Goal: Task Accomplishment & Management: Manage account settings

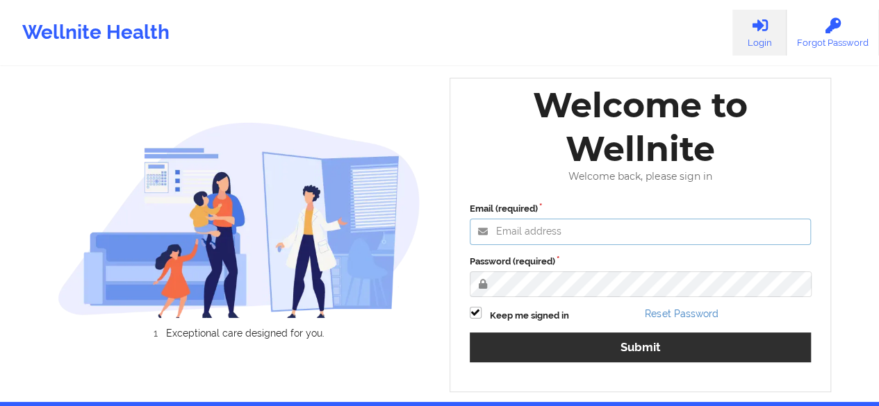
type input "[PERSON_NAME][EMAIL_ADDRESS][DOMAIN_NAME]"
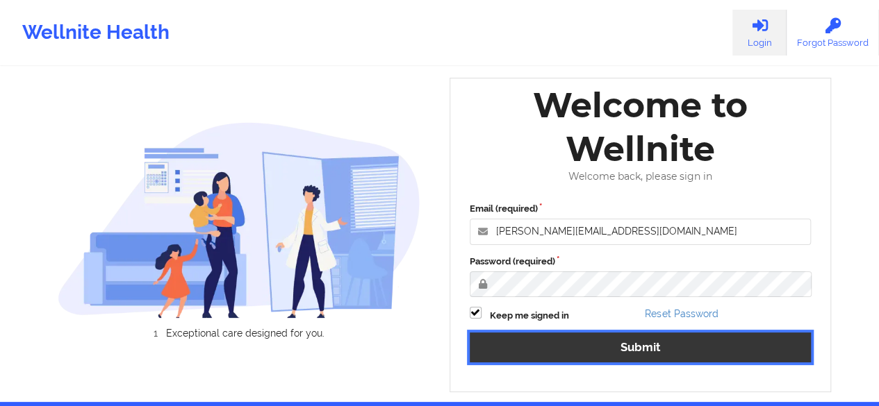
drag, startPoint x: 629, startPoint y: 346, endPoint x: 340, endPoint y: 292, distance: 293.3
click at [629, 347] on button "Submit" at bounding box center [641, 348] width 342 height 30
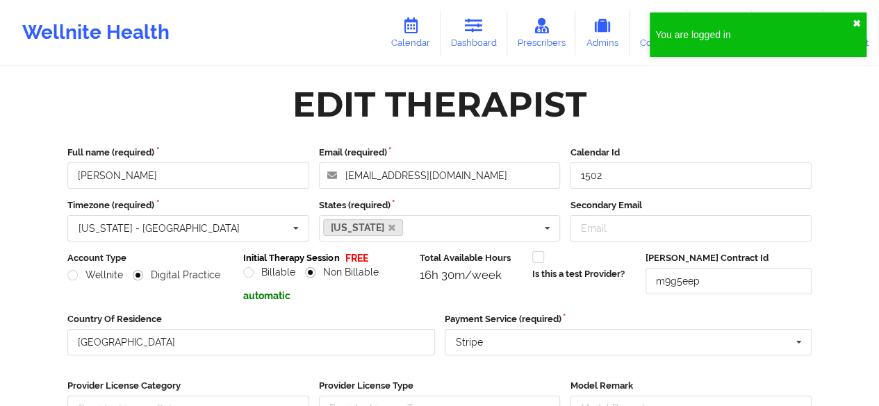
click at [854, 20] on button "✖︎" at bounding box center [856, 23] width 8 height 11
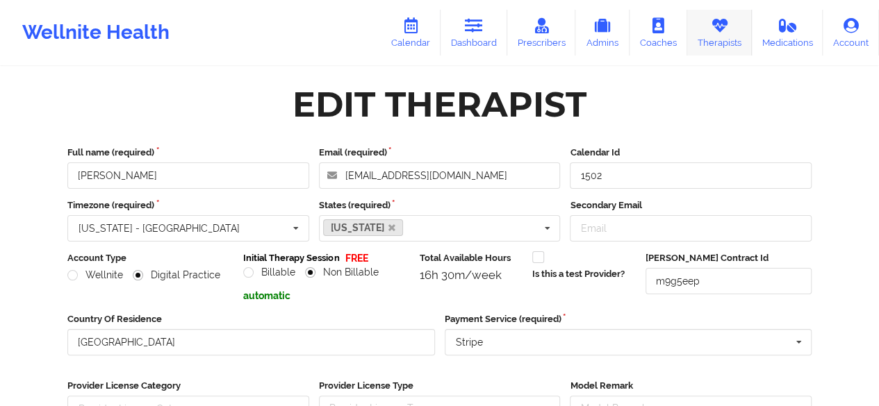
click at [709, 36] on link "Therapists" at bounding box center [719, 33] width 65 height 46
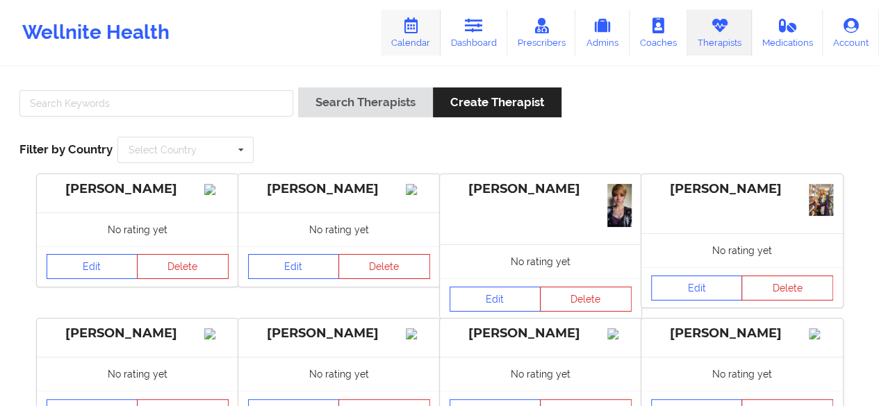
click at [414, 48] on link "Calendar" at bounding box center [411, 33] width 60 height 46
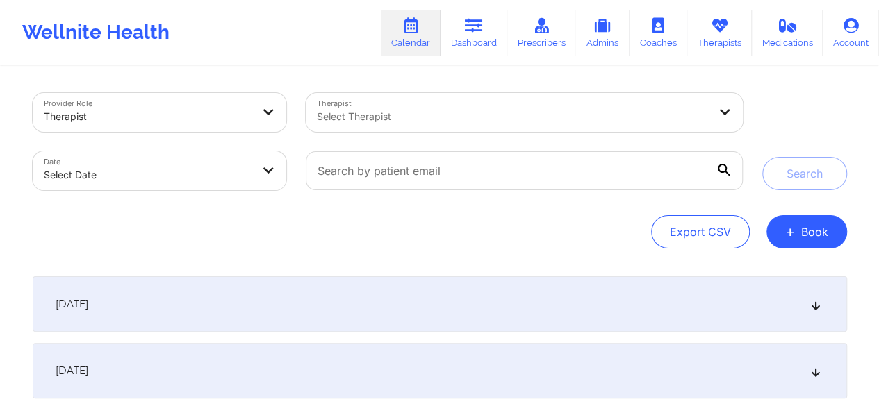
select select "2025-8"
select select "2025-9"
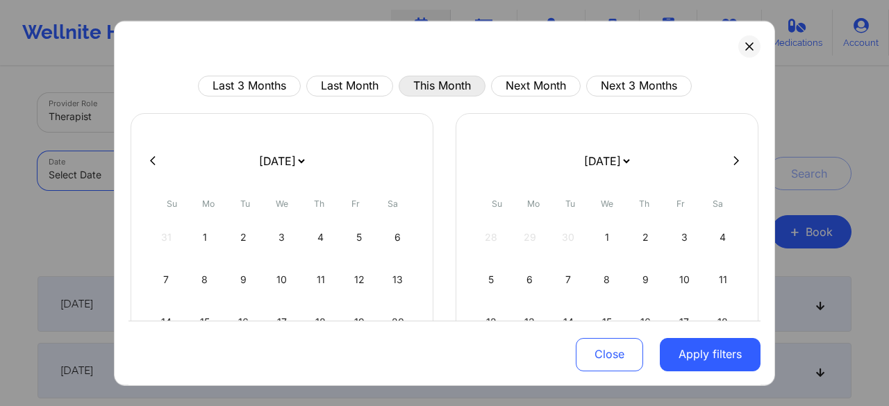
click at [436, 84] on button "This Month" at bounding box center [442, 85] width 87 height 21
select select "2025-8"
select select "2025-9"
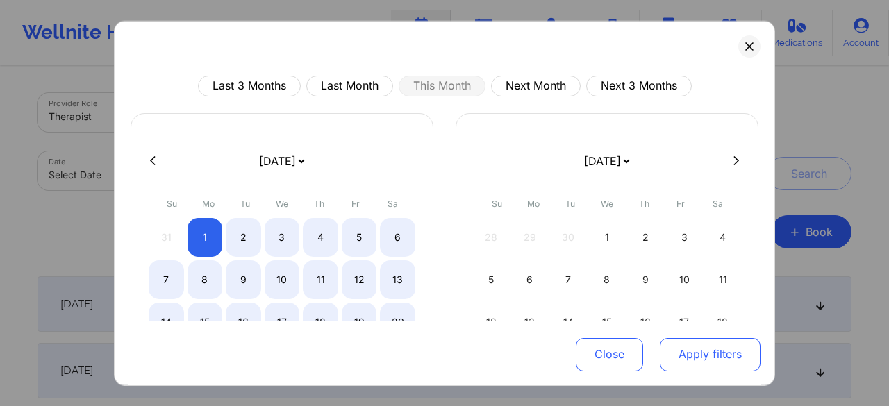
click at [690, 370] on button "Apply filters" at bounding box center [710, 354] width 101 height 33
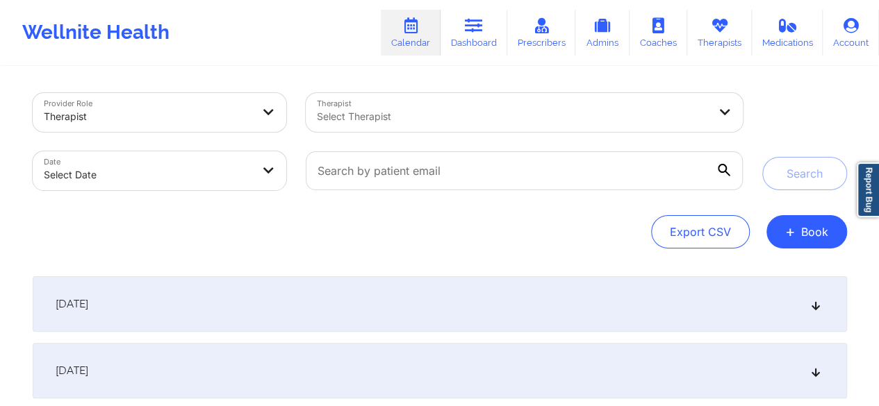
click at [160, 179] on body "Wellnite Health Calendar Dashboard Prescribers Admins Coaches Therapists Medica…" at bounding box center [439, 203] width 879 height 406
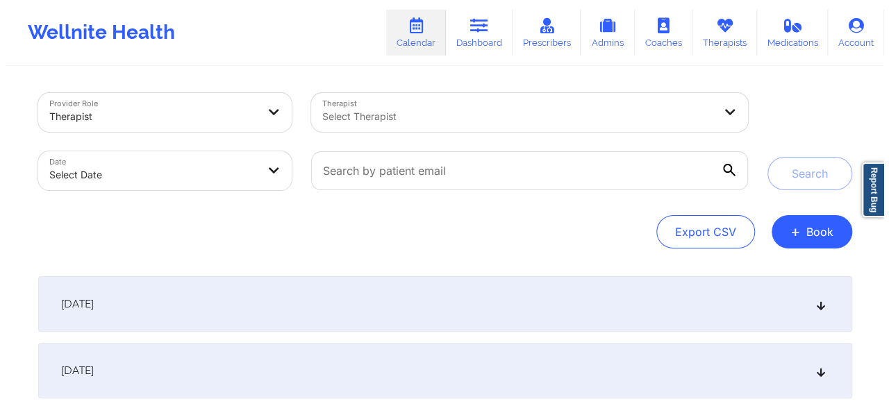
select select "2025-8"
select select "2025-9"
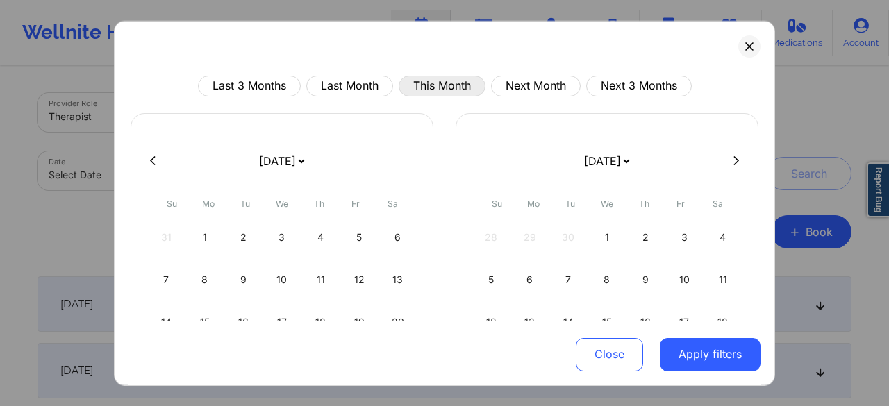
click at [443, 86] on button "This Month" at bounding box center [442, 85] width 87 height 21
select select "2025-8"
select select "2025-9"
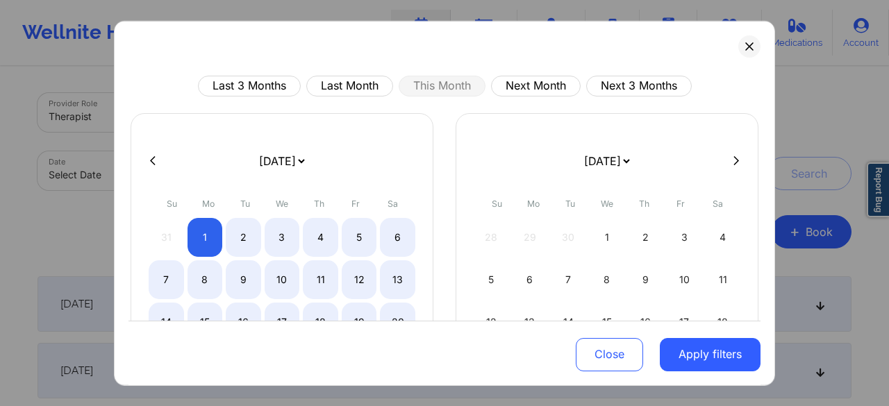
click at [704, 346] on button "Apply filters" at bounding box center [710, 354] width 101 height 33
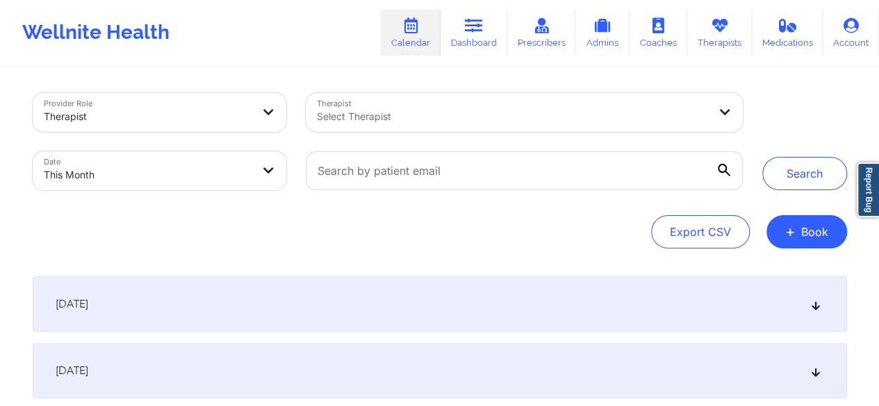
click at [113, 183] on body "Wellnite Health Calendar Dashboard Prescribers Admins Coaches Therapists Medica…" at bounding box center [439, 203] width 879 height 406
select select "2025-8"
select select "2025-9"
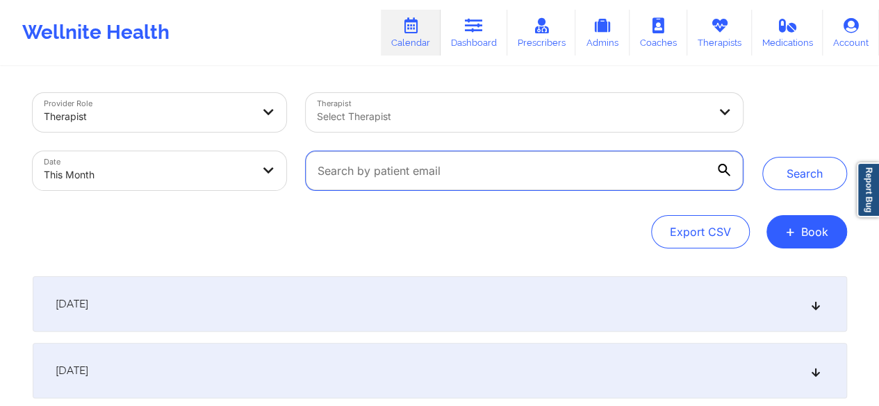
click at [516, 160] on input "text" at bounding box center [524, 170] width 436 height 39
paste input "kpineda07@yahoo.com"
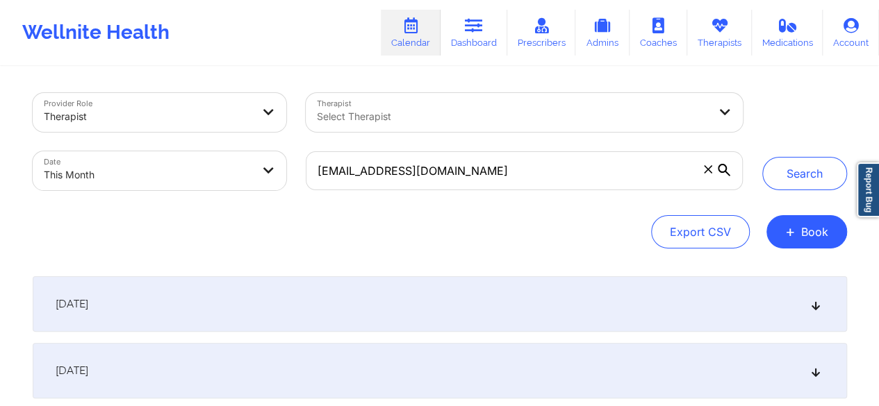
drag, startPoint x: 795, startPoint y: 180, endPoint x: 756, endPoint y: 182, distance: 39.0
click at [795, 180] on button "Search" at bounding box center [804, 173] width 85 height 33
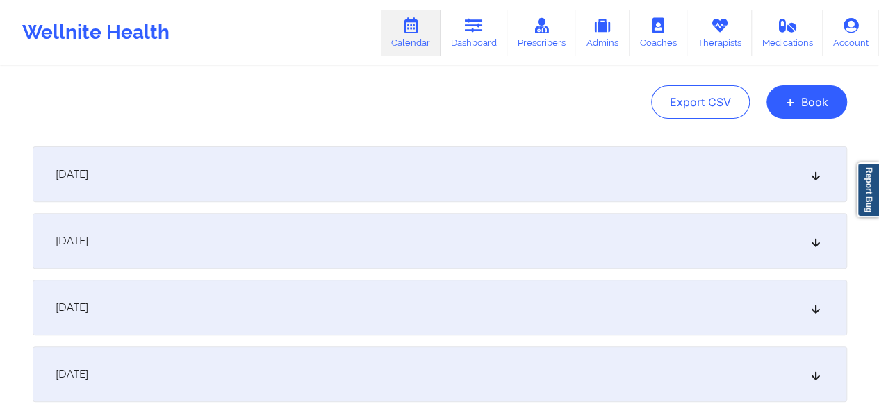
scroll to position [131, 0]
click at [228, 248] on div "September 11, 2025" at bounding box center [440, 241] width 814 height 56
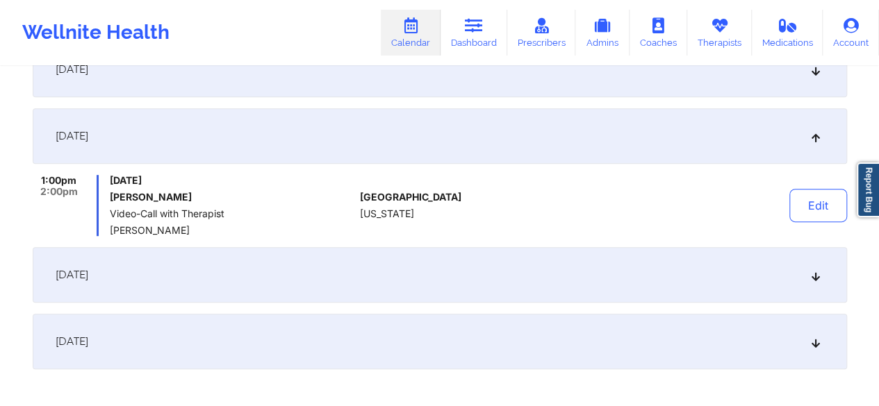
scroll to position [241, 0]
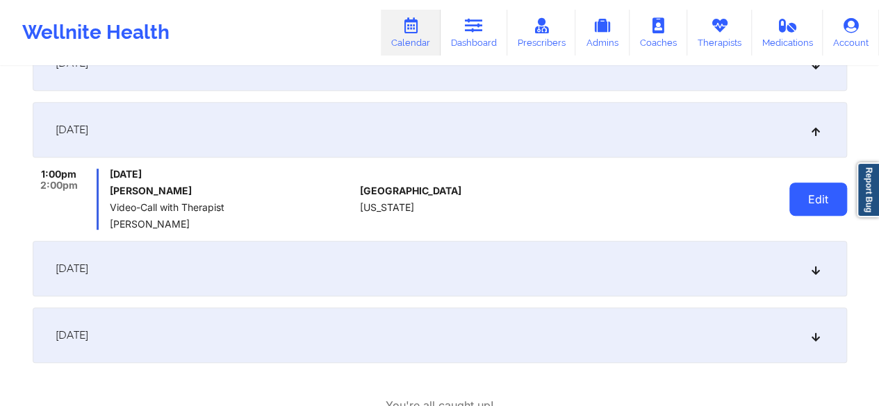
click at [800, 199] on button "Edit" at bounding box center [818, 199] width 58 height 33
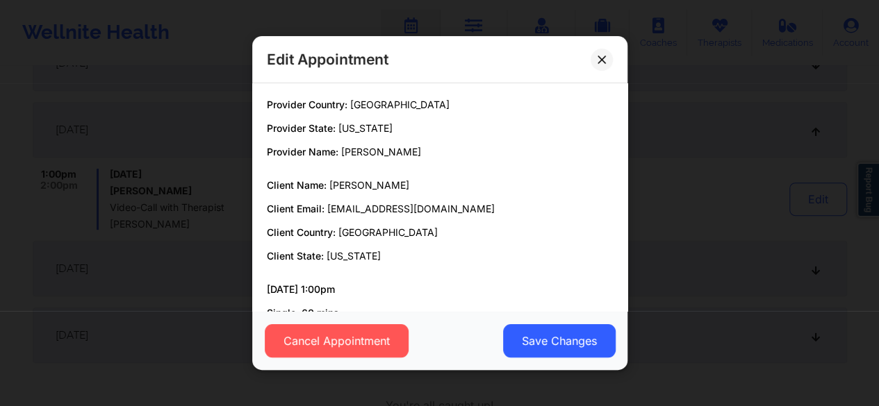
scroll to position [88, 0]
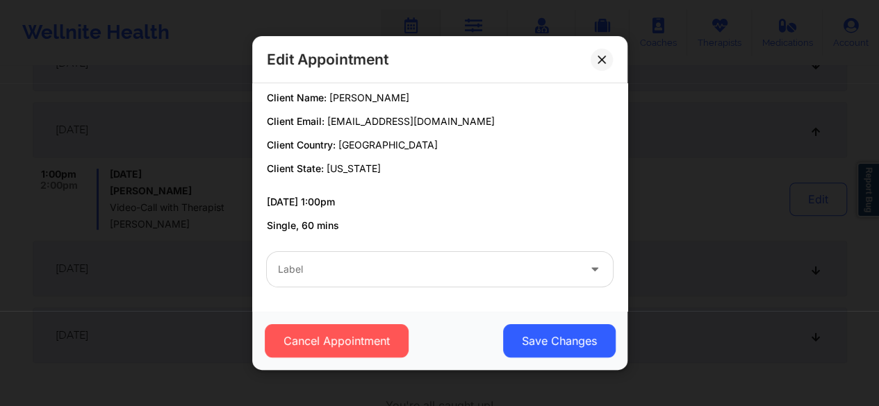
click at [420, 266] on div at bounding box center [428, 269] width 300 height 17
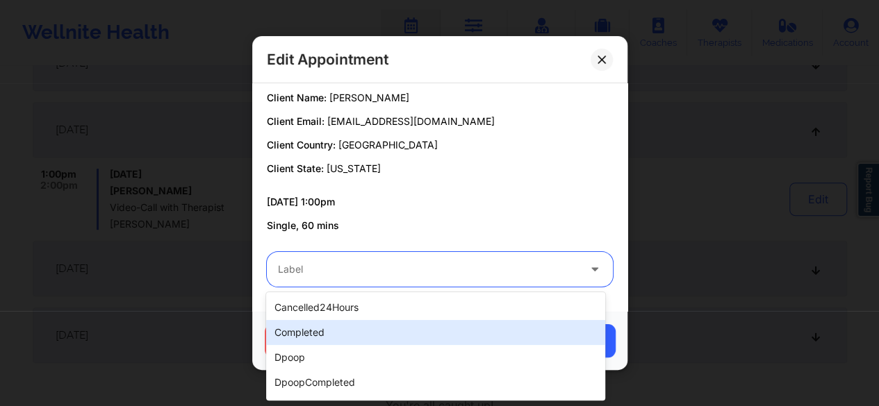
click at [308, 331] on div "completed" at bounding box center [435, 332] width 339 height 25
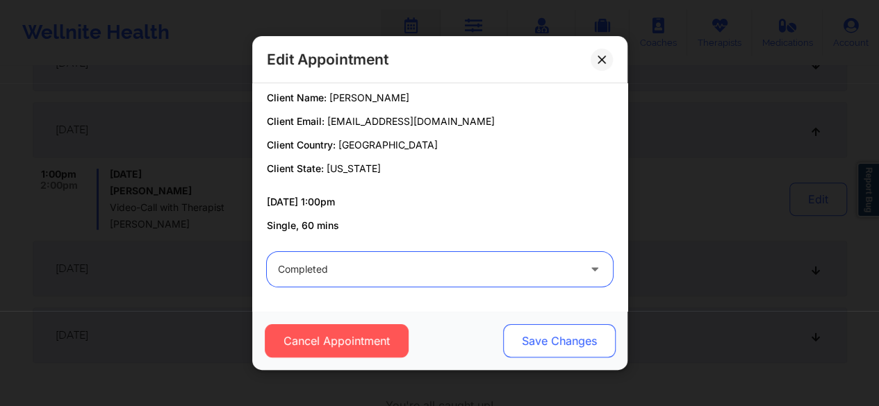
click at [552, 345] on button "Save Changes" at bounding box center [558, 340] width 113 height 33
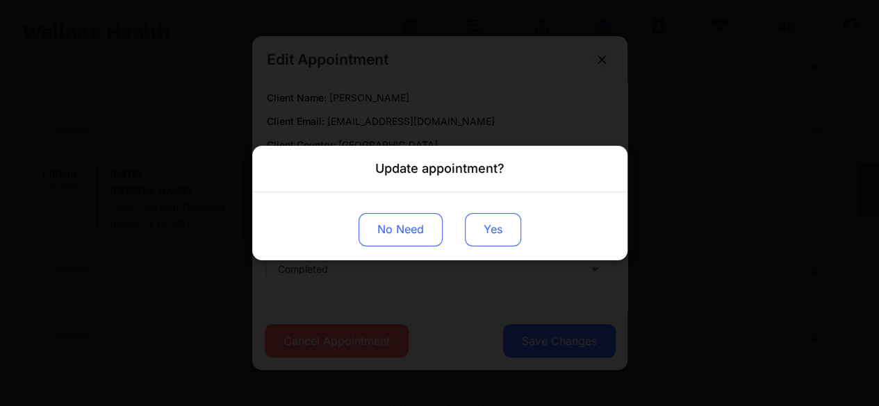
click at [505, 236] on button "Yes" at bounding box center [493, 229] width 56 height 33
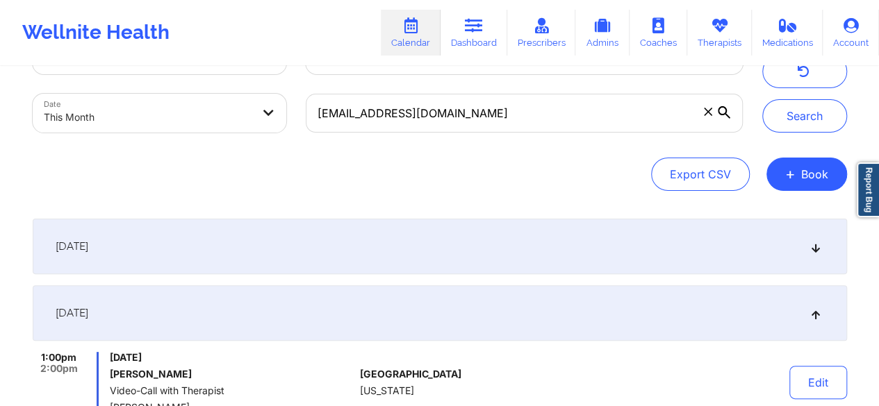
scroll to position [54, 0]
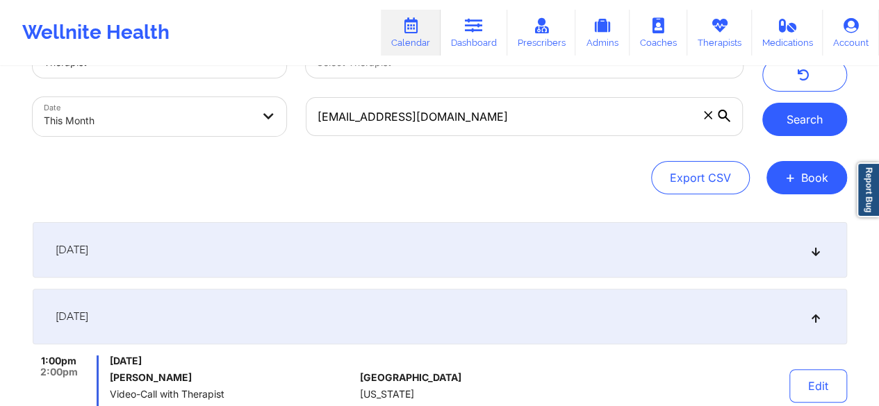
click at [791, 127] on button "Search" at bounding box center [804, 119] width 85 height 33
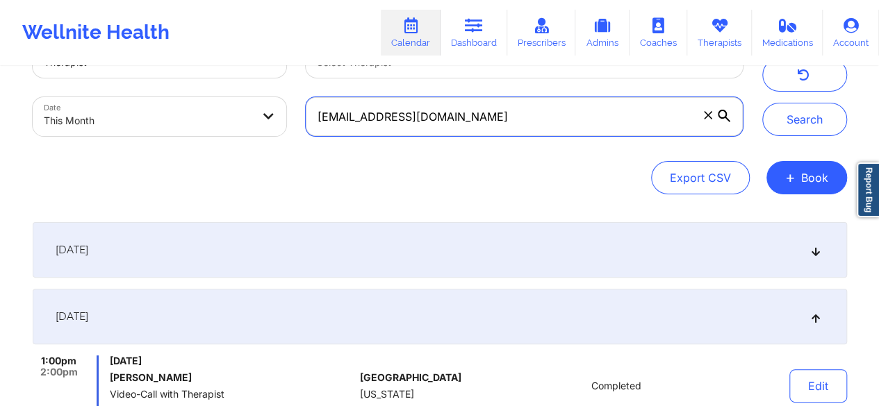
click at [461, 119] on input "kpineda07@yahoo.com" at bounding box center [524, 116] width 436 height 39
paste input "soleq7@gmail"
type input "soleq7@gmail.com"
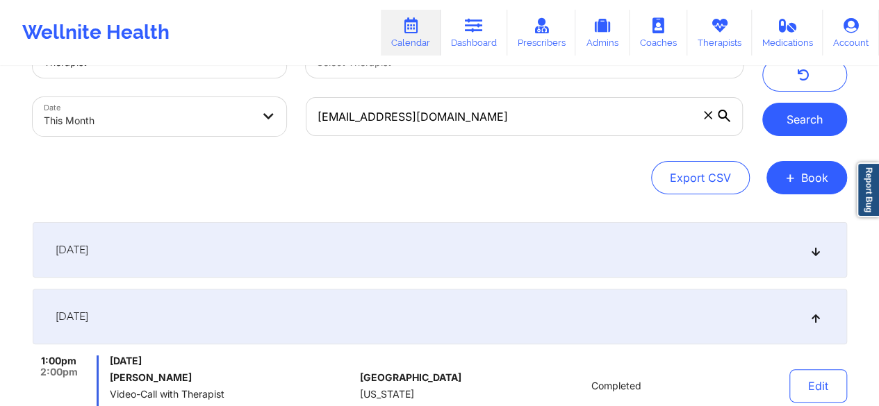
click at [786, 117] on button "Search" at bounding box center [804, 119] width 85 height 33
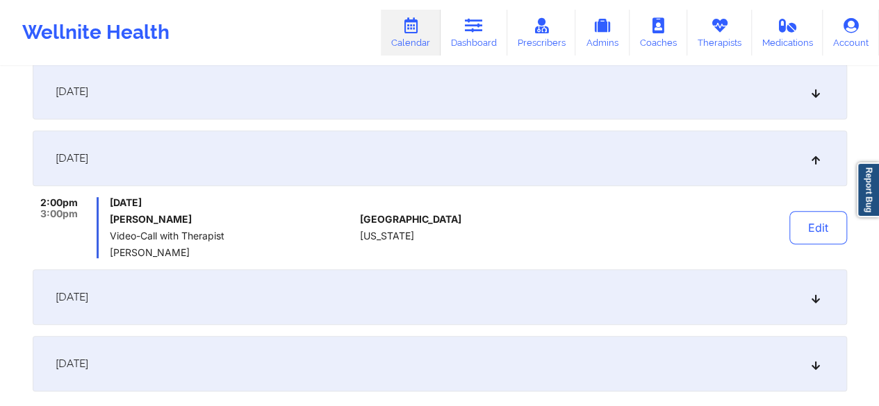
scroll to position [231, 0]
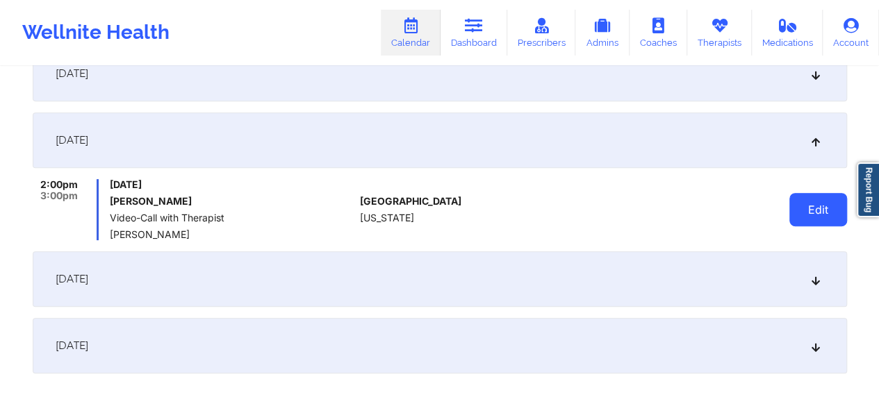
click at [830, 216] on button "Edit" at bounding box center [818, 209] width 58 height 33
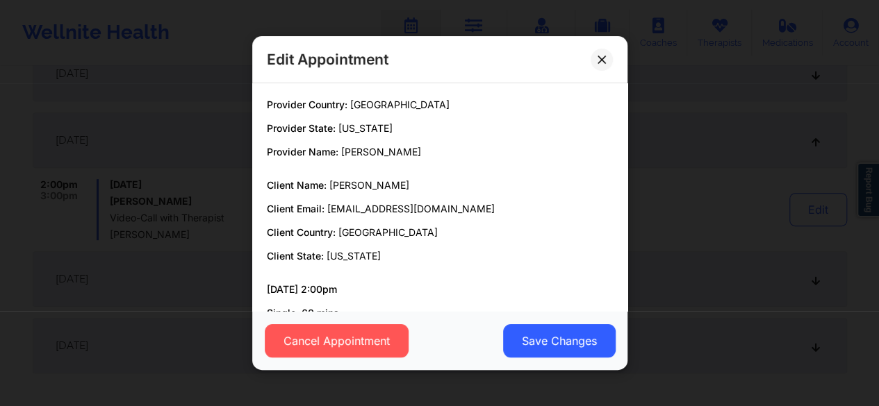
scroll to position [88, 0]
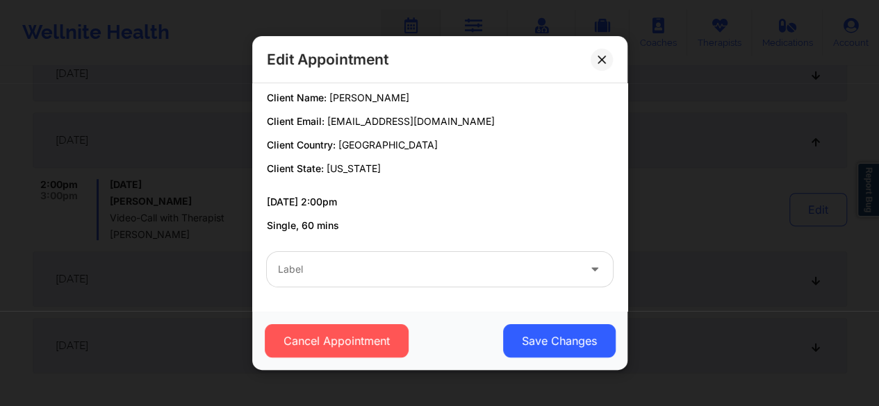
click at [339, 280] on div "Label" at bounding box center [423, 269] width 313 height 35
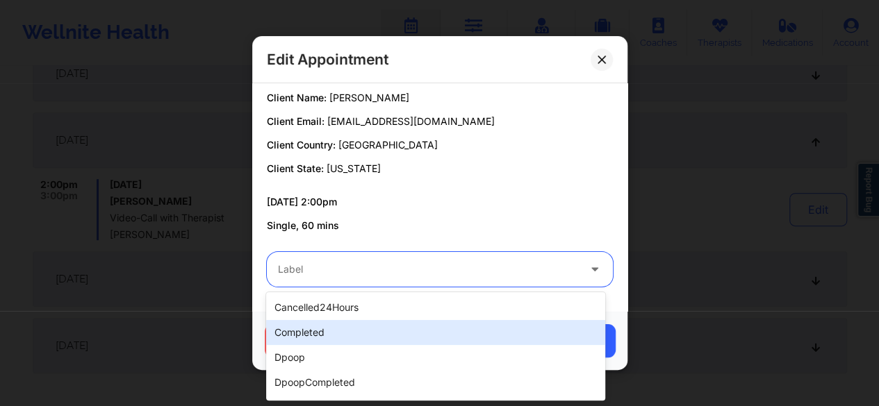
click at [326, 331] on div "completed" at bounding box center [435, 332] width 339 height 25
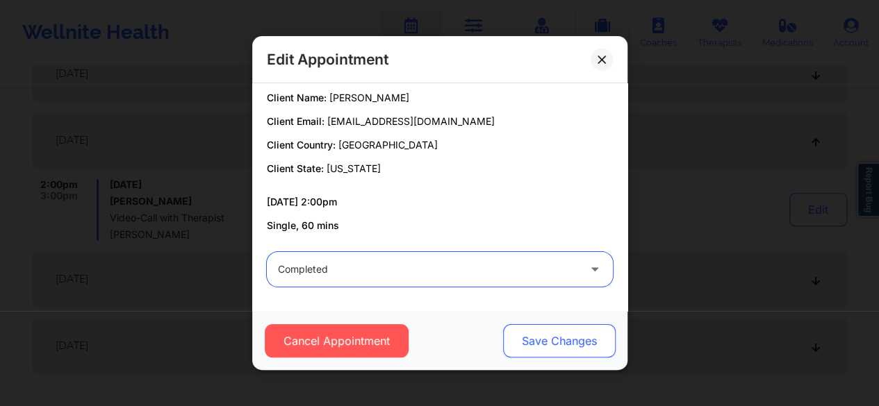
click at [577, 338] on button "Save Changes" at bounding box center [558, 340] width 113 height 33
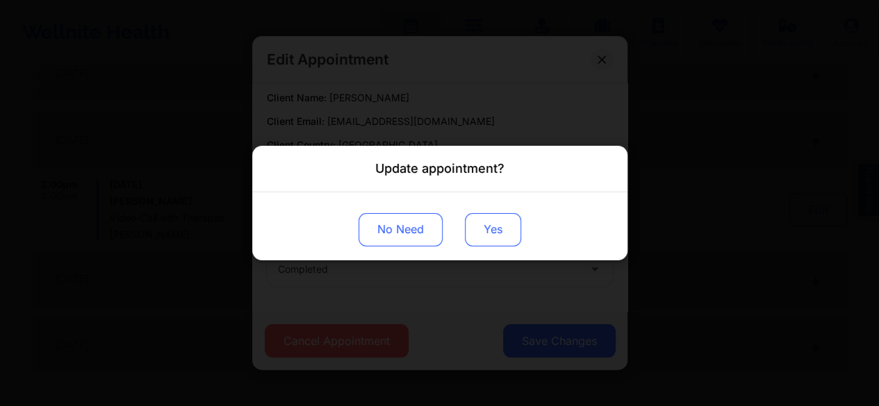
click at [497, 238] on button "Yes" at bounding box center [493, 229] width 56 height 33
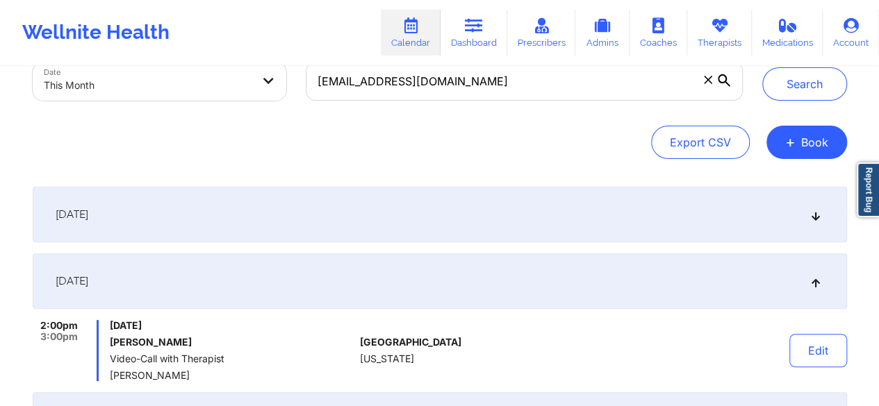
scroll to position [89, 0]
click at [793, 92] on button "Search" at bounding box center [804, 84] width 85 height 33
click at [704, 82] on icon at bounding box center [708, 80] width 8 height 8
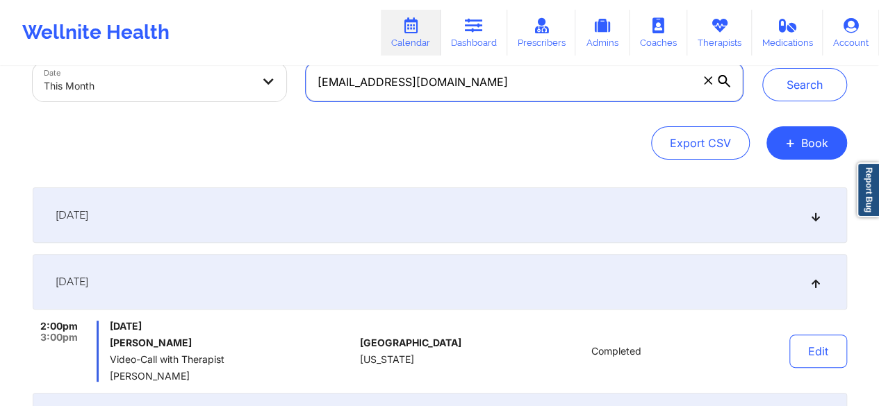
click at [704, 82] on input "soleq7@gmail.com" at bounding box center [524, 82] width 436 height 39
paste input "sarahmenz3@gmail.com"
type input "sarahmenz3@gmail.com"
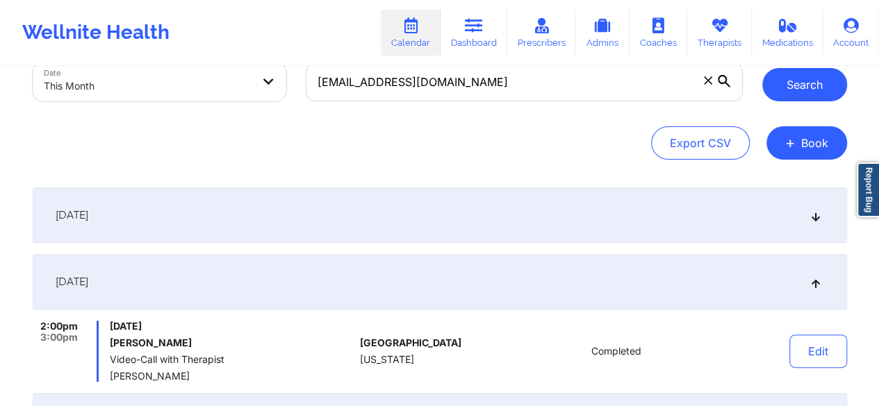
click at [774, 95] on button "Search" at bounding box center [804, 84] width 85 height 33
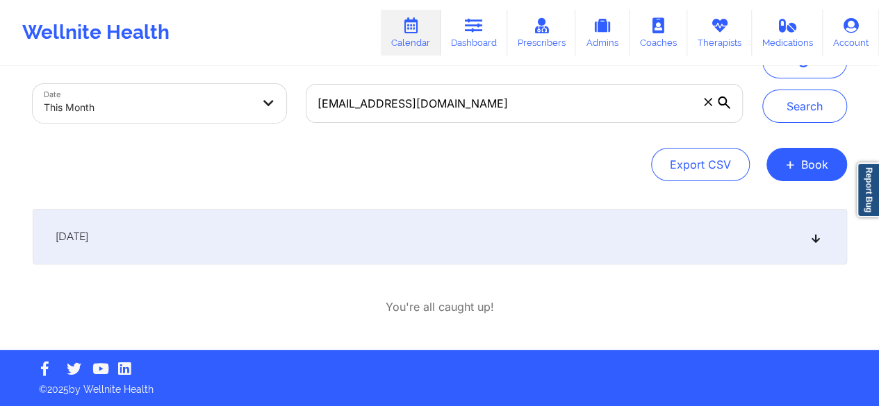
scroll to position [67, 0]
click at [323, 238] on div "September 11, 2025" at bounding box center [440, 237] width 814 height 56
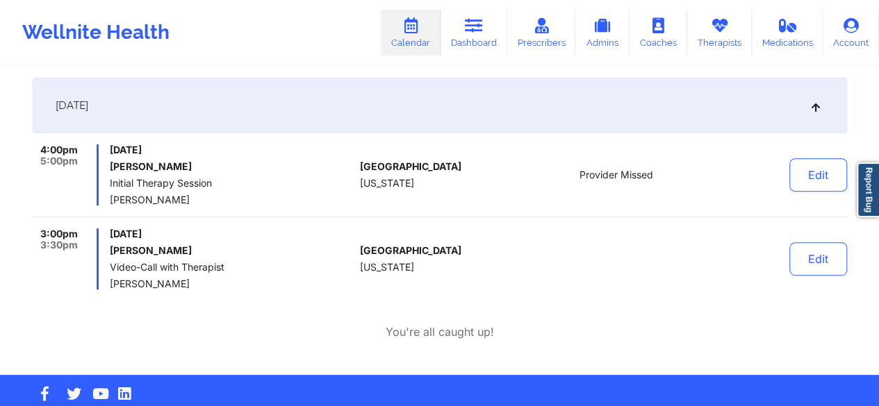
scroll to position [199, 0]
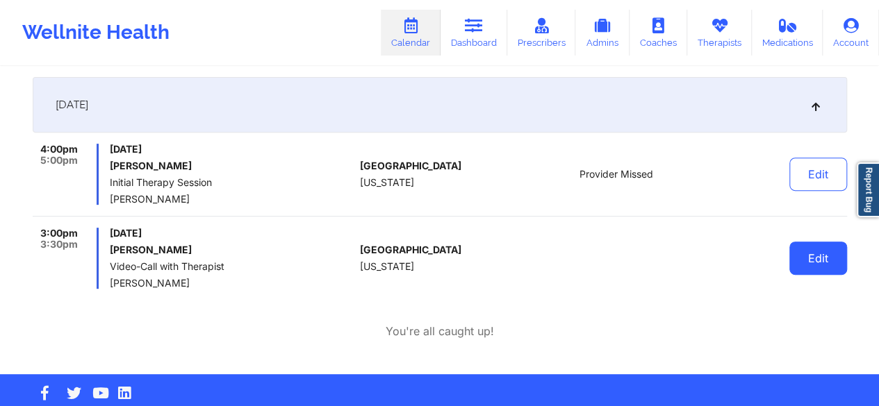
click at [802, 263] on button "Edit" at bounding box center [818, 258] width 58 height 33
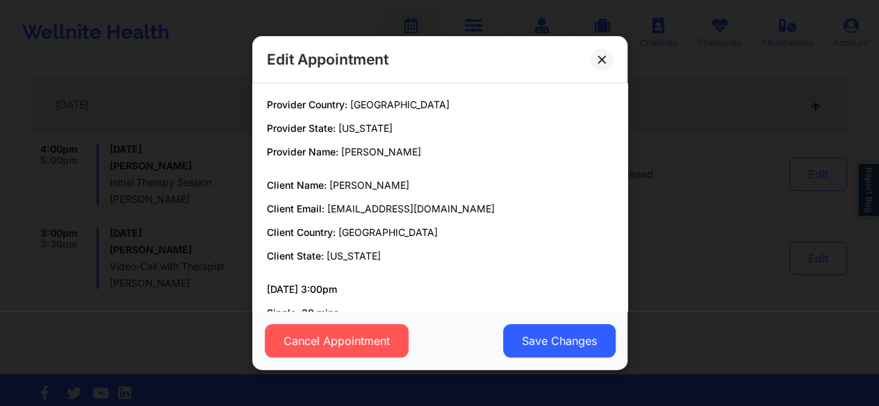
scroll to position [88, 0]
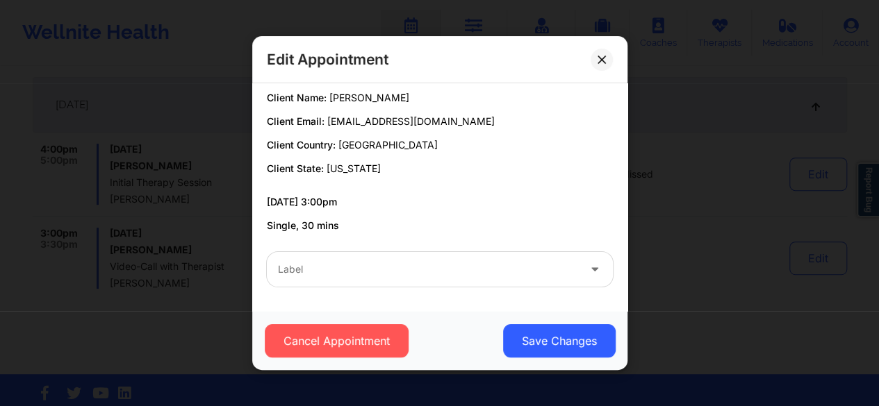
click at [377, 265] on div at bounding box center [428, 269] width 300 height 17
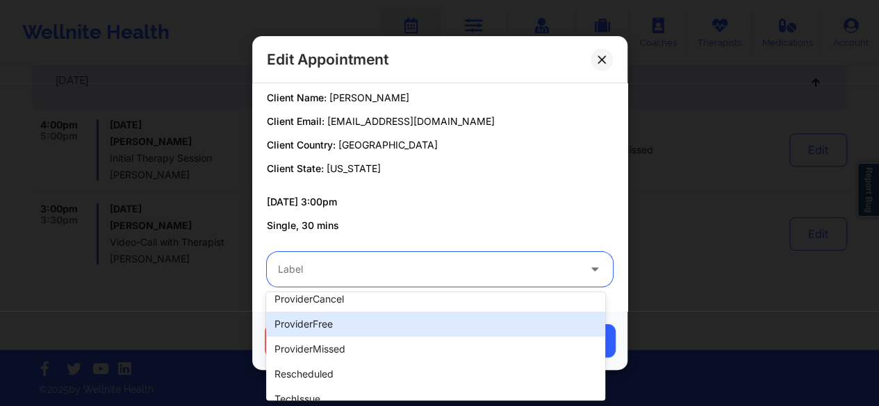
scroll to position [284, 0]
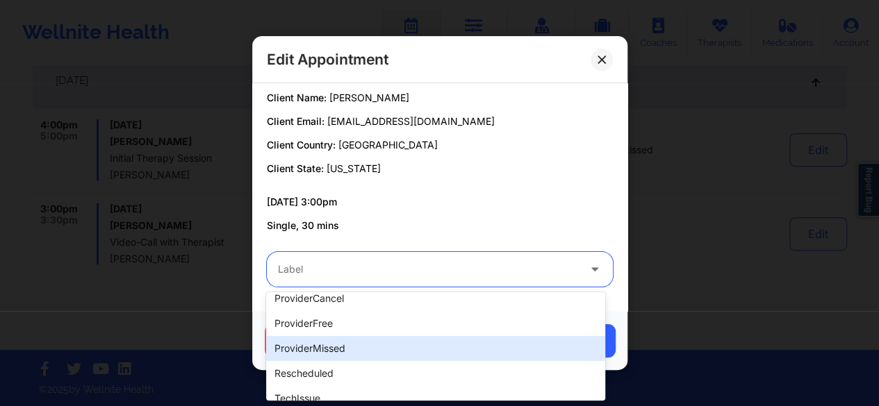
click at [325, 351] on div "providerMissed" at bounding box center [435, 348] width 339 height 25
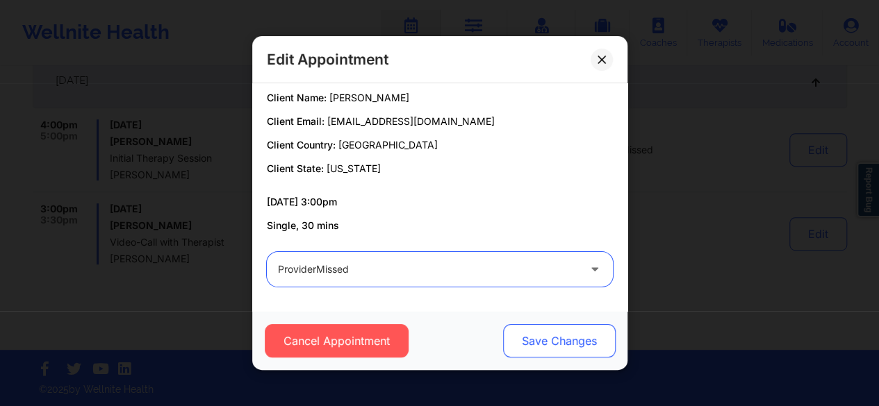
click at [540, 342] on button "Save Changes" at bounding box center [558, 340] width 113 height 33
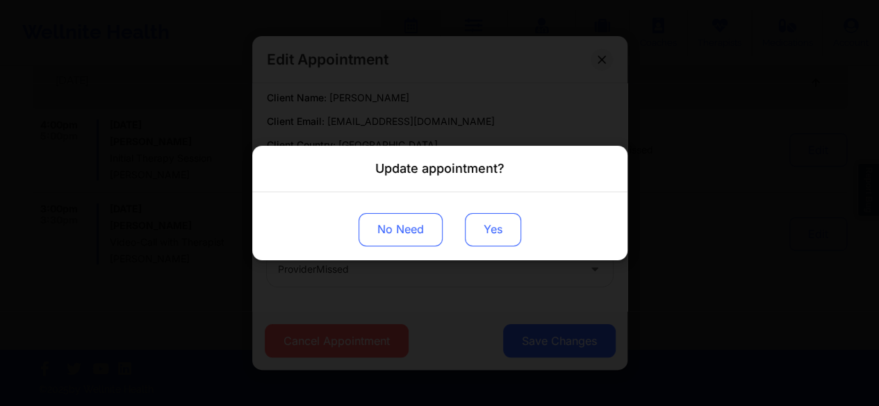
click at [520, 239] on button "Yes" at bounding box center [493, 229] width 56 height 33
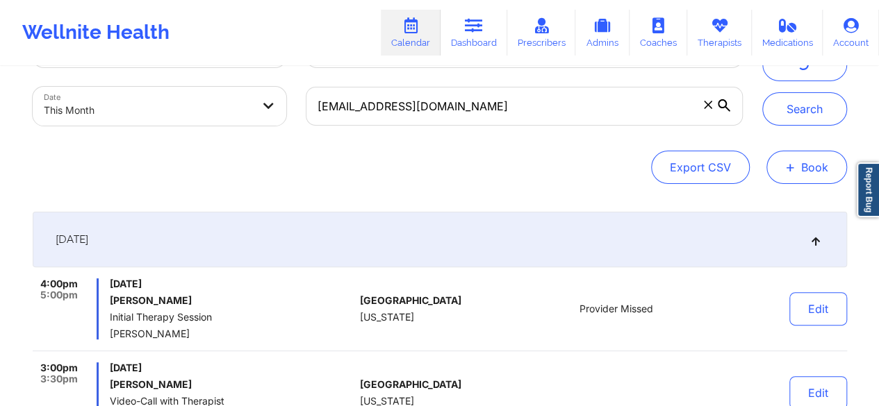
scroll to position [64, 0]
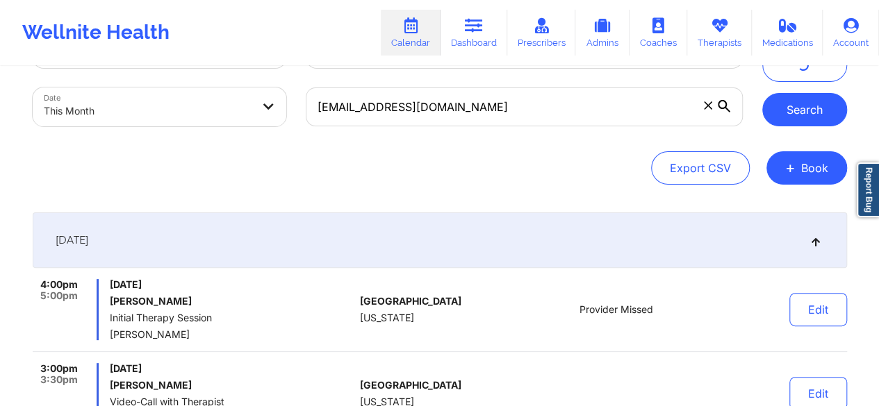
click at [791, 120] on button "Search" at bounding box center [804, 109] width 85 height 33
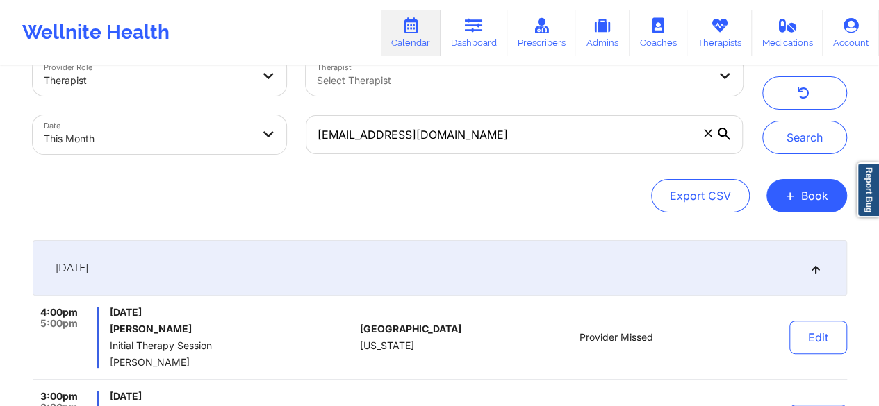
scroll to position [35, 0]
drag, startPoint x: 711, startPoint y: 138, endPoint x: 671, endPoint y: 136, distance: 40.3
click at [711, 138] on span at bounding box center [708, 134] width 14 height 14
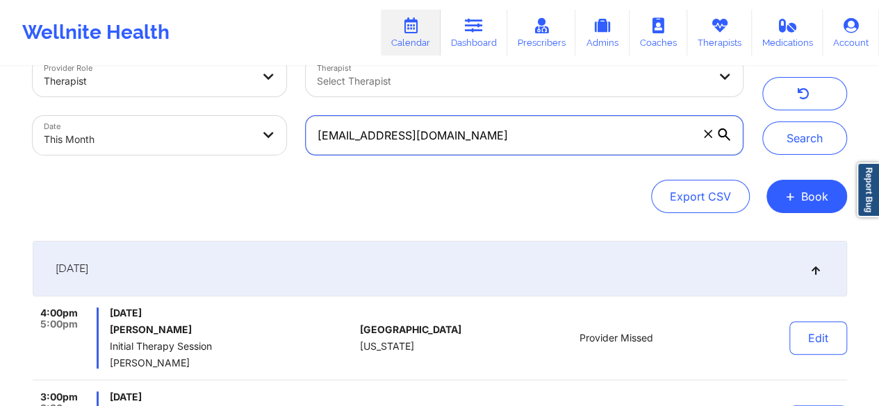
click at [711, 138] on input "sarahmenz3@gmail.com" at bounding box center [524, 135] width 436 height 39
click at [517, 147] on input "text" at bounding box center [524, 135] width 436 height 39
paste input "chezuk1@aol.com"
type input "chezuk1@aol.com"
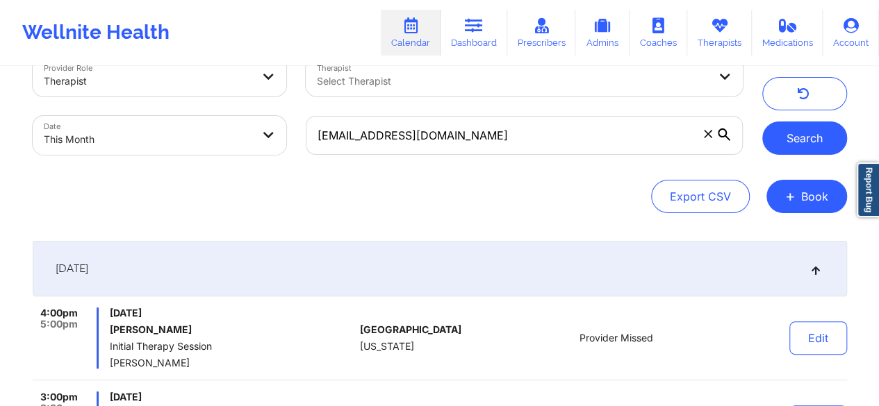
click at [793, 145] on button "Search" at bounding box center [804, 138] width 85 height 33
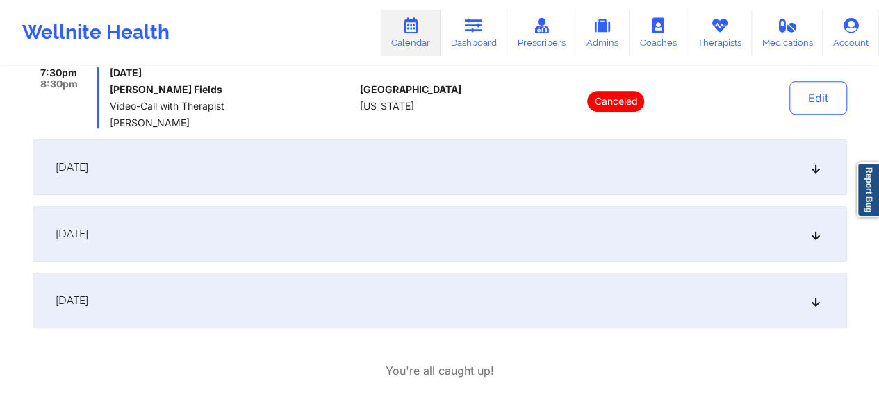
scroll to position [372, 0]
drag, startPoint x: 377, startPoint y: 173, endPoint x: 470, endPoint y: 206, distance: 98.9
click at [377, 173] on div "September 11, 2025" at bounding box center [440, 166] width 814 height 56
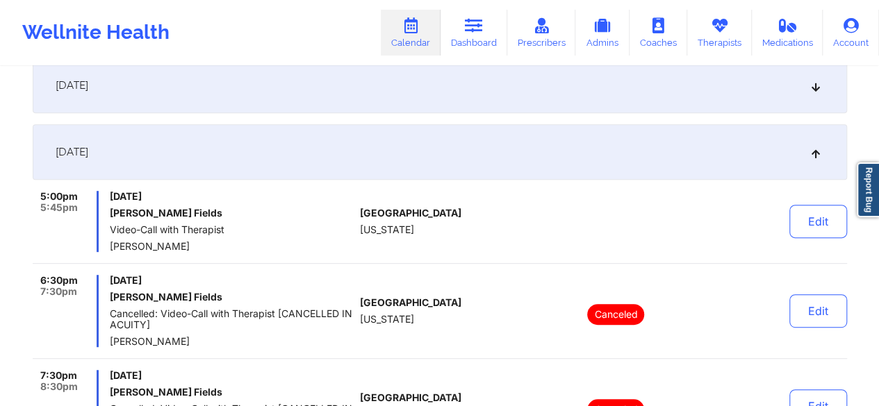
scroll to position [220, 0]
click at [814, 219] on button "Edit" at bounding box center [818, 220] width 58 height 33
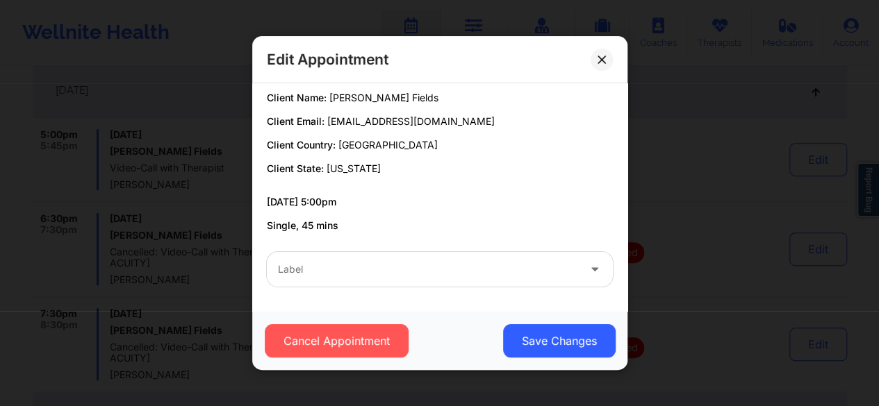
scroll to position [286, 0]
click at [367, 264] on div at bounding box center [428, 269] width 300 height 17
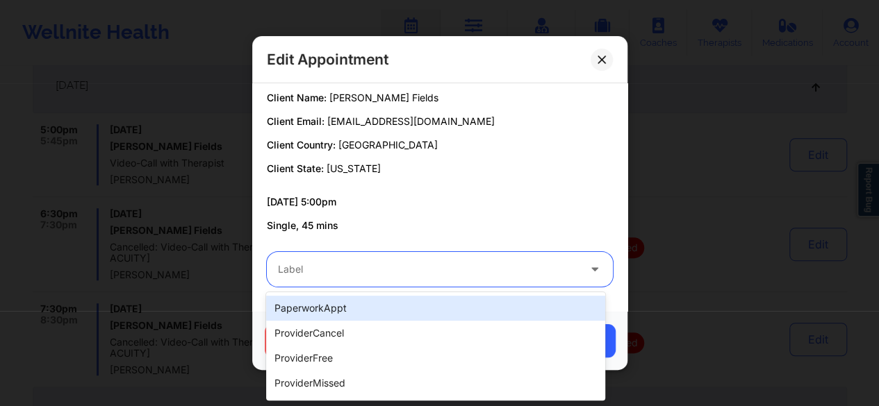
scroll to position [251, 0]
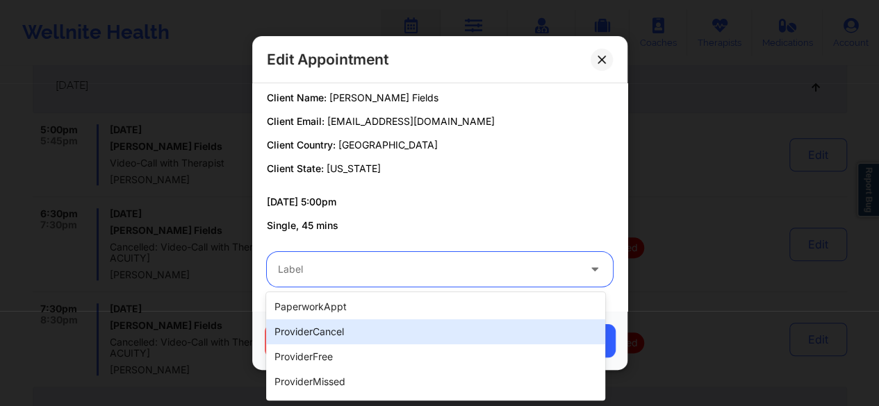
click at [322, 333] on div "providerCancel" at bounding box center [435, 332] width 339 height 25
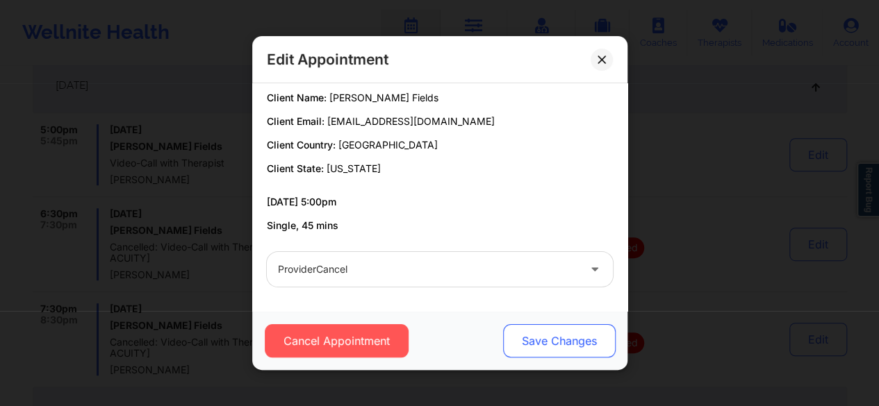
click at [568, 343] on button "Save Changes" at bounding box center [558, 340] width 113 height 33
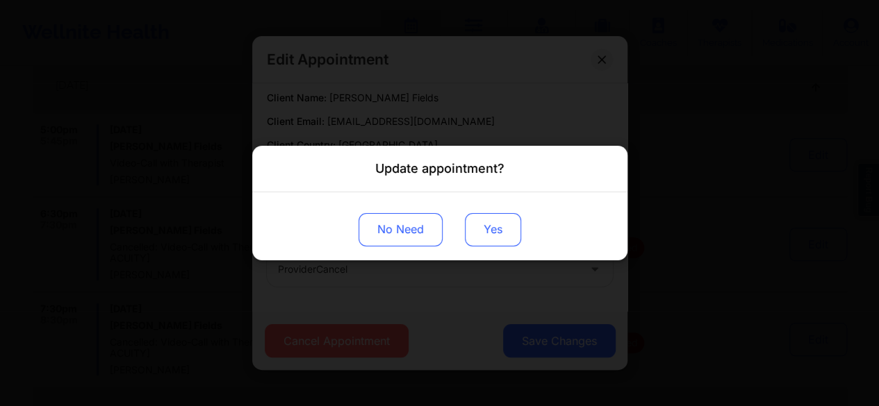
click at [506, 230] on button "Yes" at bounding box center [493, 229] width 56 height 33
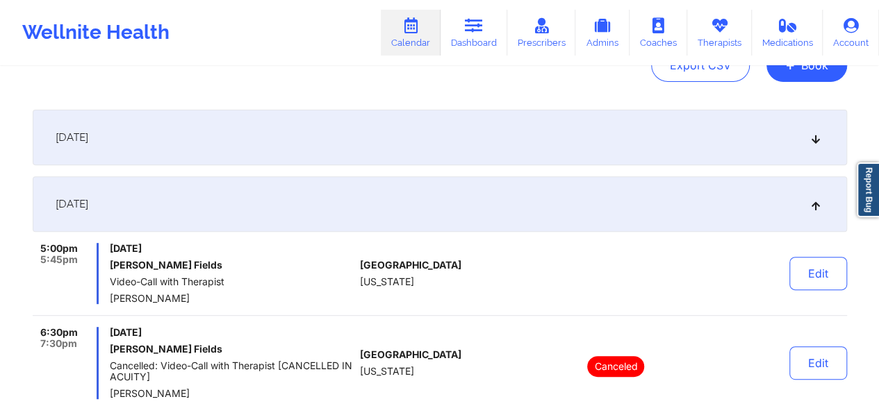
scroll to position [0, 0]
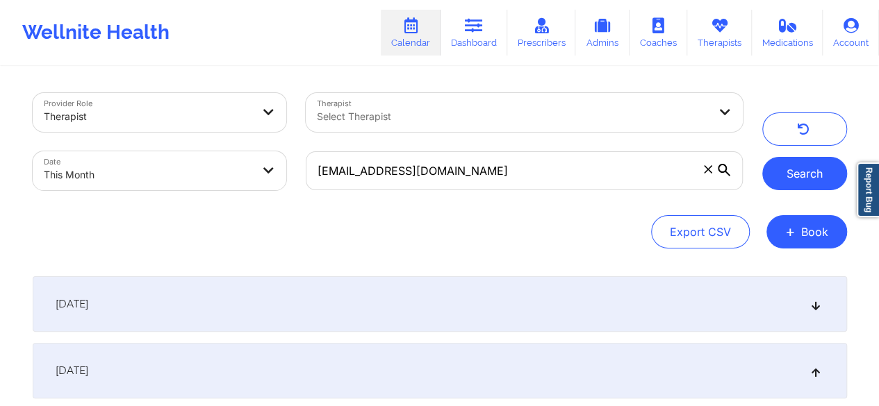
click at [798, 175] on button "Search" at bounding box center [804, 173] width 85 height 33
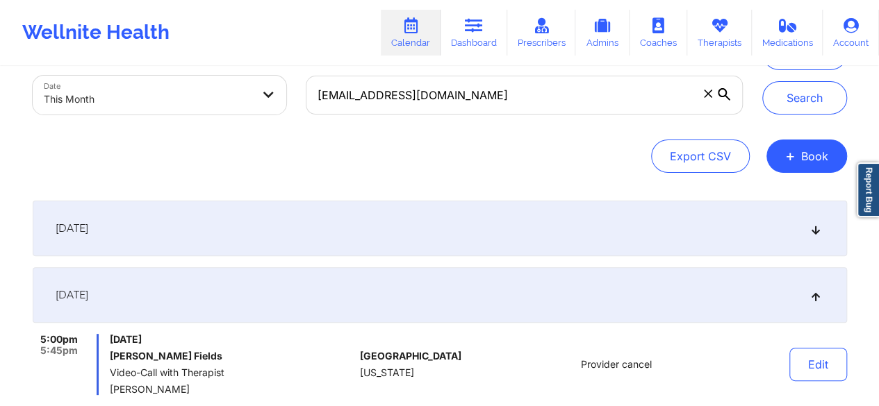
scroll to position [38, 0]
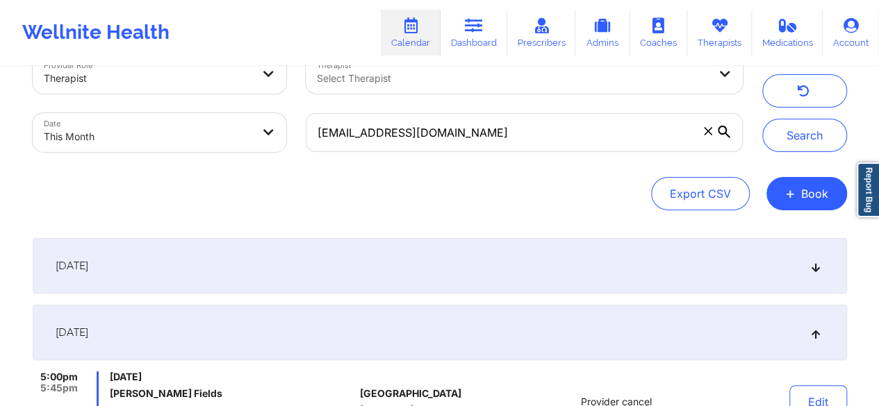
click at [705, 134] on icon at bounding box center [708, 131] width 8 height 8
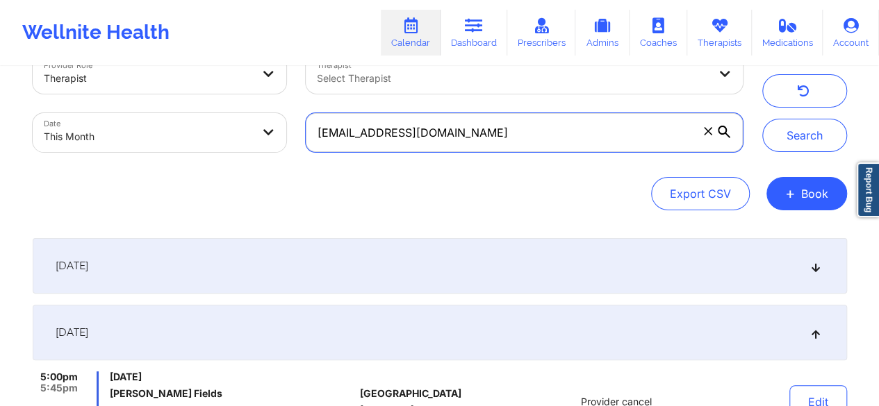
click at [705, 134] on input "chezuk1@aol.com" at bounding box center [524, 132] width 436 height 39
click at [558, 133] on input "text" at bounding box center [524, 132] width 436 height 39
paste input "jtferrara@aol.com"
type input "jtferrara@aol.com"
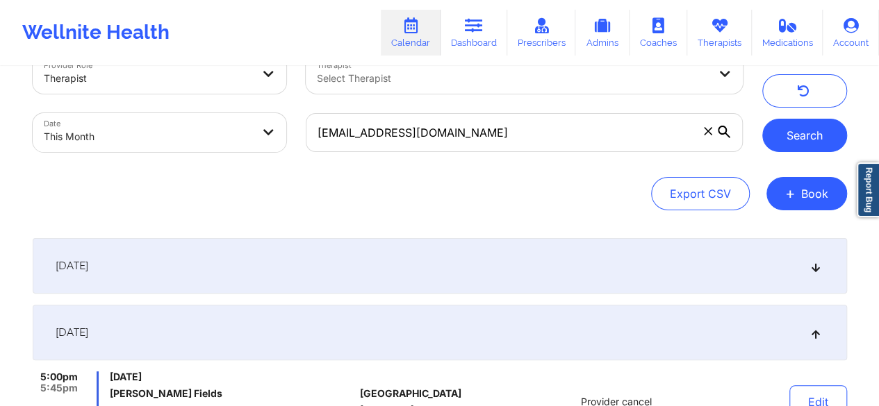
click at [798, 140] on button "Search" at bounding box center [804, 135] width 85 height 33
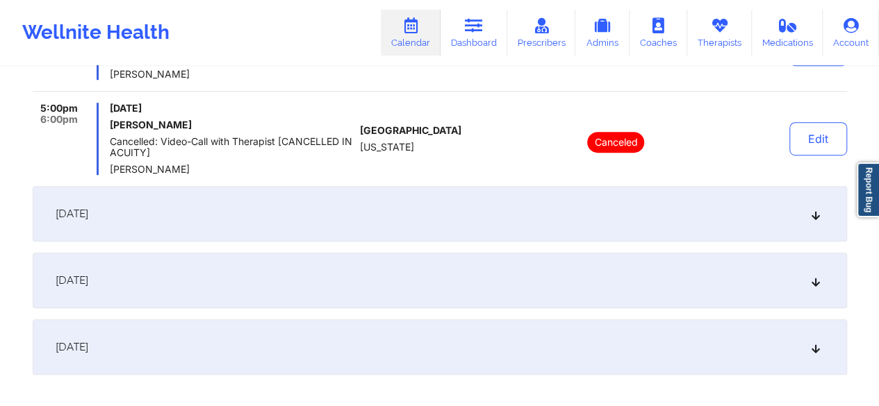
scroll to position [393, 0]
click at [178, 219] on div "September 11, 2025" at bounding box center [440, 213] width 814 height 56
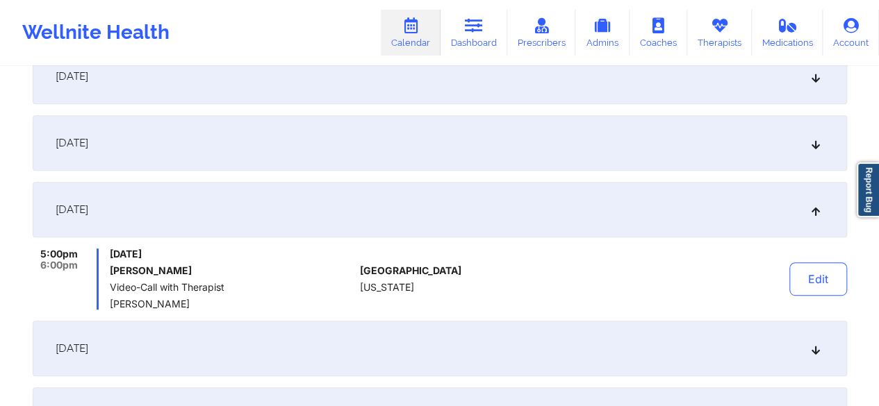
scroll to position [229, 0]
click at [798, 279] on button "Edit" at bounding box center [818, 278] width 58 height 33
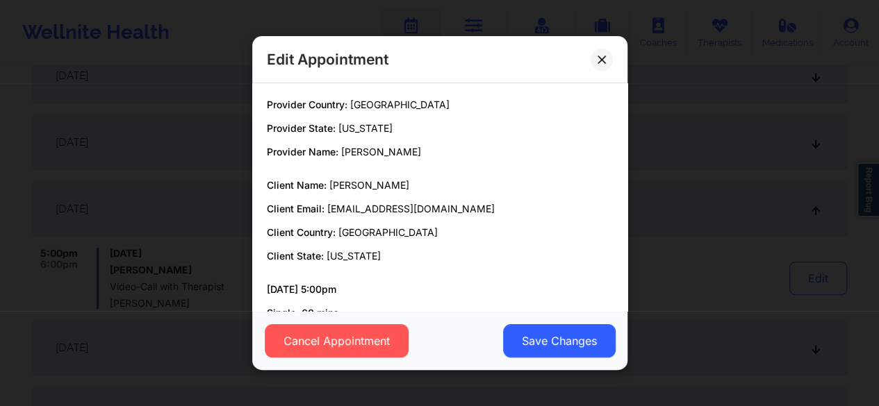
scroll to position [88, 0]
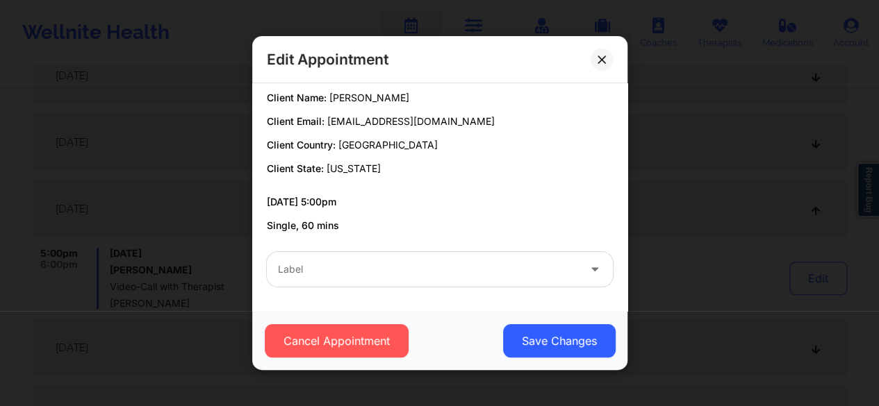
click at [452, 272] on div at bounding box center [428, 269] width 300 height 17
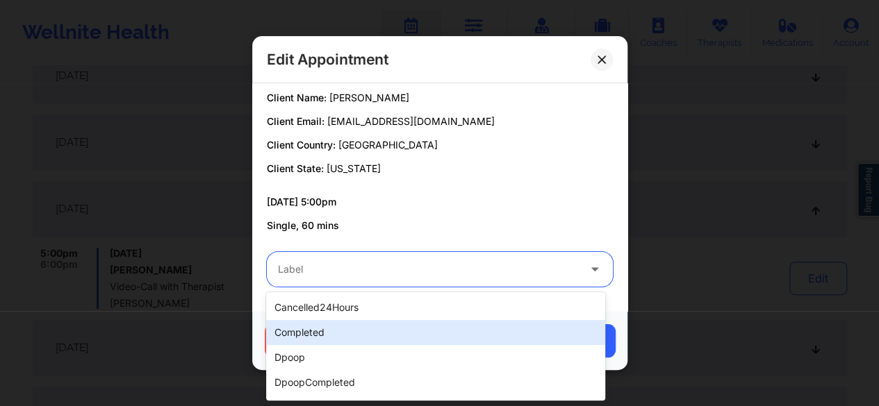
click at [340, 339] on div "completed" at bounding box center [435, 332] width 339 height 25
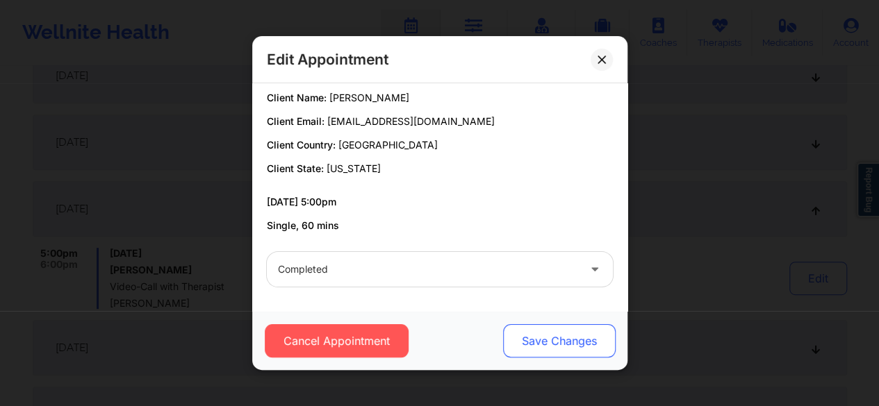
click at [555, 343] on button "Save Changes" at bounding box center [558, 340] width 113 height 33
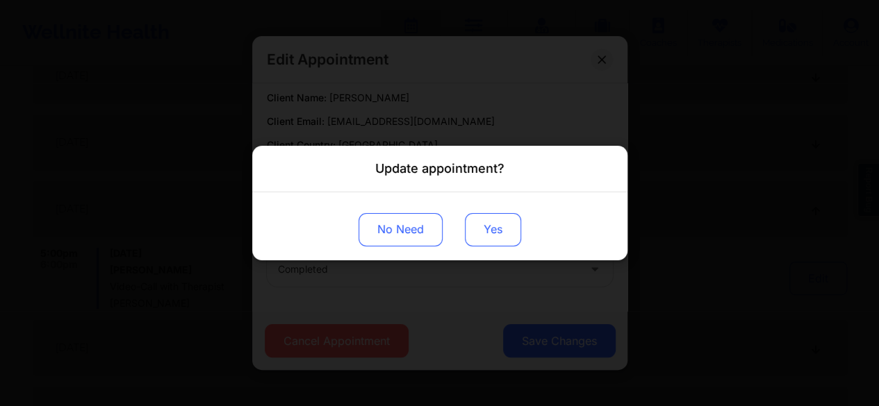
click at [493, 237] on button "Yes" at bounding box center [493, 229] width 56 height 33
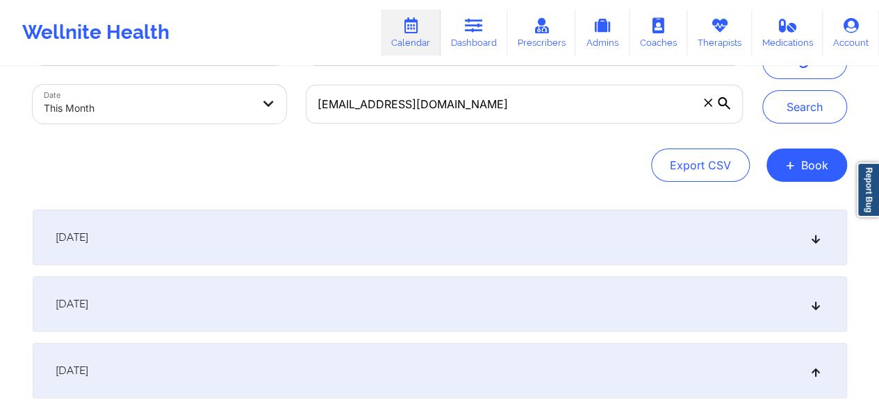
scroll to position [0, 0]
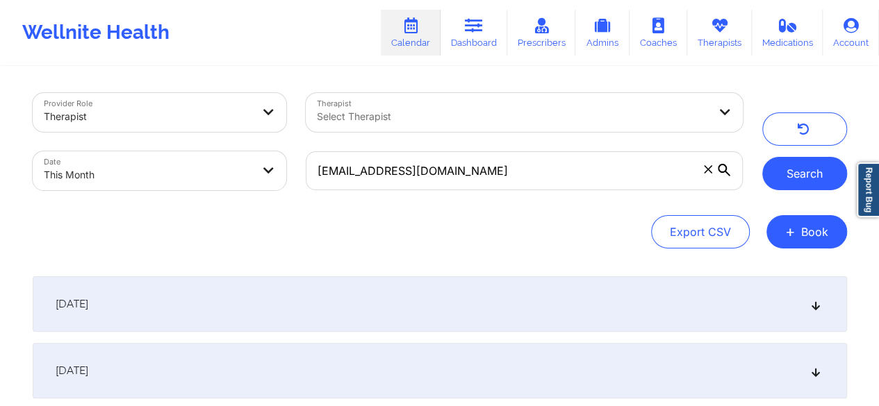
click at [788, 168] on button "Search" at bounding box center [804, 173] width 85 height 33
click at [706, 175] on span at bounding box center [708, 170] width 14 height 14
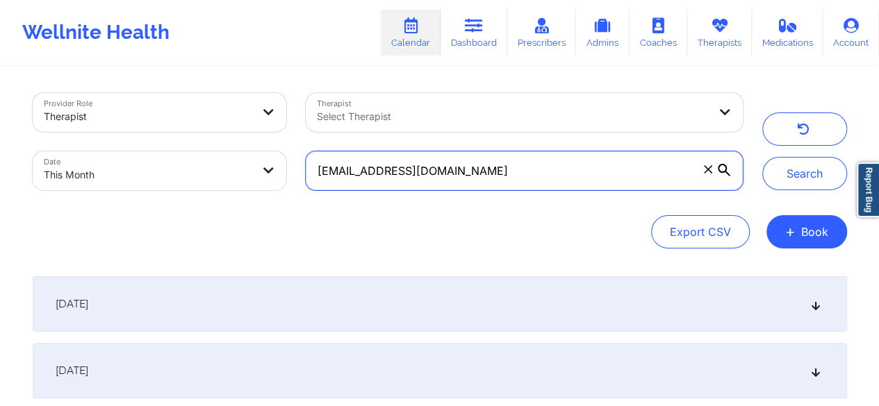
click at [706, 175] on input "jtferrara@aol.com" at bounding box center [524, 170] width 436 height 39
click at [556, 178] on input "text" at bounding box center [524, 170] width 436 height 39
paste input "hguzman2002@yahoo.com"
type input "hguzman2002@yahoo.com"
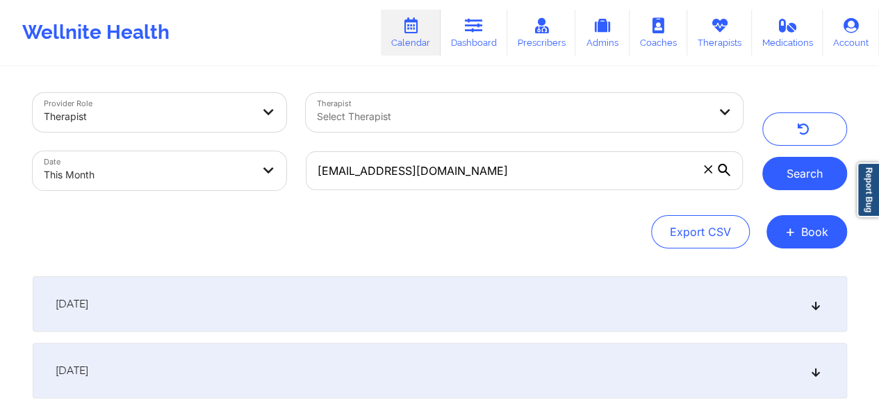
click at [806, 177] on button "Search" at bounding box center [804, 173] width 85 height 33
click at [201, 295] on div "September 11, 2025" at bounding box center [440, 305] width 814 height 56
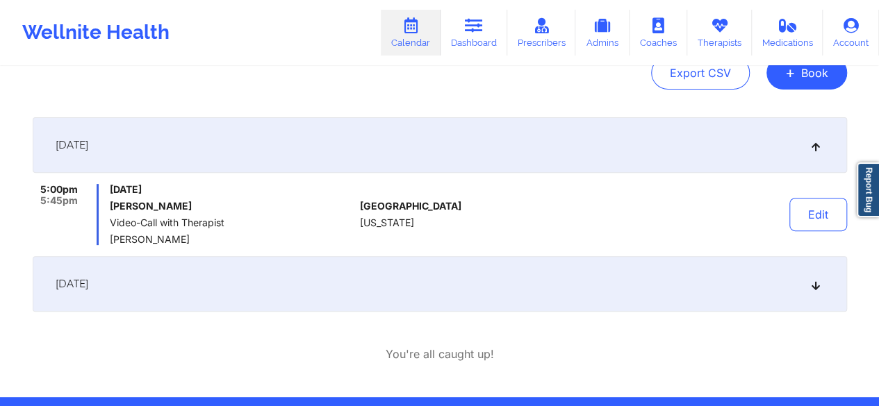
scroll to position [160, 0]
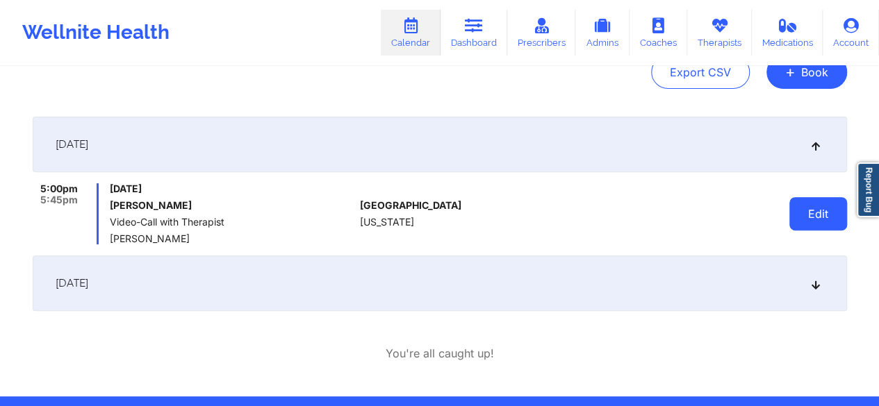
click at [807, 213] on button "Edit" at bounding box center [818, 213] width 58 height 33
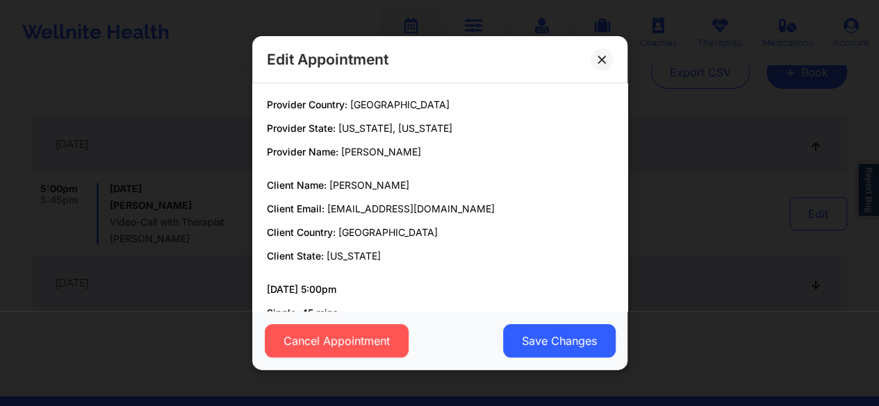
scroll to position [88, 0]
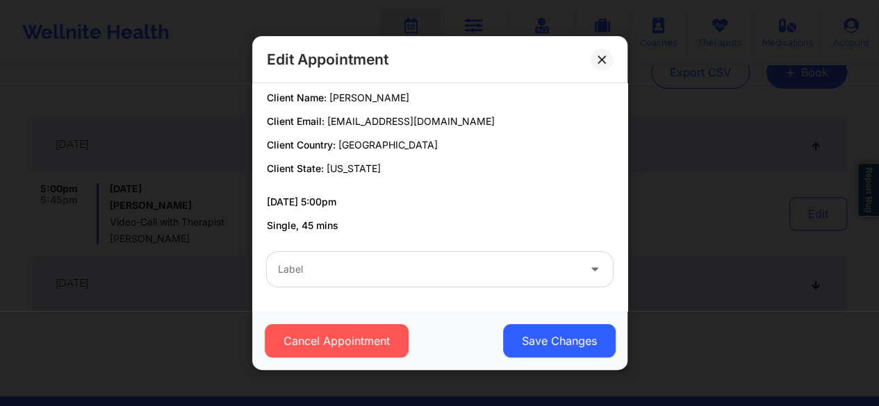
click at [379, 265] on div at bounding box center [428, 269] width 300 height 17
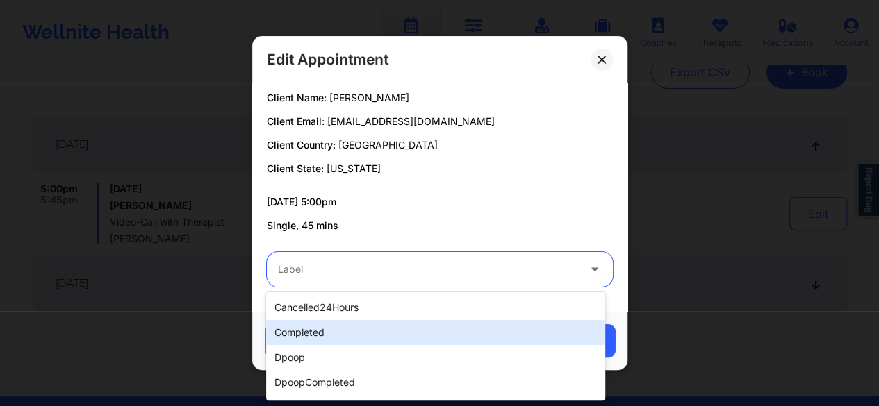
click at [327, 333] on div "completed" at bounding box center [435, 332] width 339 height 25
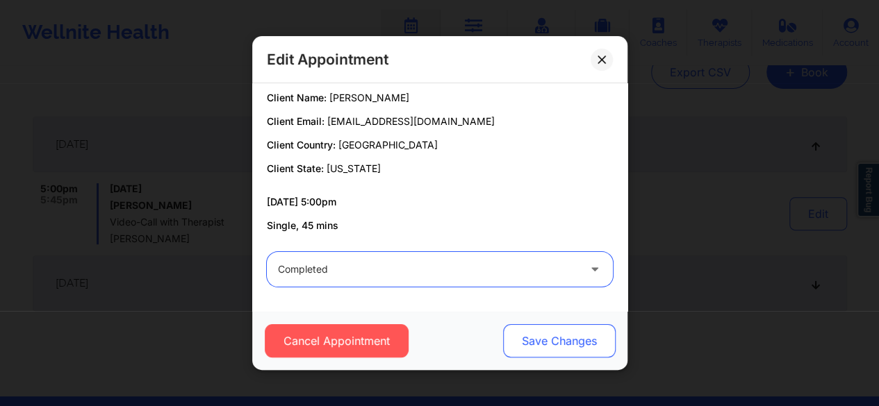
click at [528, 333] on button "Save Changes" at bounding box center [558, 340] width 113 height 33
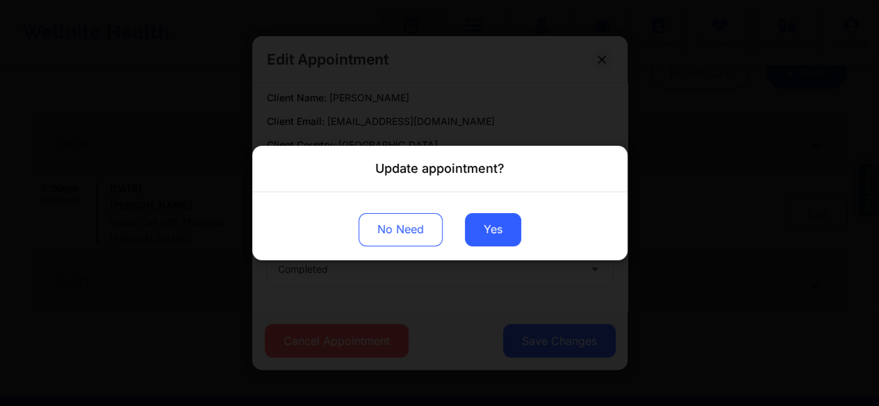
drag, startPoint x: 488, startPoint y: 234, endPoint x: 452, endPoint y: 234, distance: 36.8
click at [489, 234] on button "Yes" at bounding box center [493, 229] width 56 height 33
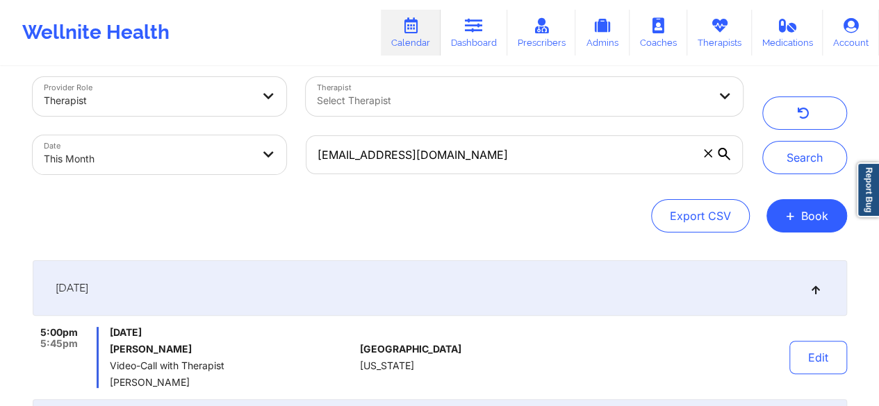
scroll to position [9, 0]
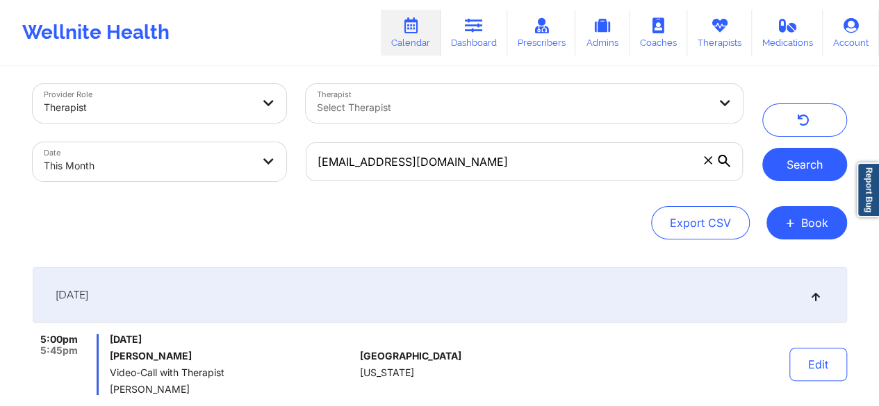
click at [796, 162] on button "Search" at bounding box center [804, 164] width 85 height 33
click at [711, 165] on span at bounding box center [708, 161] width 14 height 14
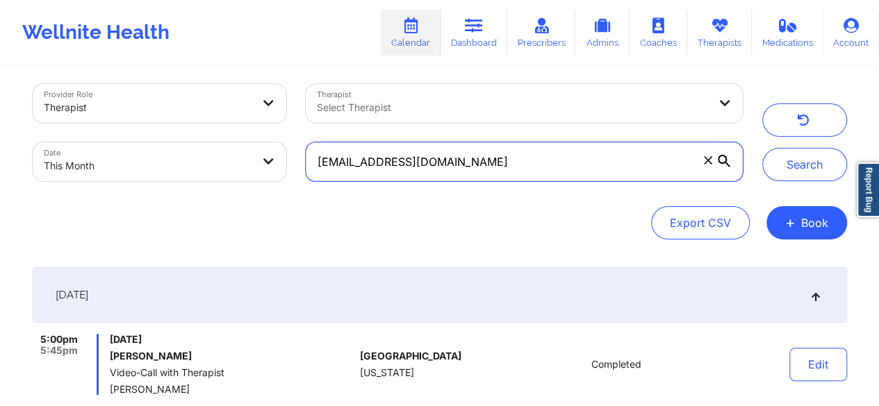
click at [711, 165] on input "hguzman2002@yahoo.com" at bounding box center [524, 161] width 436 height 39
paste input "susz.orl@gmail.com"
type input "susz.orl@gmail.com"
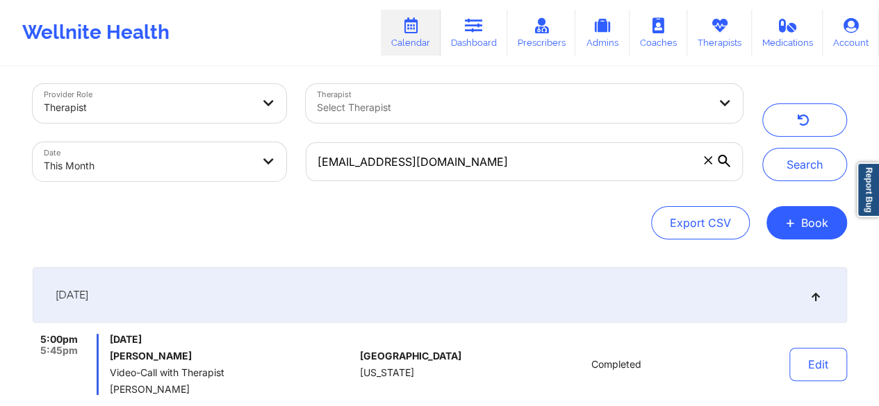
click at [799, 181] on div "Provider Role Therapist Therapist Select Therapist Date This Month susz.orl@gma…" at bounding box center [440, 132] width 834 height 117
click at [791, 170] on button "Search" at bounding box center [804, 164] width 85 height 33
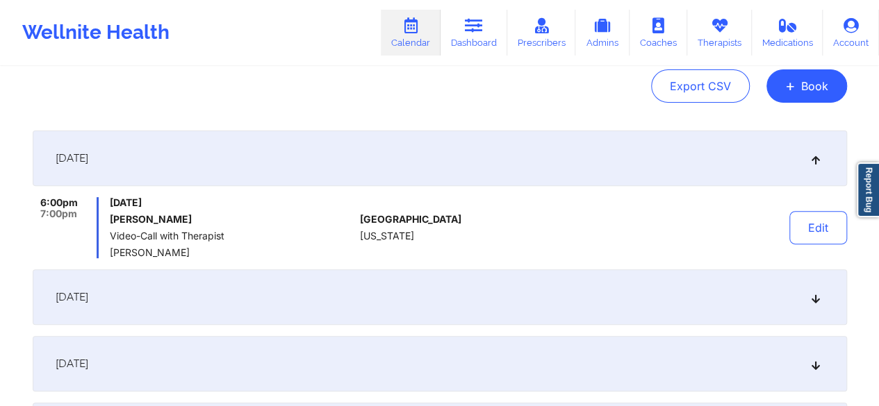
scroll to position [145, 0]
click at [178, 303] on div "September 11, 2025" at bounding box center [440, 298] width 814 height 56
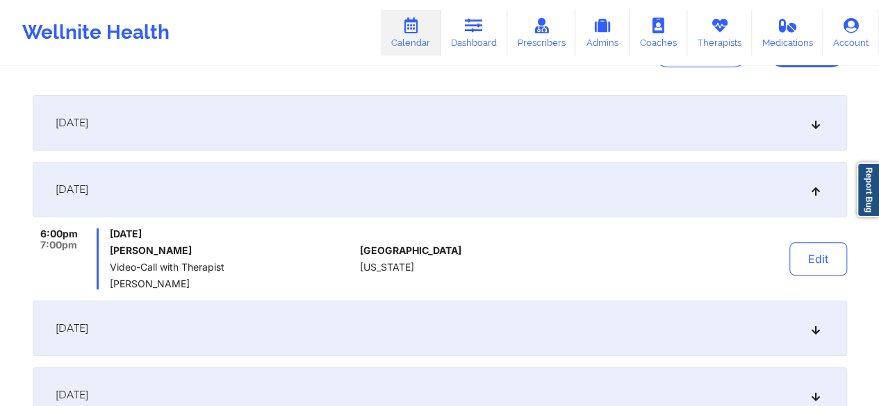
scroll to position [184, 0]
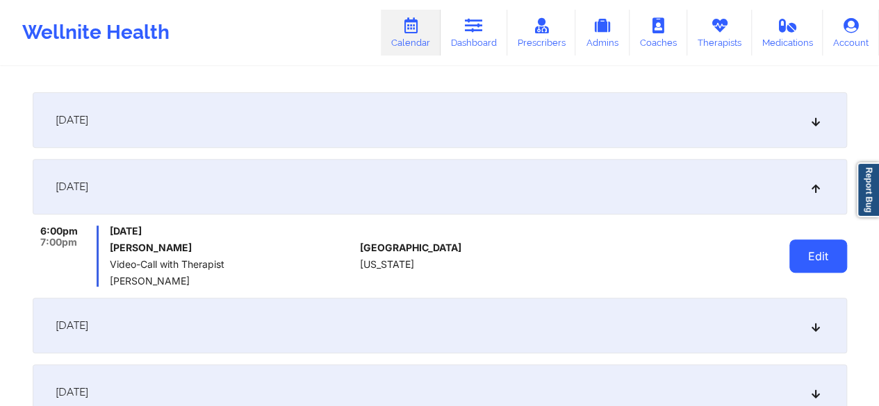
click at [818, 256] on button "Edit" at bounding box center [818, 256] width 58 height 33
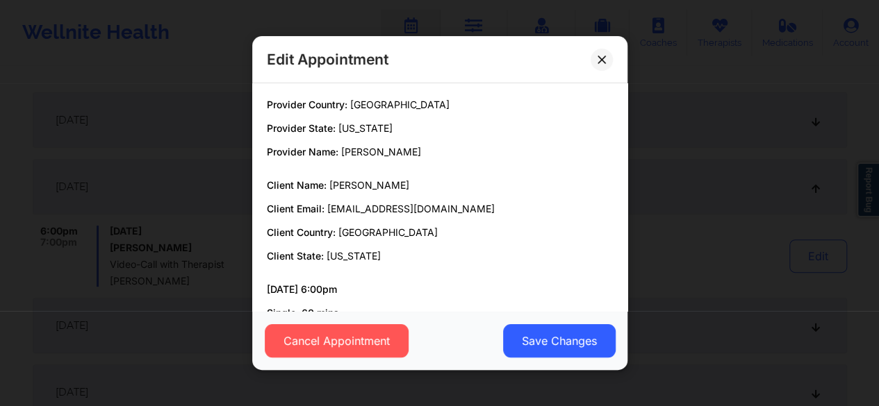
scroll to position [88, 0]
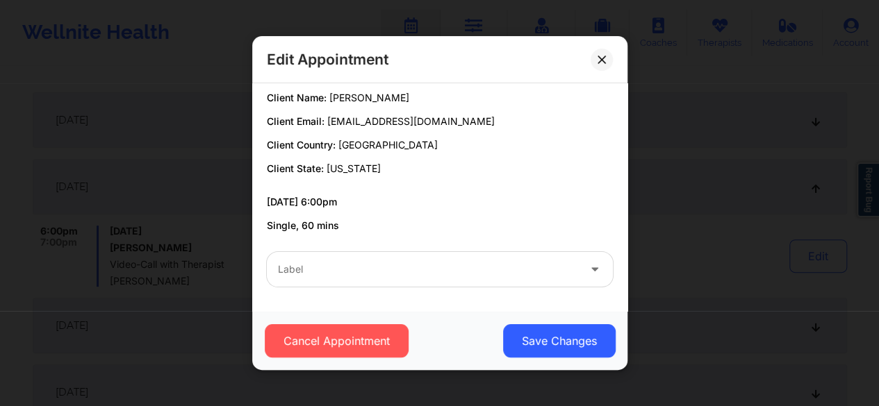
click at [379, 263] on div at bounding box center [428, 269] width 300 height 17
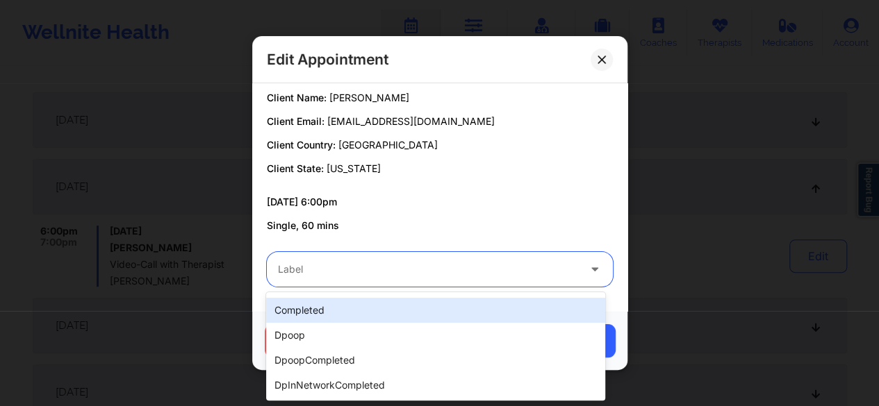
scroll to position [21, 0]
click at [299, 313] on div "completed" at bounding box center [435, 311] width 339 height 25
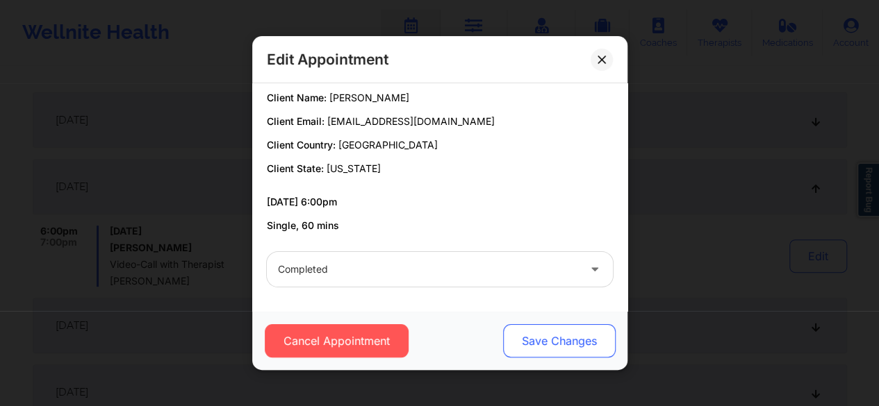
click at [557, 344] on button "Save Changes" at bounding box center [558, 340] width 113 height 33
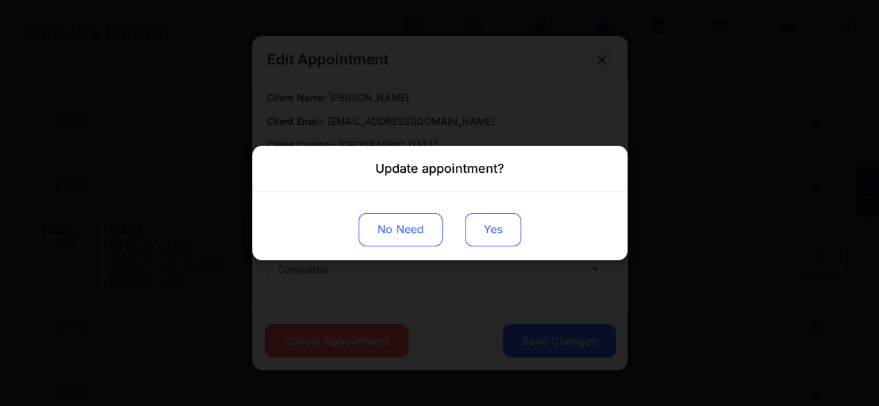
click at [497, 237] on button "Yes" at bounding box center [493, 229] width 56 height 33
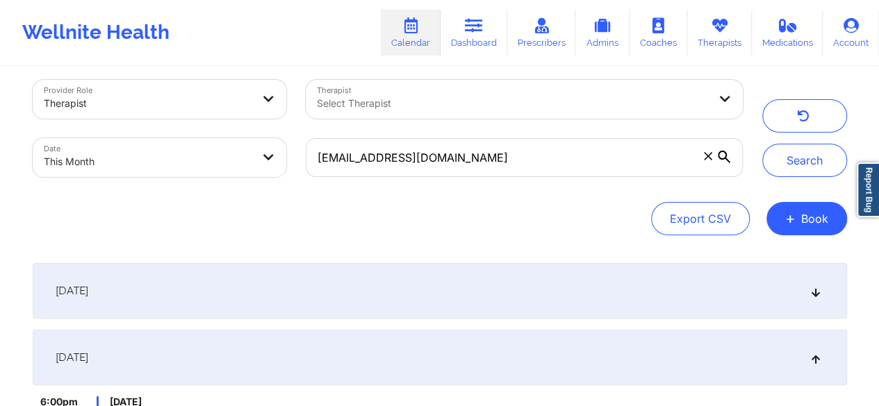
scroll to position [0, 0]
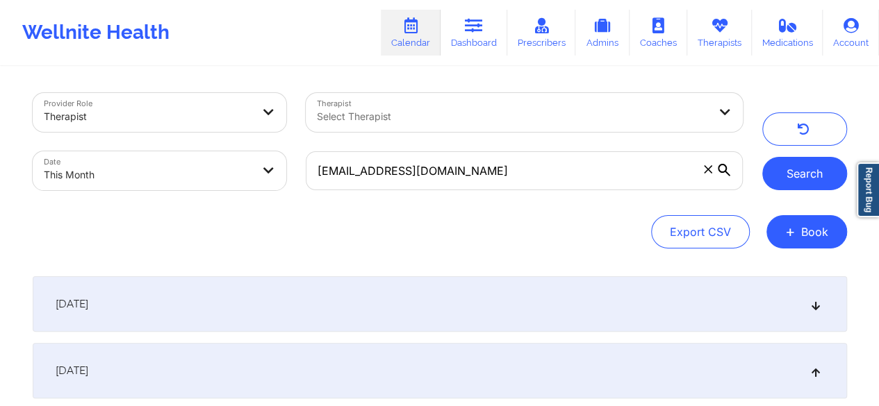
click at [798, 172] on button "Search" at bounding box center [804, 173] width 85 height 33
click at [704, 172] on icon at bounding box center [708, 169] width 8 height 8
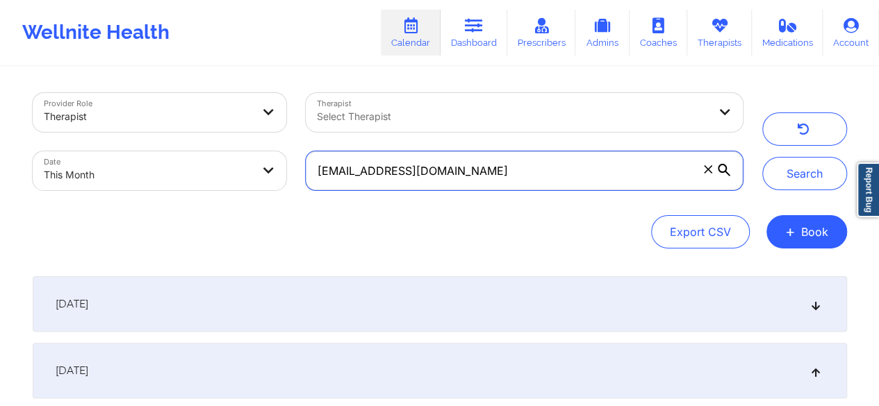
click at [704, 172] on input "susz.orl@gmail.com" at bounding box center [524, 170] width 436 height 39
click at [433, 174] on input "text" at bounding box center [524, 170] width 436 height 39
paste input "mariarodz663@yahoo.com"
type input "mariarodz663@yahoo.com"
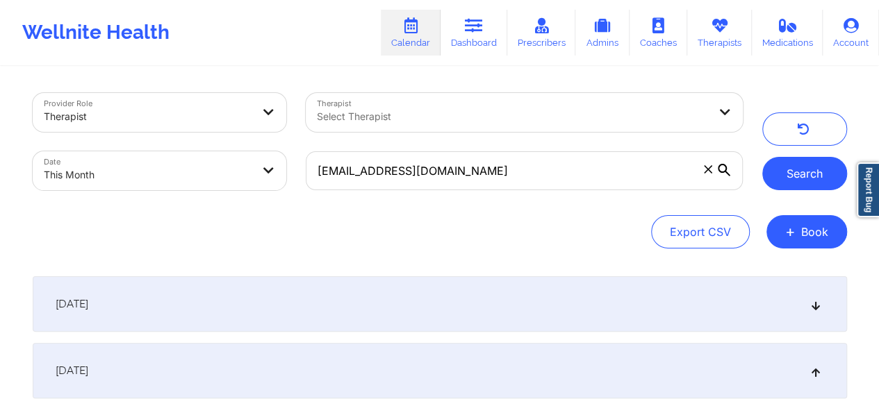
click at [774, 176] on button "Search" at bounding box center [804, 173] width 85 height 33
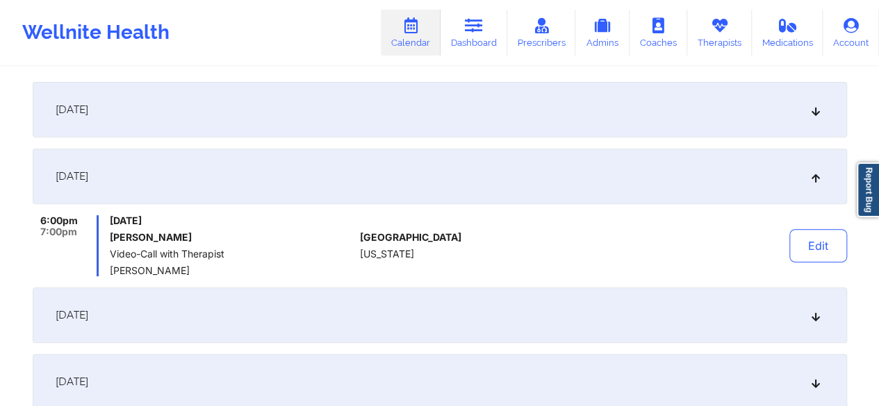
scroll to position [198, 0]
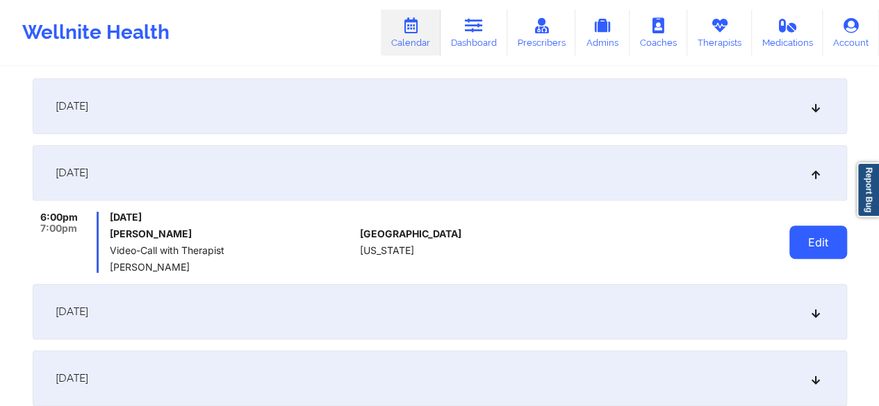
click at [811, 249] on button "Edit" at bounding box center [818, 242] width 58 height 33
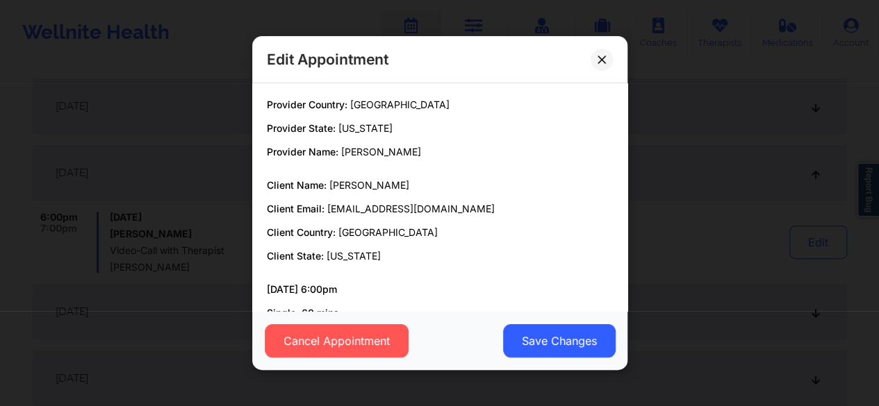
scroll to position [88, 0]
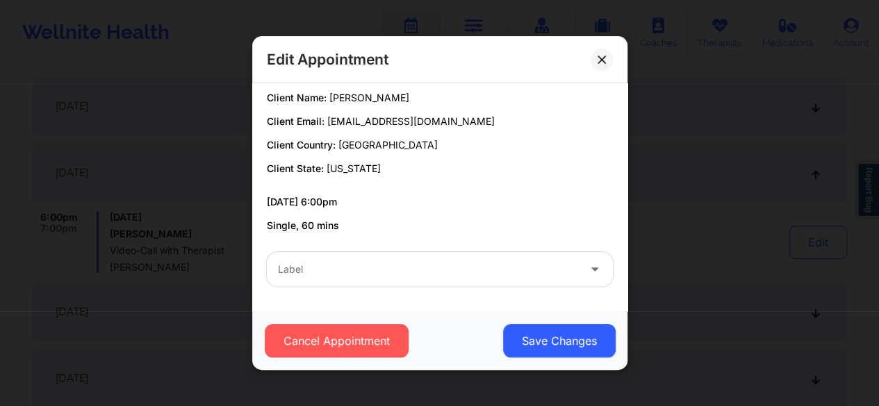
click at [440, 269] on div at bounding box center [428, 269] width 300 height 17
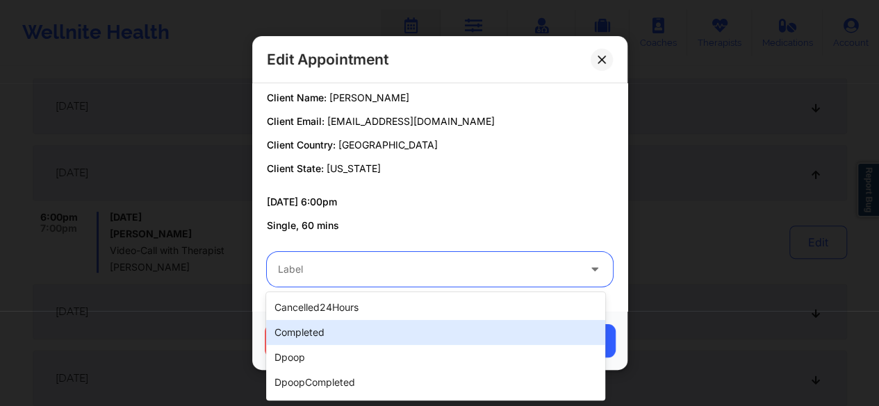
click at [315, 331] on div "completed" at bounding box center [435, 332] width 339 height 25
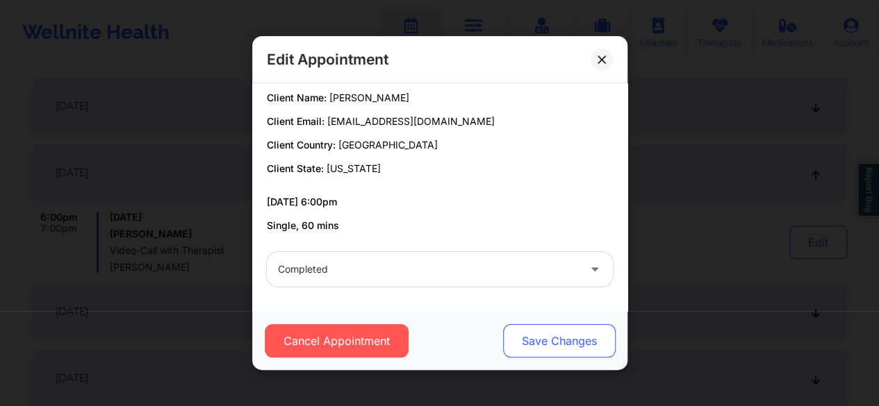
click at [559, 344] on button "Save Changes" at bounding box center [558, 340] width 113 height 33
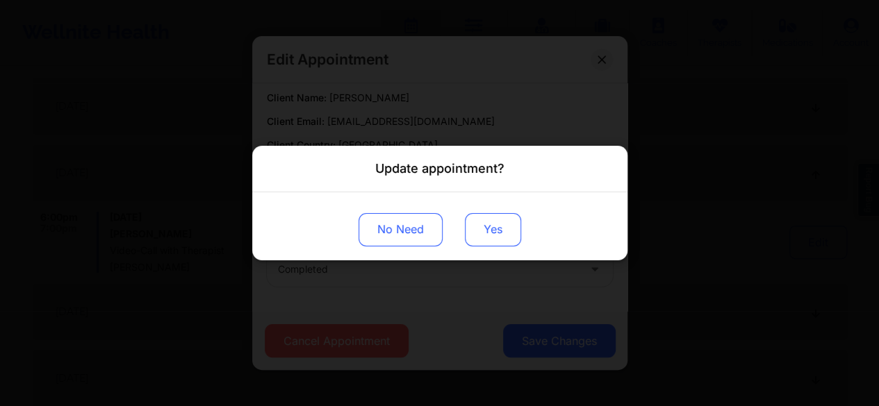
click at [488, 242] on button "Yes" at bounding box center [493, 229] width 56 height 33
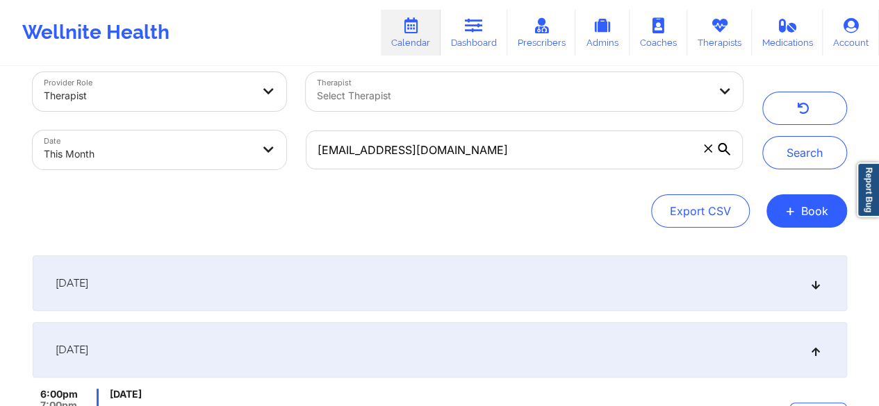
scroll to position [0, 0]
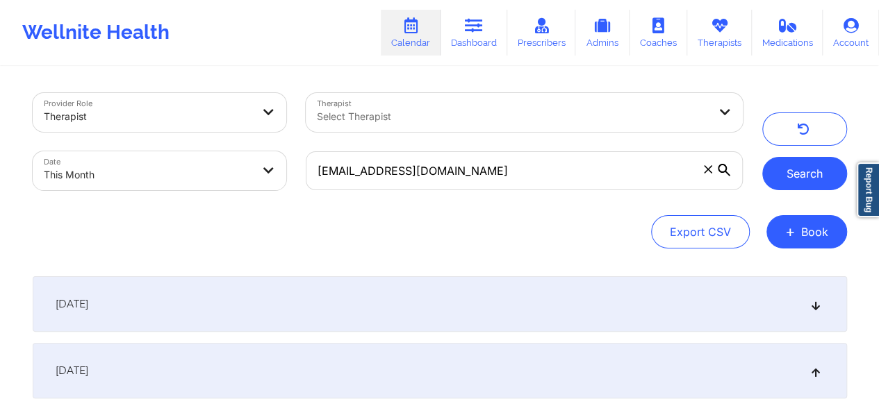
click at [799, 172] on button "Search" at bounding box center [804, 173] width 85 height 33
click at [704, 172] on icon at bounding box center [708, 169] width 8 height 8
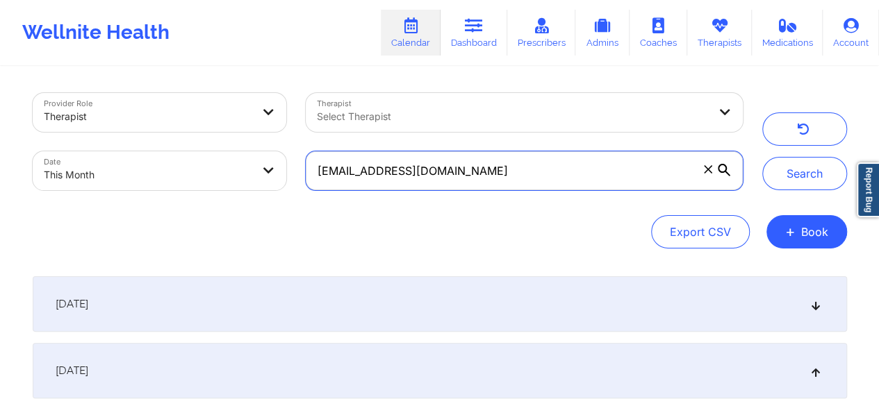
click at [704, 172] on input "mariarodz663@yahoo.com" at bounding box center [524, 170] width 436 height 39
click at [492, 172] on input "text" at bounding box center [524, 170] width 436 height 39
paste input "madtyler10@gmail.com"
type input "madtyler10@gmail.com"
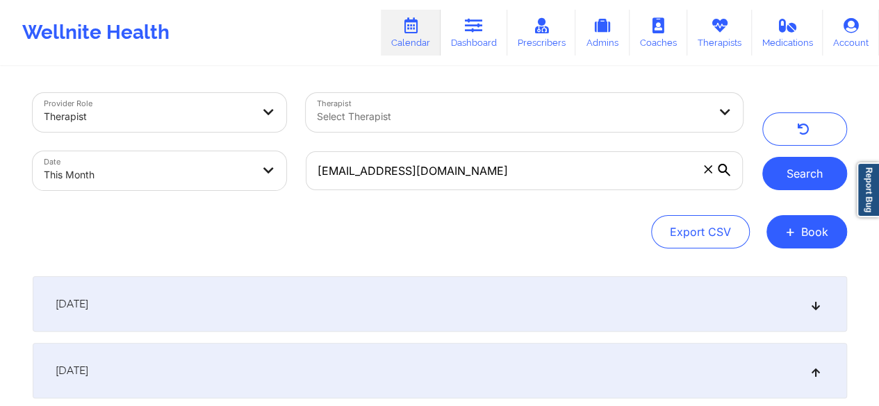
click at [802, 184] on button "Search" at bounding box center [804, 173] width 85 height 33
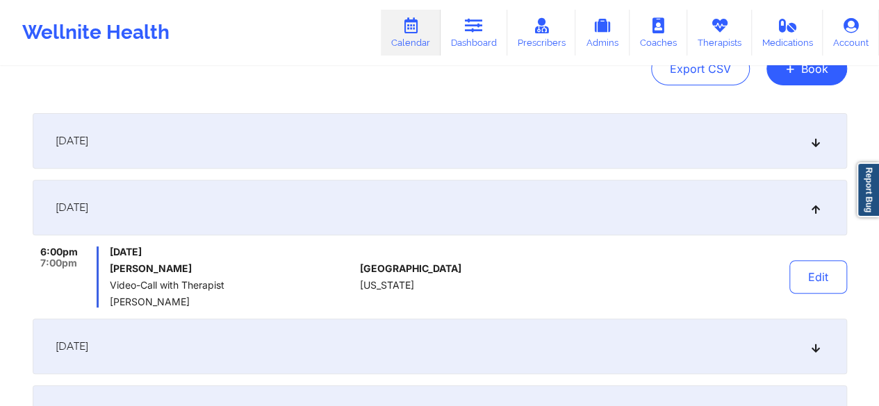
scroll to position [165, 0]
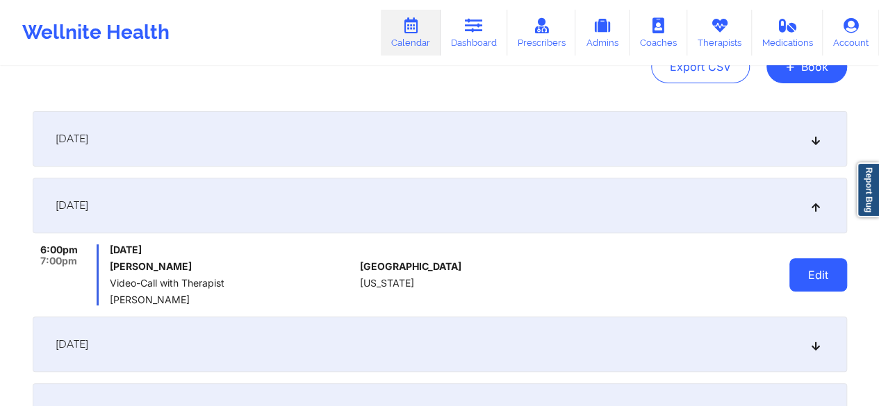
click at [834, 284] on button "Edit" at bounding box center [818, 274] width 58 height 33
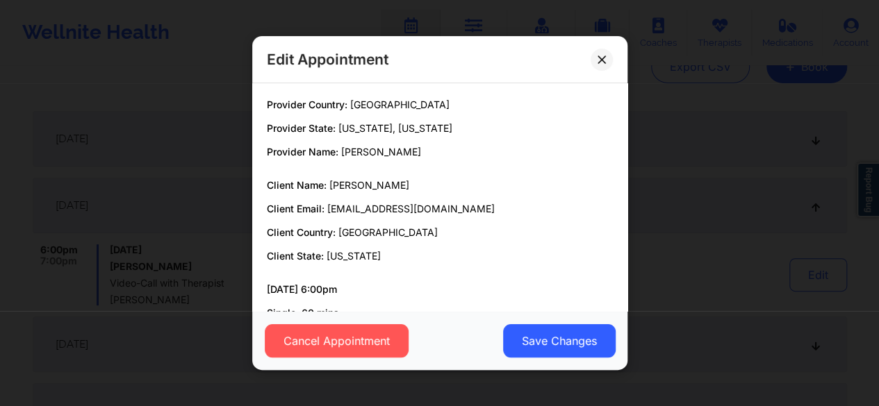
scroll to position [88, 0]
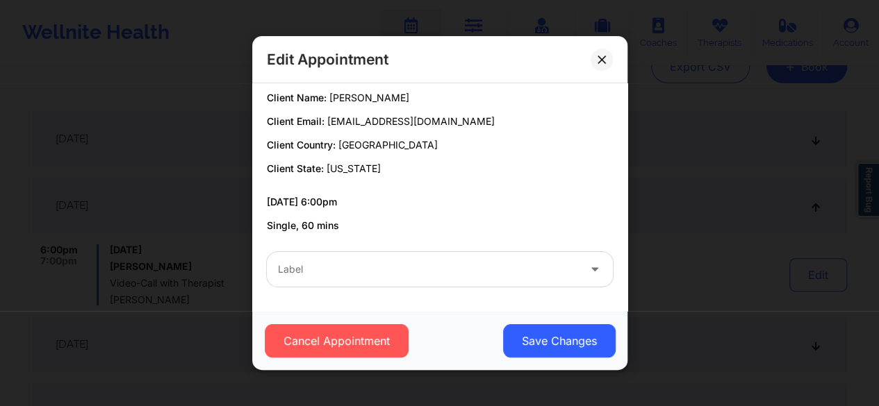
click at [434, 259] on div "Label" at bounding box center [423, 269] width 313 height 35
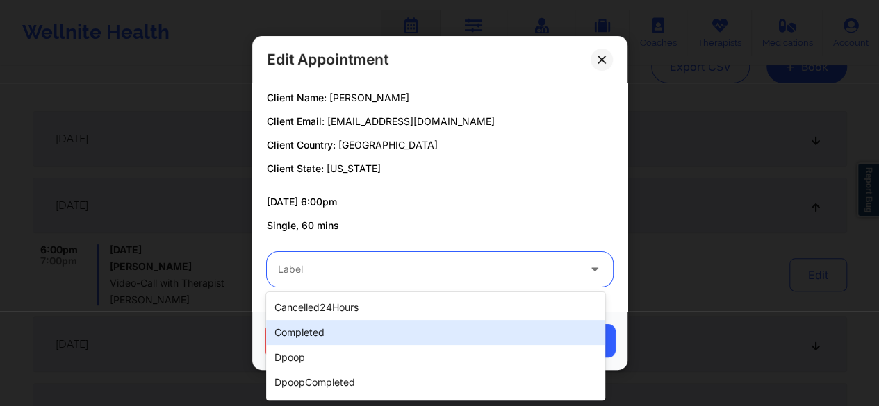
click at [332, 335] on div "completed" at bounding box center [435, 332] width 339 height 25
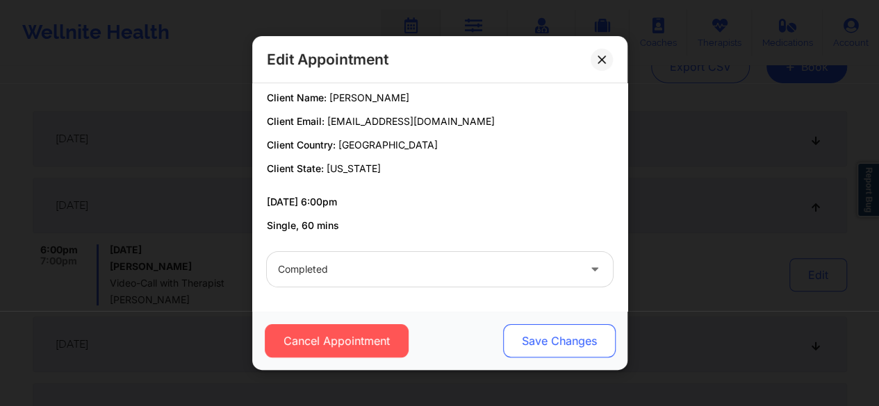
click at [524, 343] on button "Save Changes" at bounding box center [558, 340] width 113 height 33
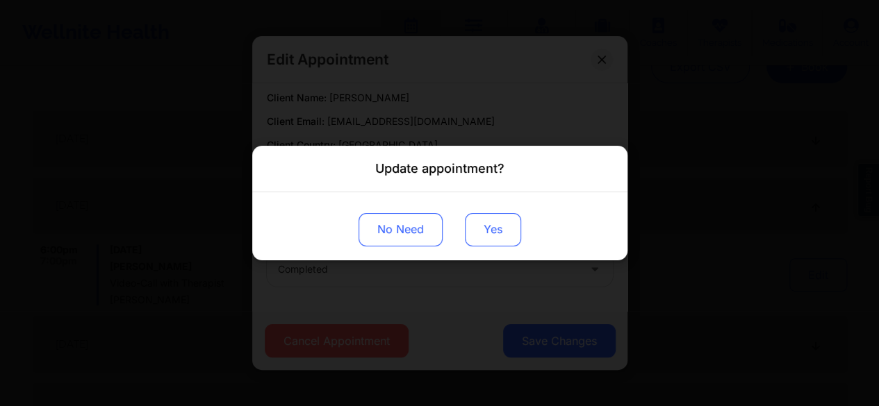
click at [491, 230] on button "Yes" at bounding box center [493, 229] width 56 height 33
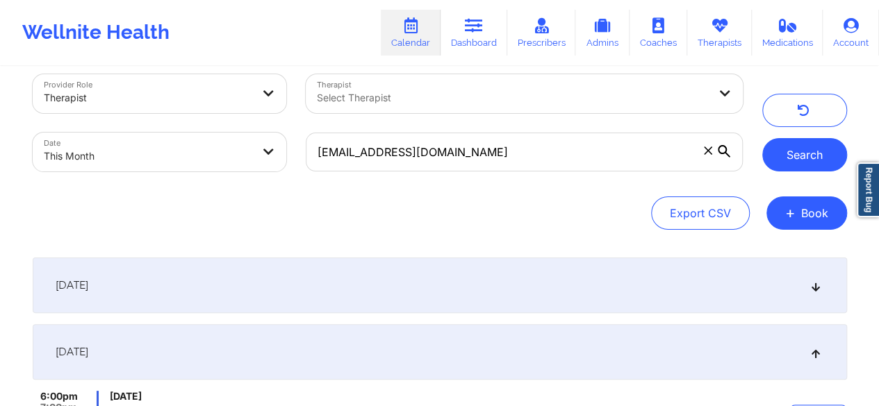
scroll to position [12, 0]
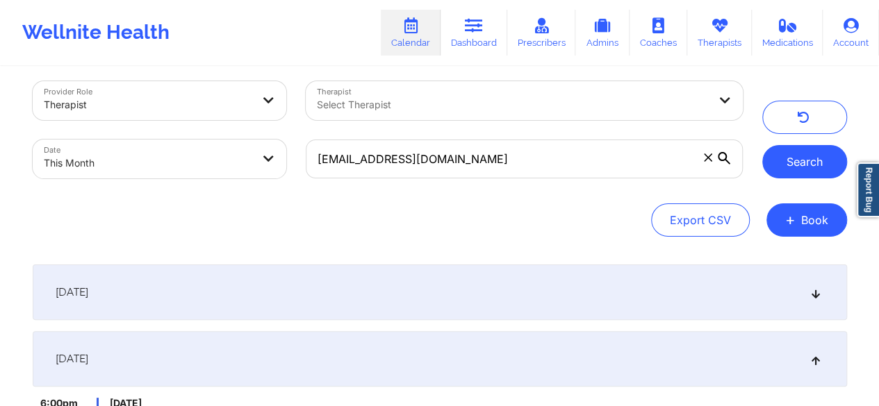
click at [807, 158] on button "Search" at bounding box center [804, 161] width 85 height 33
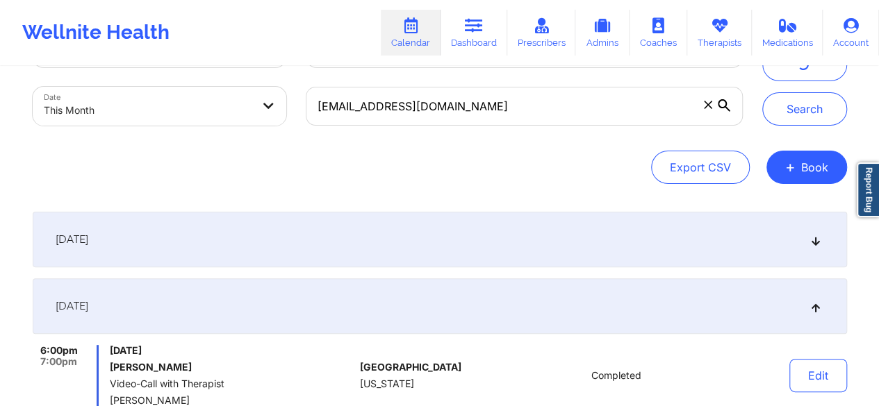
scroll to position [0, 0]
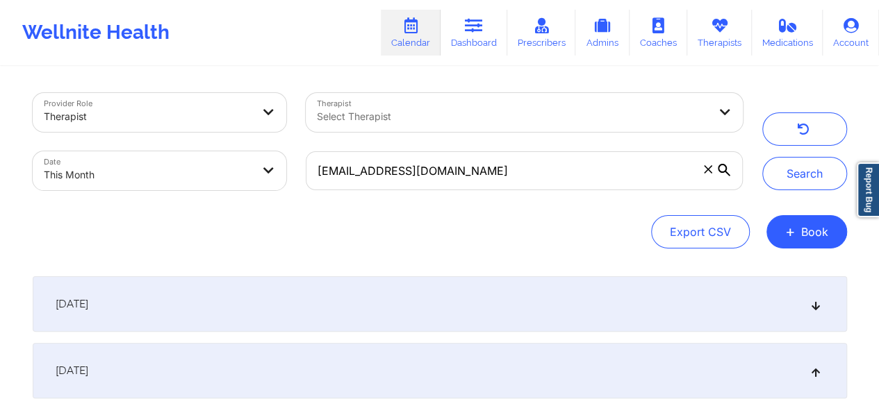
click at [710, 176] on span at bounding box center [708, 170] width 14 height 14
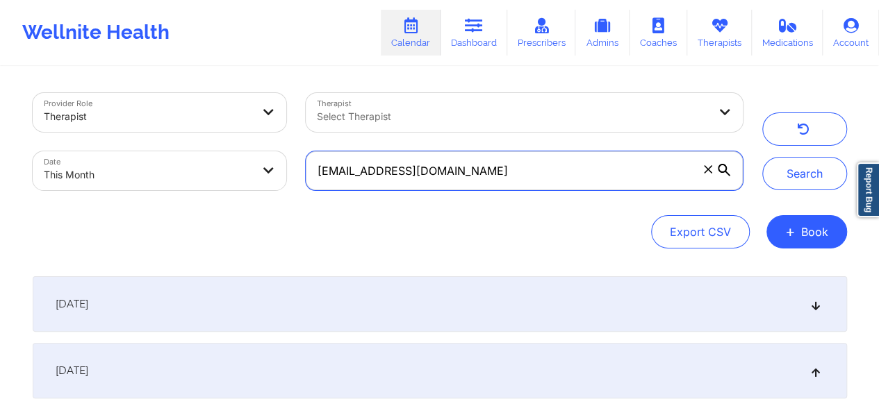
click at [710, 176] on input "madtyler10@gmail.com" at bounding box center [524, 170] width 436 height 39
click at [520, 172] on input "text" at bounding box center [524, 170] width 436 height 39
paste input "daniellemarkusdesigns@gmail.com"
type input "daniellemarkusdesigns@gmail.com"
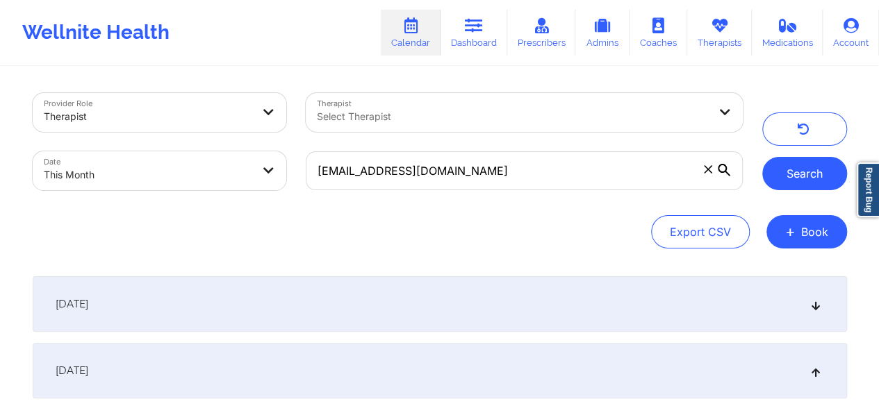
click at [796, 179] on button "Search" at bounding box center [804, 173] width 85 height 33
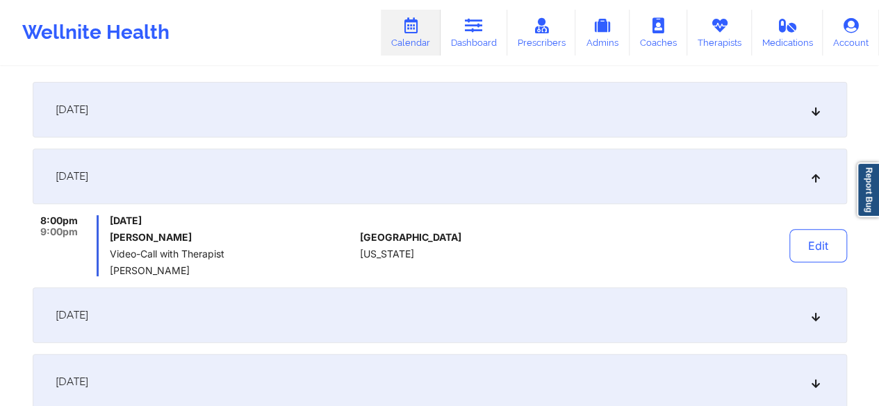
scroll to position [198, 0]
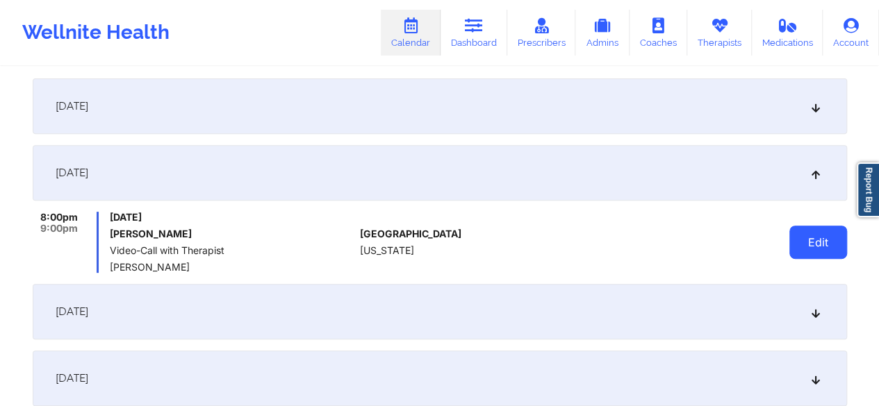
click at [813, 250] on button "Edit" at bounding box center [818, 242] width 58 height 33
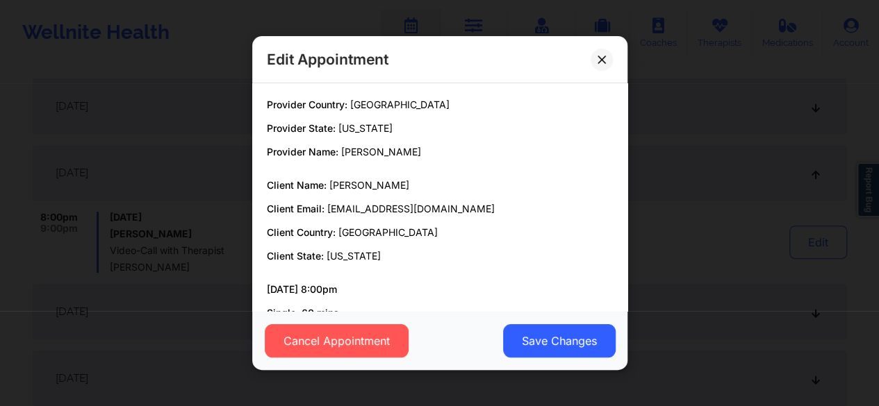
scroll to position [88, 0]
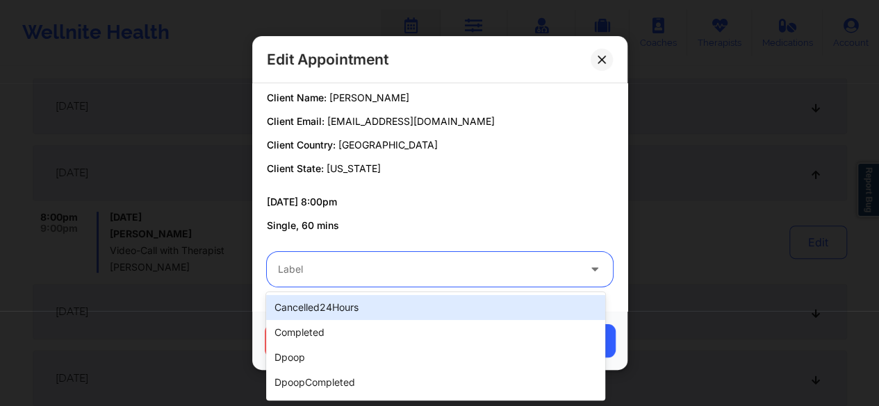
click at [468, 274] on div at bounding box center [428, 269] width 300 height 17
click at [346, 312] on div "cancelled24Hours" at bounding box center [435, 307] width 339 height 25
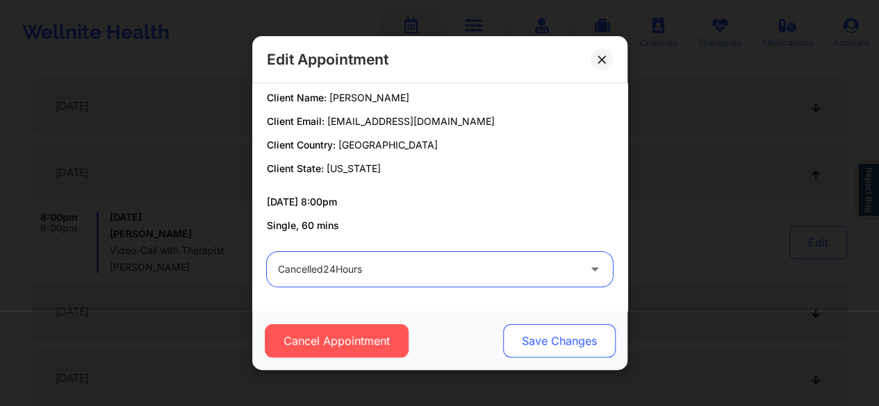
click at [539, 339] on button "Save Changes" at bounding box center [558, 340] width 113 height 33
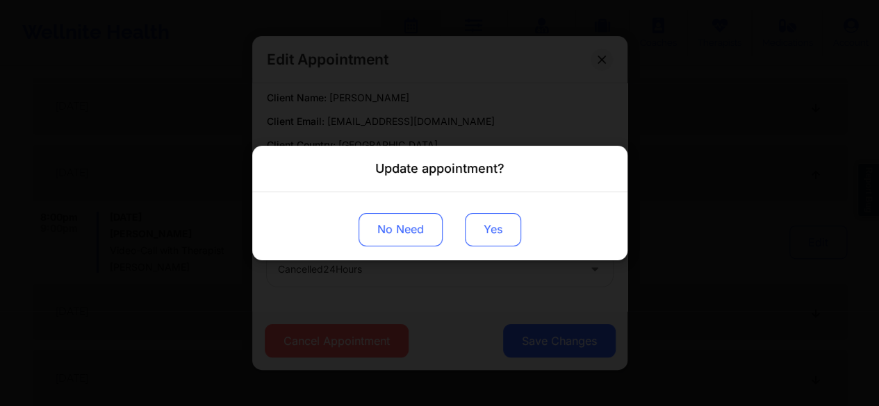
click at [501, 234] on button "Yes" at bounding box center [493, 229] width 56 height 33
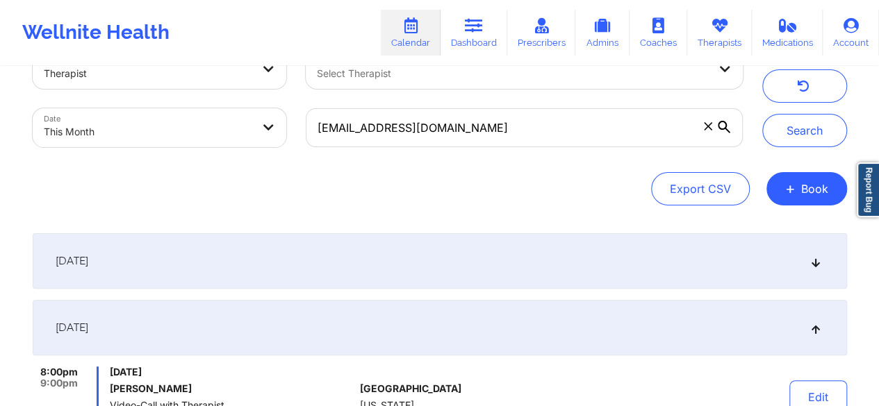
scroll to position [0, 0]
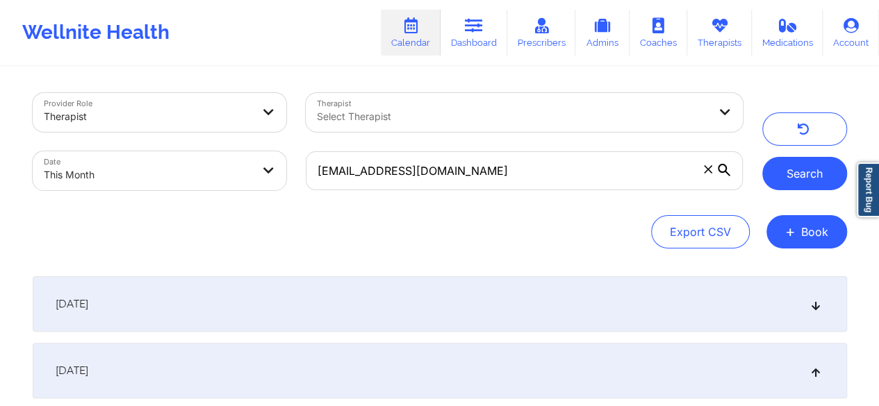
click at [792, 183] on button "Search" at bounding box center [804, 173] width 85 height 33
click at [709, 172] on icon at bounding box center [708, 169] width 8 height 8
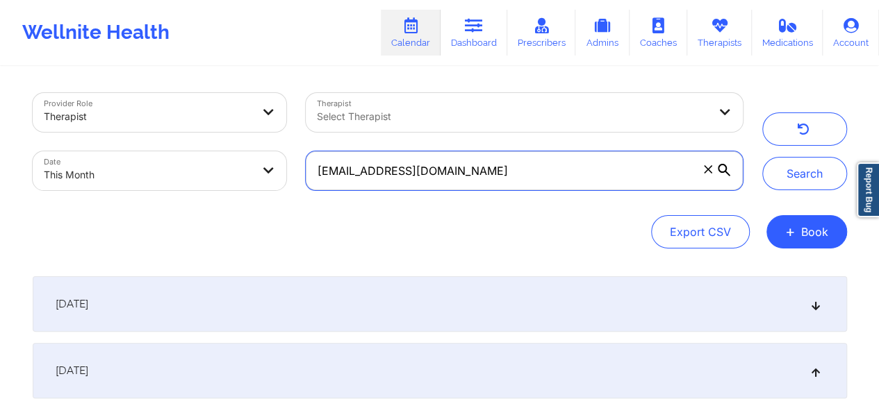
click at [709, 172] on input "daniellemarkusdesigns@gmail.com" at bounding box center [524, 170] width 436 height 39
click at [474, 175] on input "text" at bounding box center [524, 170] width 436 height 39
paste input "jahlilda1@gmail.com"
type input "jahlilda1@gmail.com"
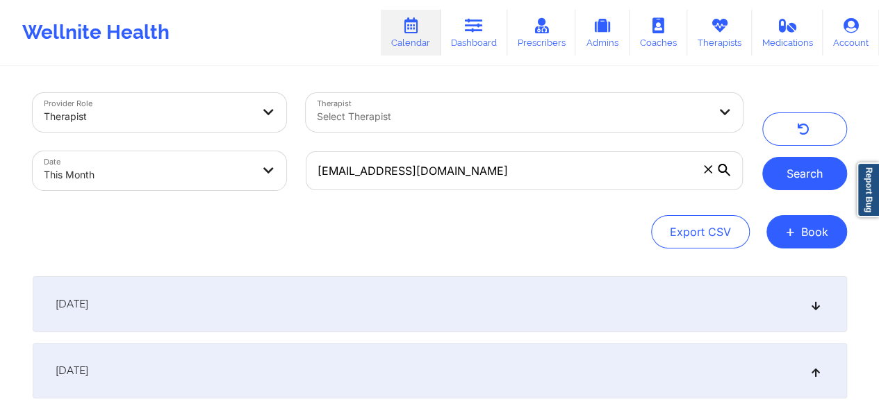
click at [804, 184] on button "Search" at bounding box center [804, 173] width 85 height 33
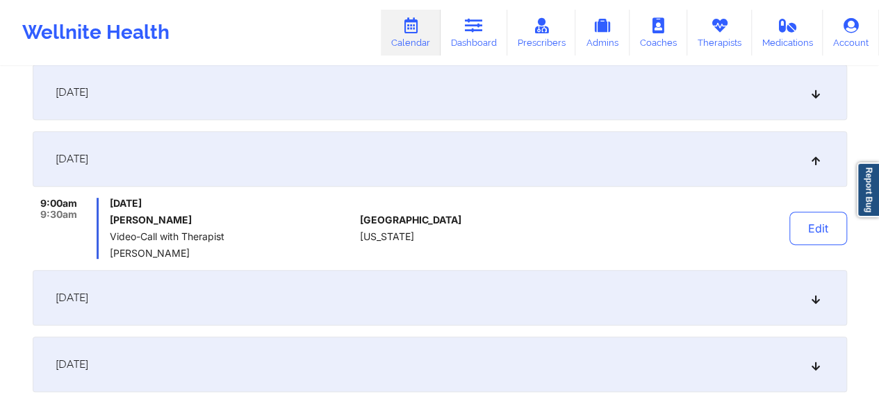
scroll to position [213, 0]
click at [825, 234] on button "Edit" at bounding box center [818, 227] width 58 height 33
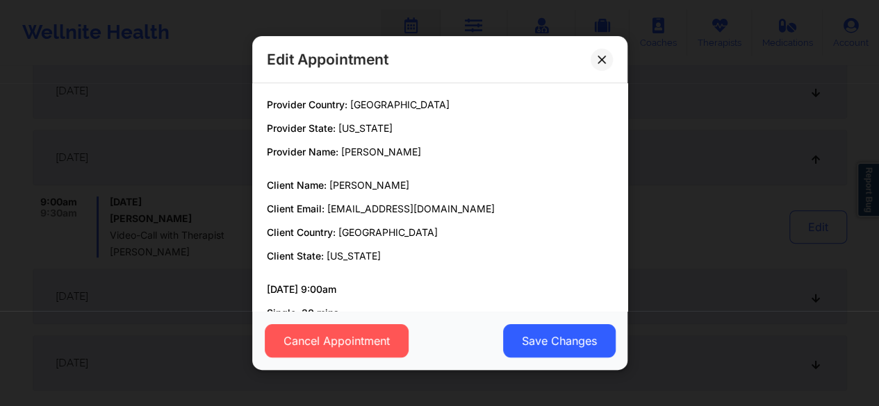
scroll to position [88, 0]
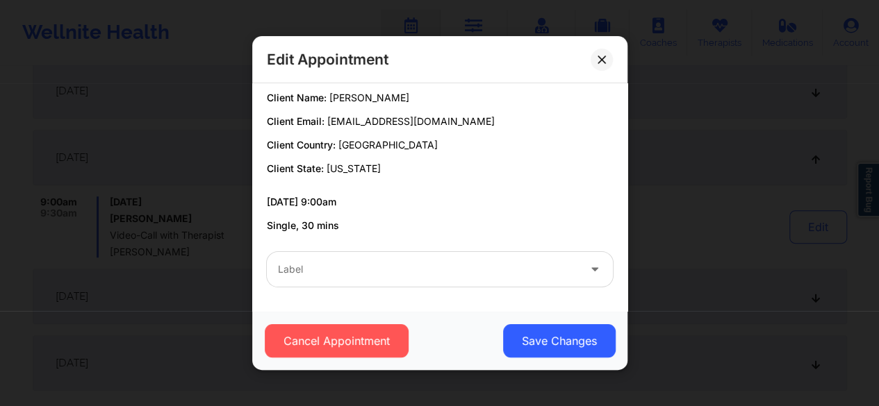
click at [367, 261] on div at bounding box center [428, 269] width 300 height 17
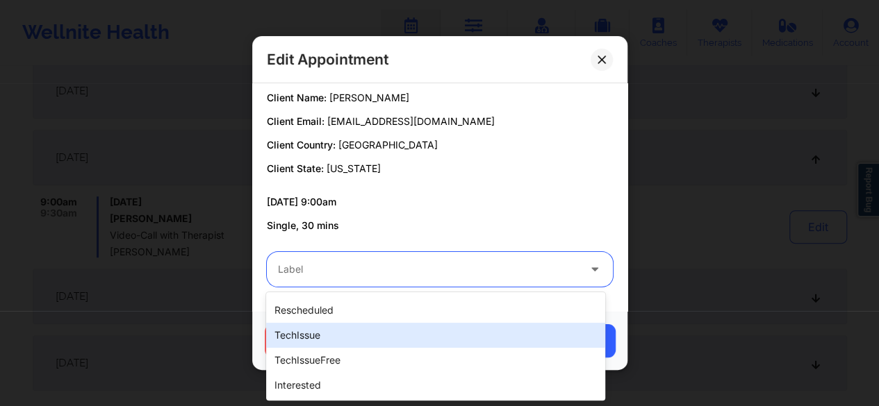
scroll to position [340, 0]
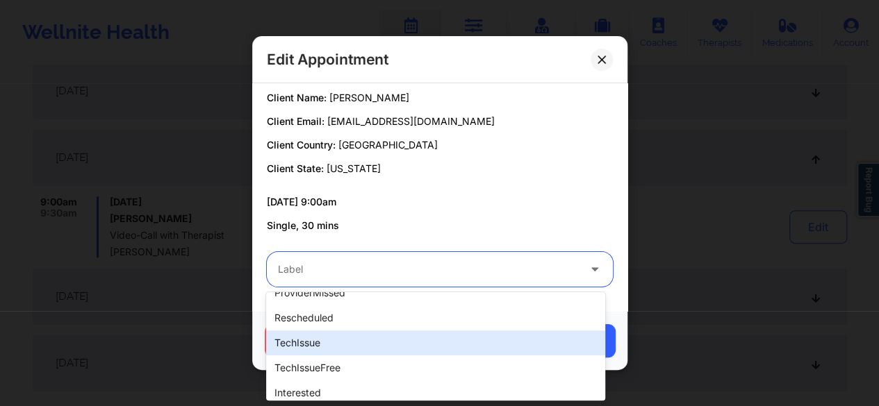
click at [349, 345] on div "techIssue" at bounding box center [435, 343] width 339 height 25
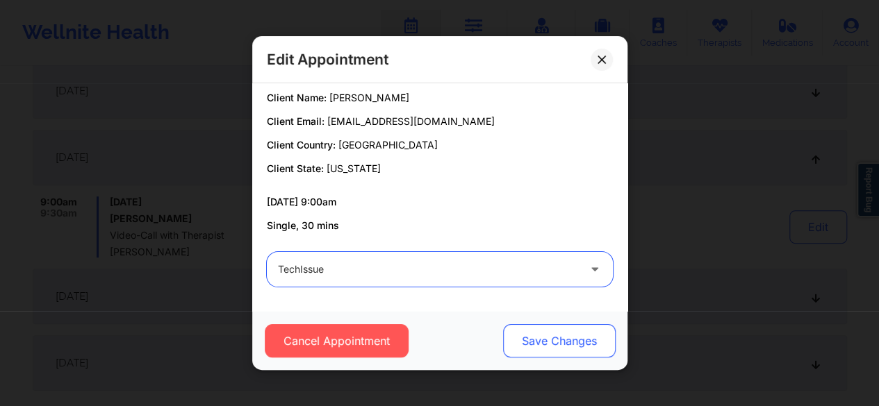
click at [593, 345] on button "Save Changes" at bounding box center [558, 340] width 113 height 33
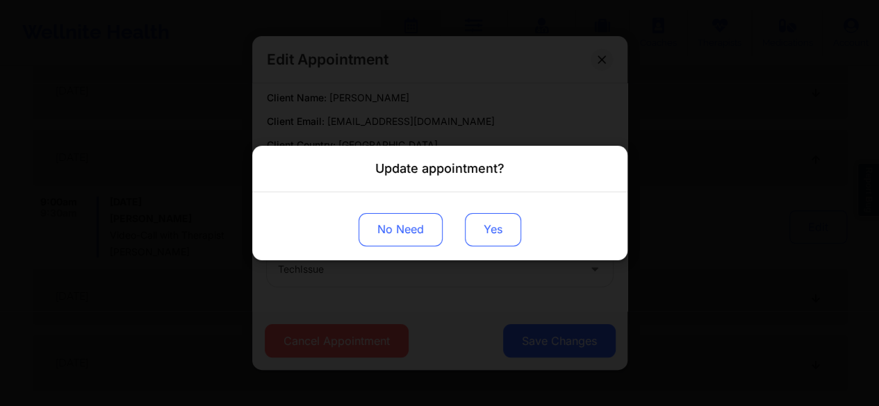
click at [495, 236] on button "Yes" at bounding box center [493, 229] width 56 height 33
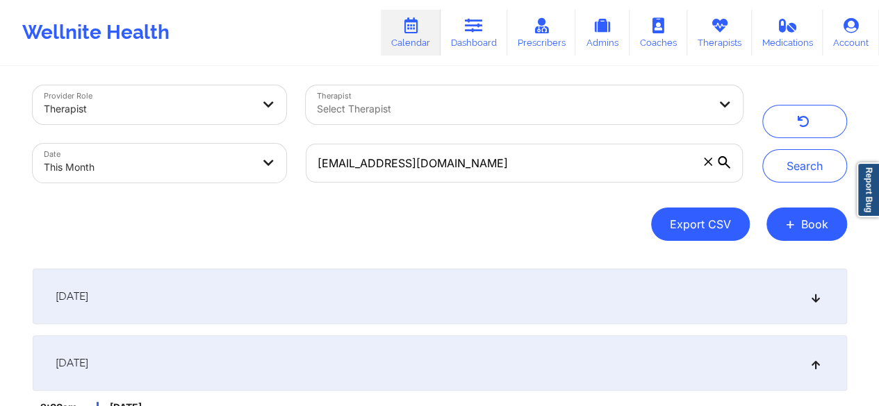
scroll to position [0, 0]
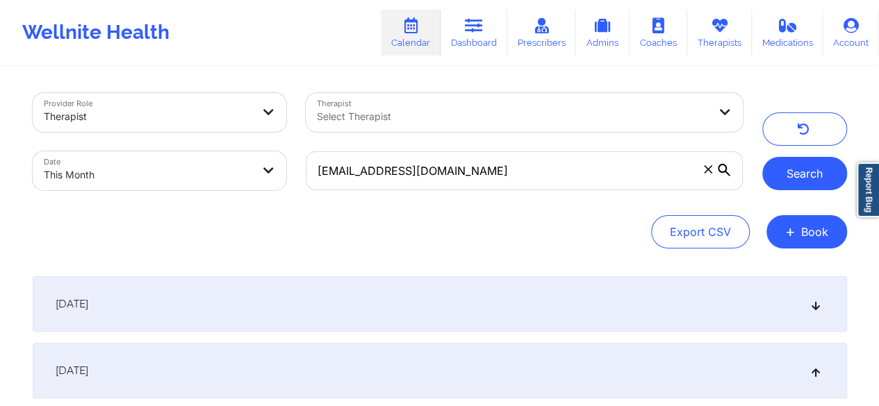
click at [792, 176] on button "Search" at bounding box center [804, 173] width 85 height 33
drag, startPoint x: 707, startPoint y: 174, endPoint x: 662, endPoint y: 174, distance: 45.2
click at [708, 174] on span at bounding box center [708, 170] width 14 height 14
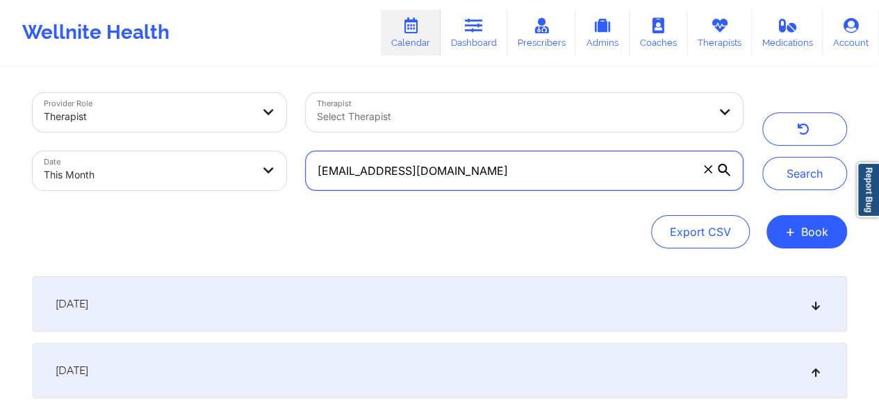
click at [708, 174] on input "jahlilda1@gmail.com" at bounding box center [524, 170] width 436 height 39
click at [572, 177] on input "text" at bounding box center [524, 170] width 436 height 39
paste input "arkeedahmccormick@gmail.com"
type input "arkeedahmccormick@gmail.com"
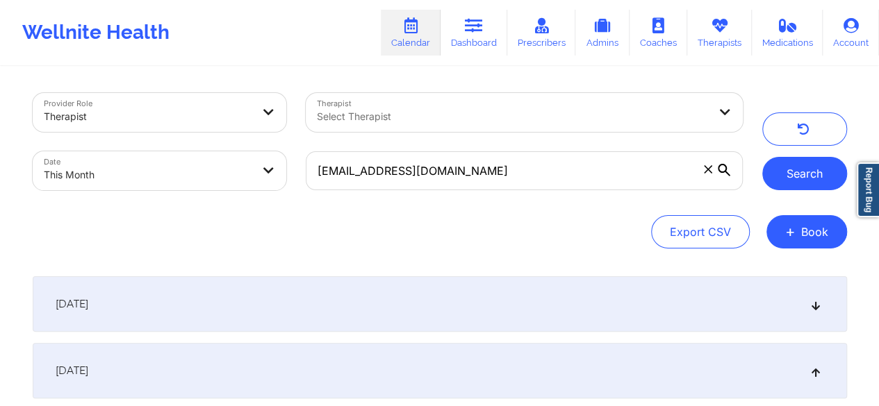
click at [808, 176] on button "Search" at bounding box center [804, 173] width 85 height 33
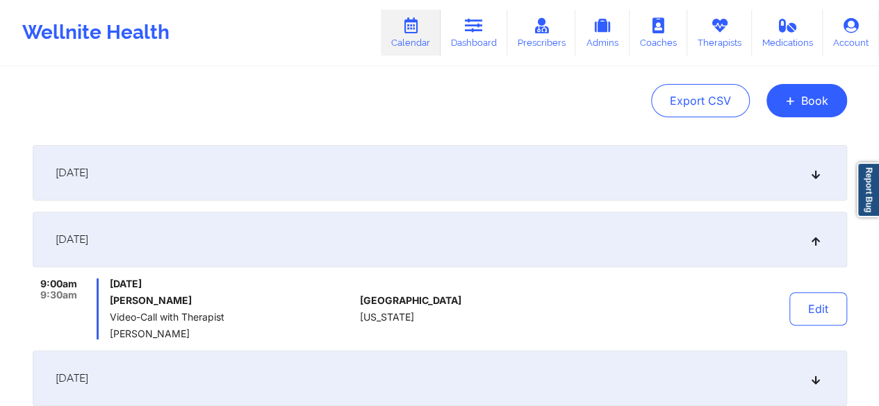
scroll to position [132, 0]
click at [837, 306] on button "Edit" at bounding box center [818, 308] width 58 height 33
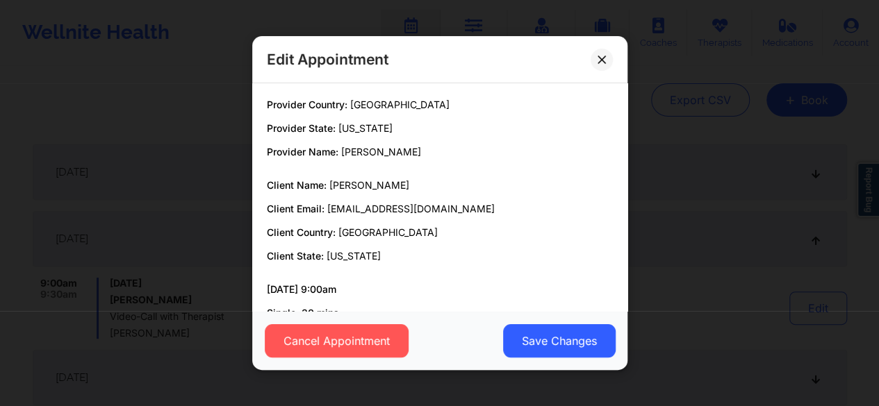
scroll to position [88, 0]
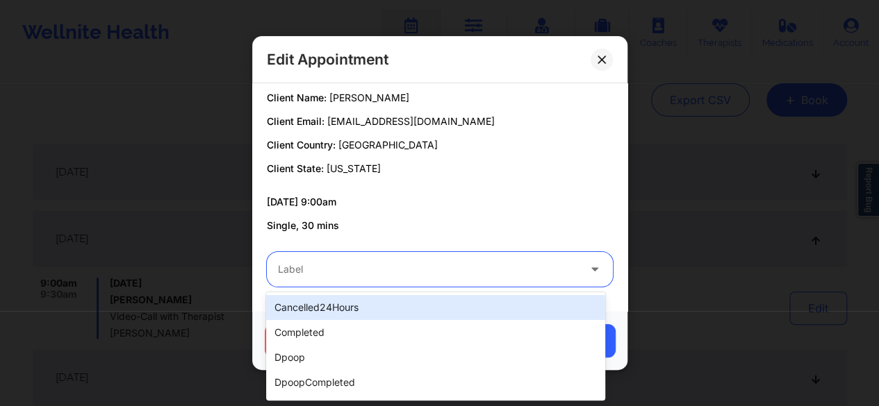
click at [409, 269] on div at bounding box center [428, 269] width 300 height 17
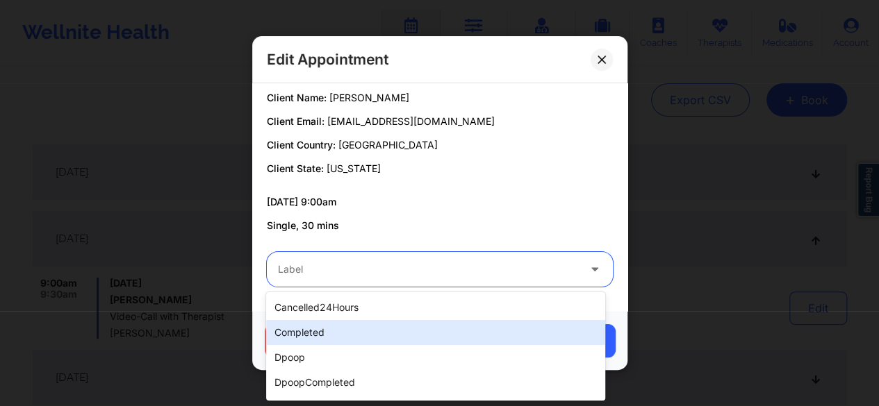
click at [327, 328] on div "completed" at bounding box center [435, 332] width 339 height 25
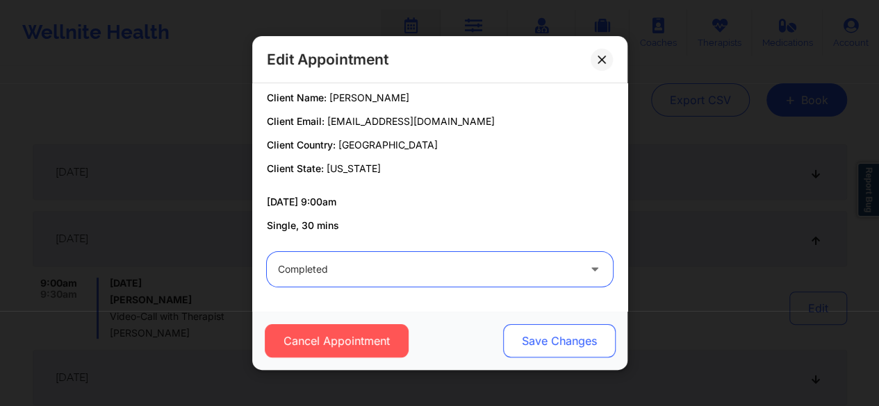
click at [534, 340] on button "Save Changes" at bounding box center [558, 340] width 113 height 33
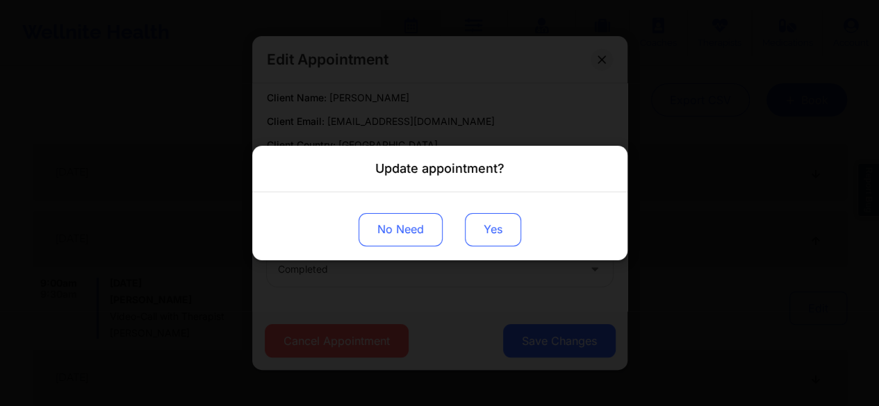
click at [495, 232] on button "Yes" at bounding box center [493, 229] width 56 height 33
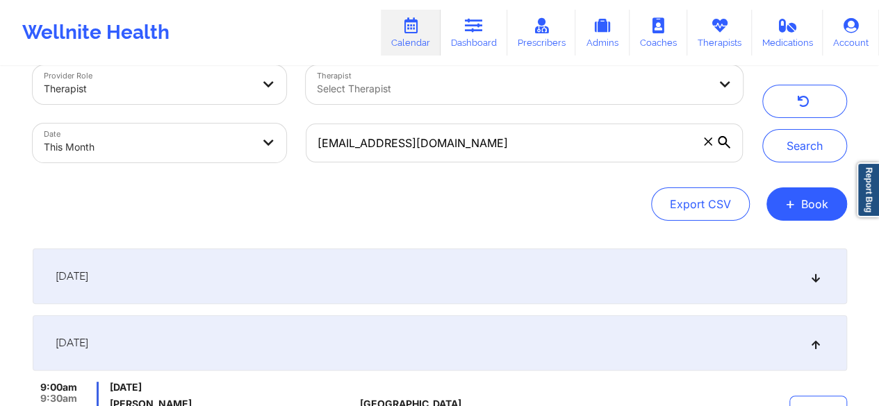
scroll to position [19, 0]
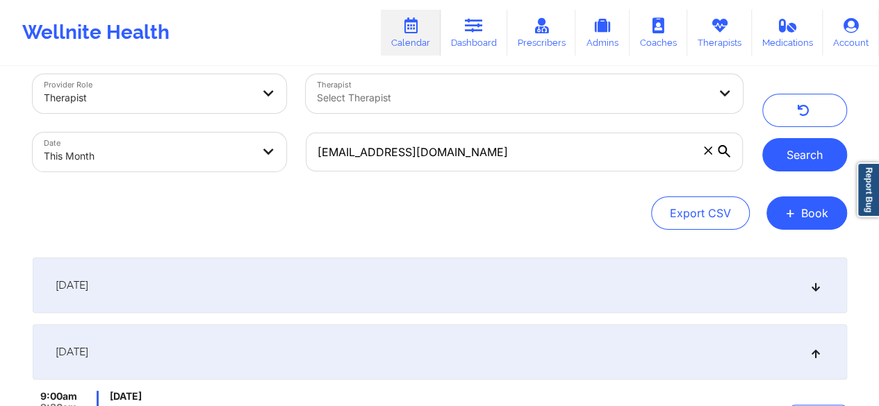
click at [784, 156] on button "Search" at bounding box center [804, 154] width 85 height 33
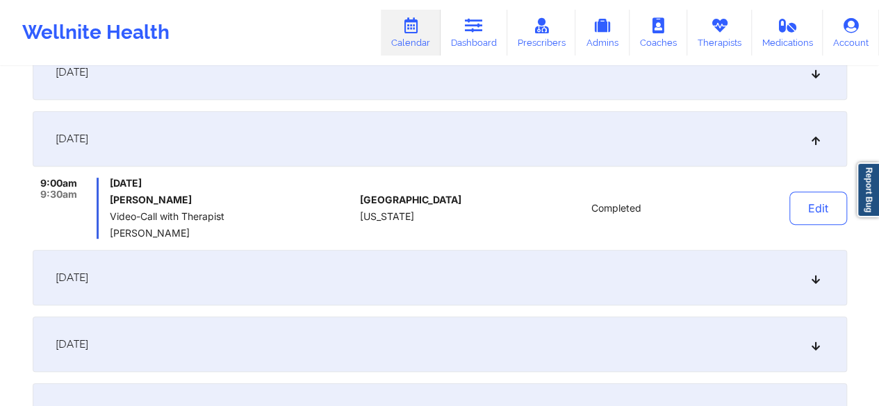
scroll to position [0, 0]
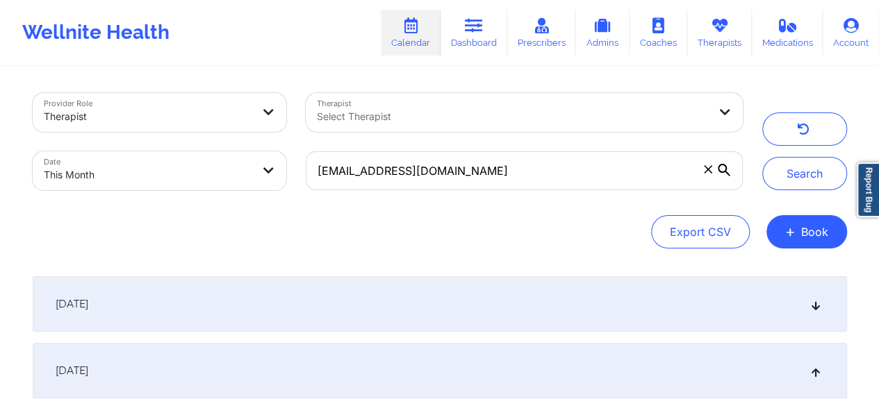
click at [707, 166] on icon at bounding box center [708, 169] width 8 height 8
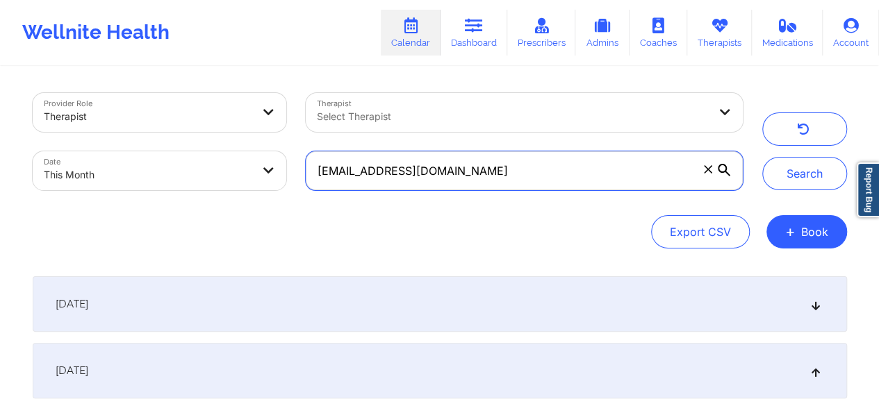
click at [707, 166] on input "arkeedahmccormick@gmail.com" at bounding box center [524, 170] width 436 height 39
click at [537, 167] on input "text" at bounding box center [524, 170] width 436 height 39
paste input "martikahoneycutt@gmail.com"
type input "martikahoneycutt@gmail.com"
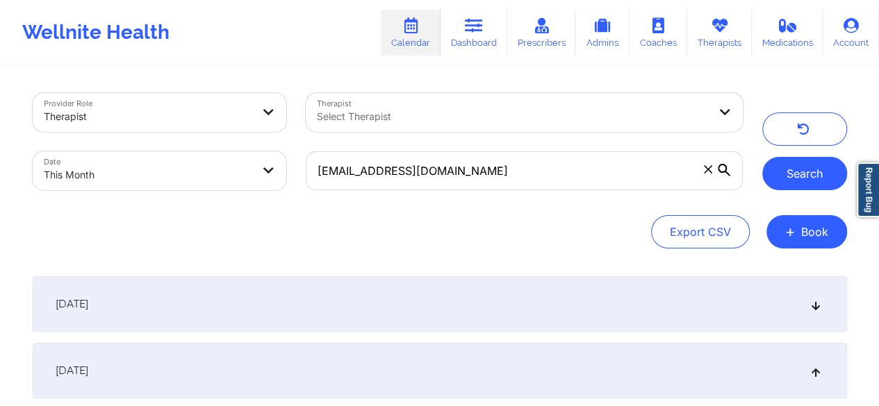
click at [786, 174] on button "Search" at bounding box center [804, 173] width 85 height 33
click at [163, 318] on div "September 12, 2025" at bounding box center [440, 305] width 814 height 56
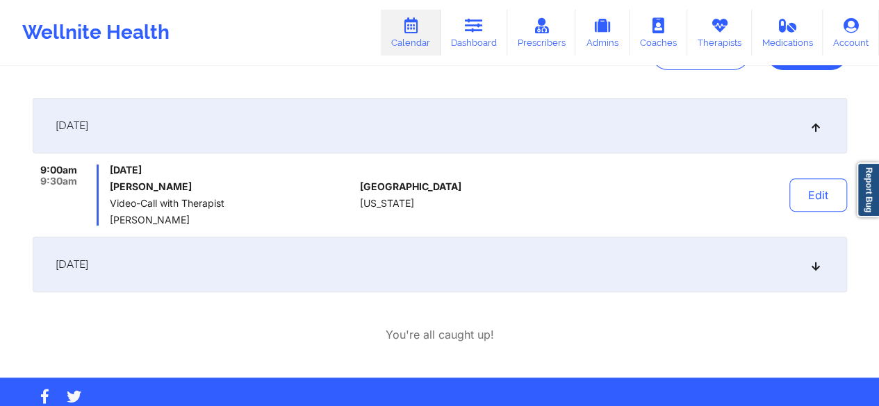
scroll to position [181, 0]
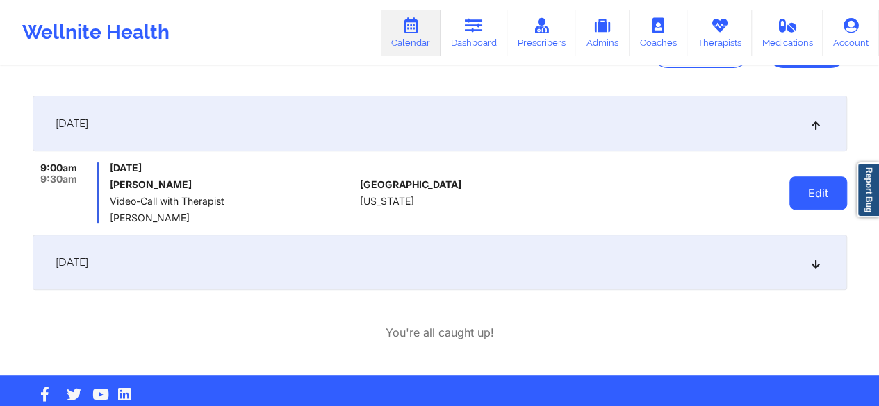
click at [804, 194] on button "Edit" at bounding box center [818, 192] width 58 height 33
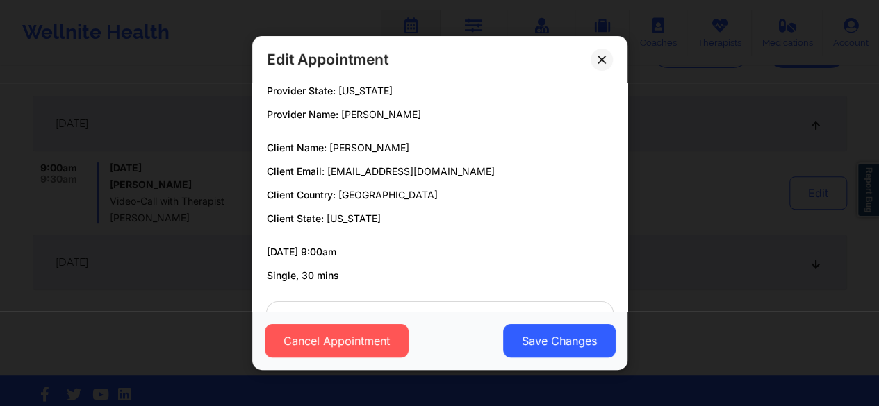
scroll to position [88, 0]
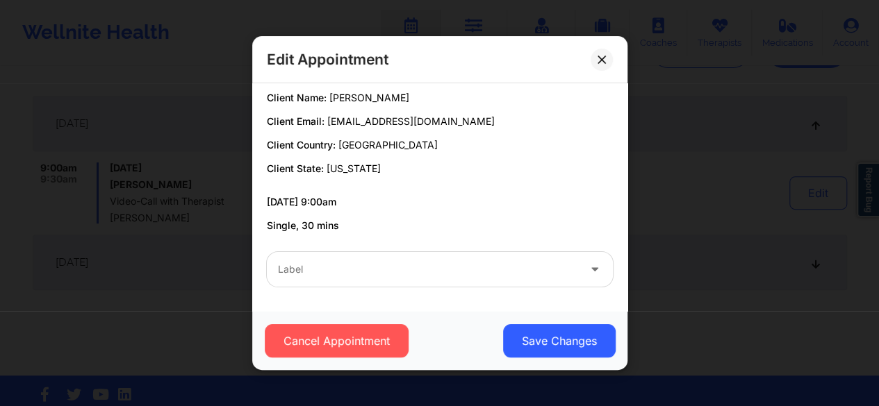
click at [327, 273] on div at bounding box center [428, 269] width 300 height 17
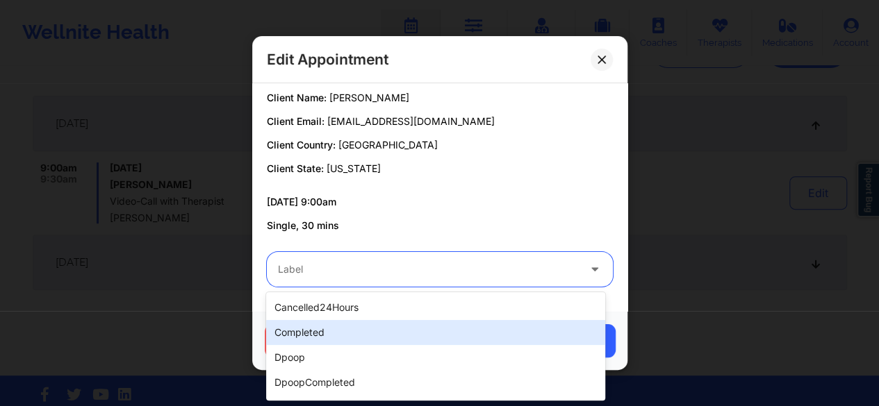
click at [323, 330] on div "completed" at bounding box center [435, 332] width 339 height 25
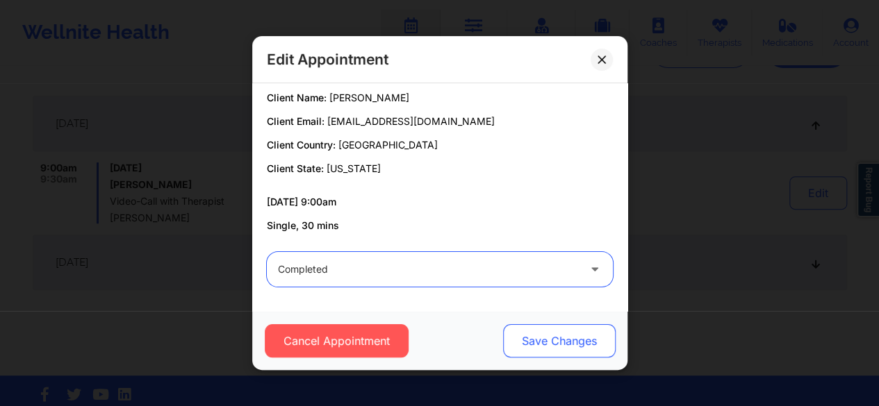
click at [552, 341] on button "Save Changes" at bounding box center [558, 340] width 113 height 33
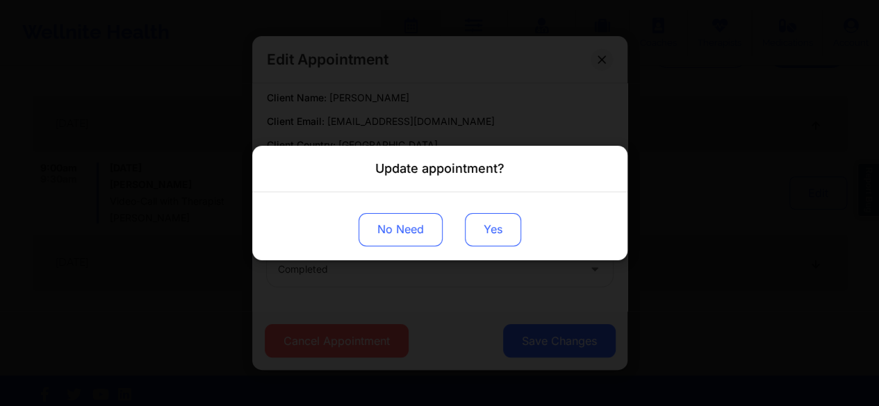
click at [499, 241] on button "Yes" at bounding box center [493, 229] width 56 height 33
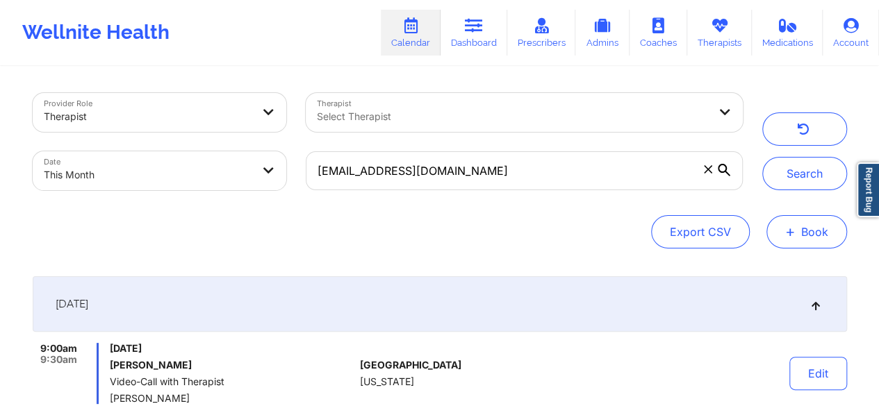
scroll to position [0, 0]
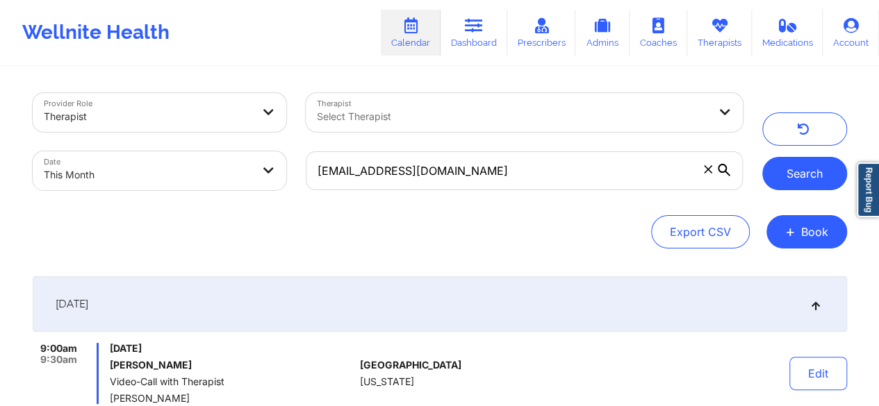
click at [795, 186] on button "Search" at bounding box center [804, 173] width 85 height 33
click at [704, 174] on span at bounding box center [708, 170] width 14 height 14
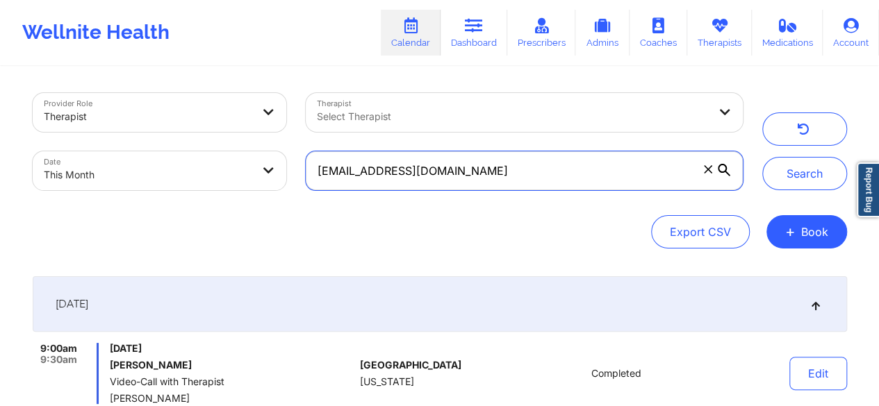
click at [704, 174] on input "martikahoneycutt@gmail.com" at bounding box center [524, 170] width 436 height 39
paste input "nbagent@ymail.com"
type input "nbagent@ymail.com"
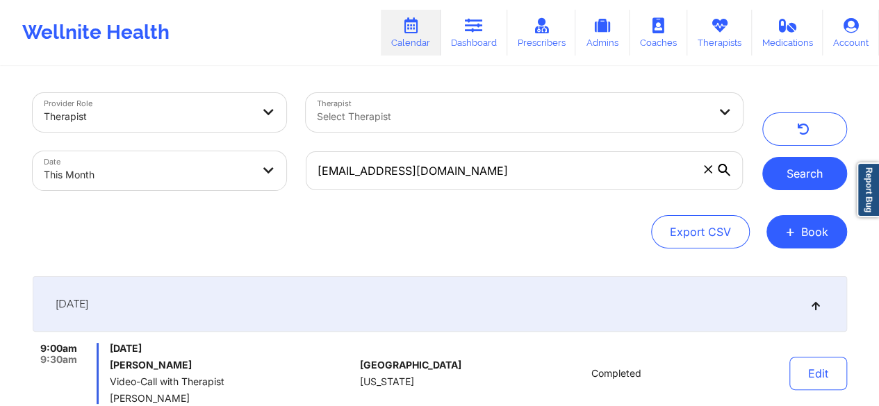
click at [790, 174] on button "Search" at bounding box center [804, 173] width 85 height 33
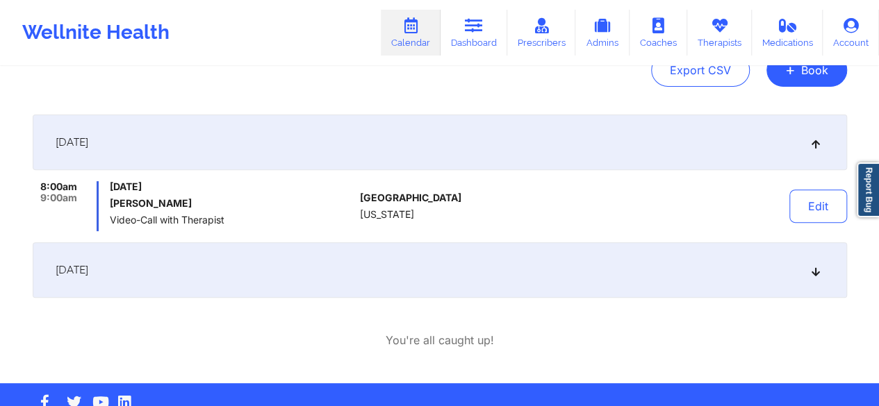
scroll to position [163, 0]
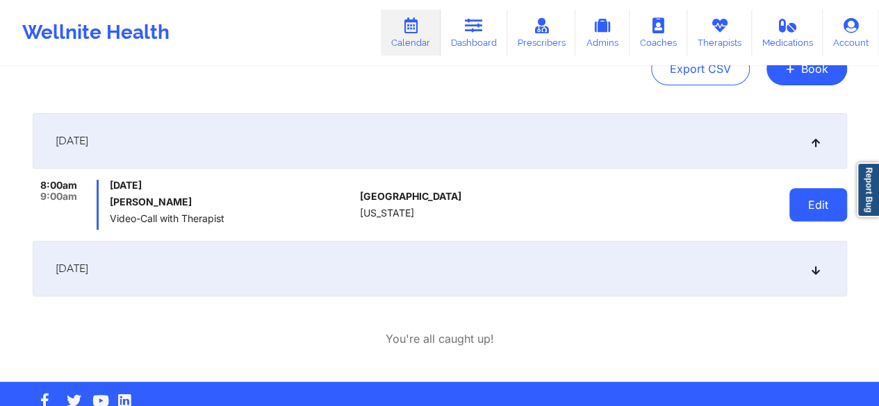
click at [813, 214] on button "Edit" at bounding box center [818, 204] width 58 height 33
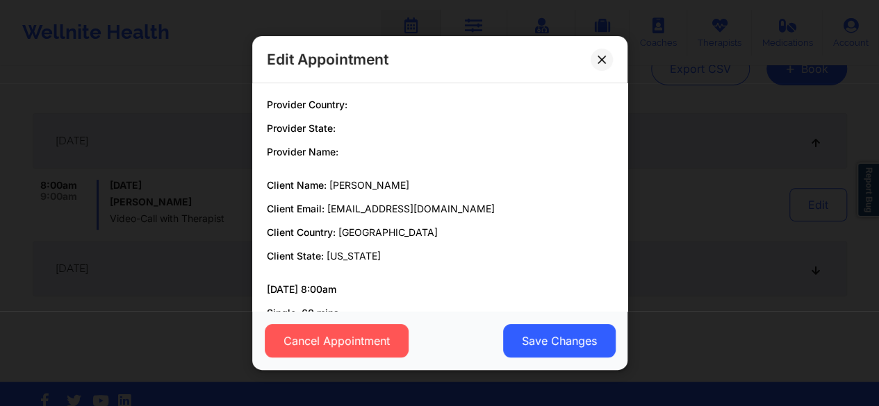
scroll to position [88, 0]
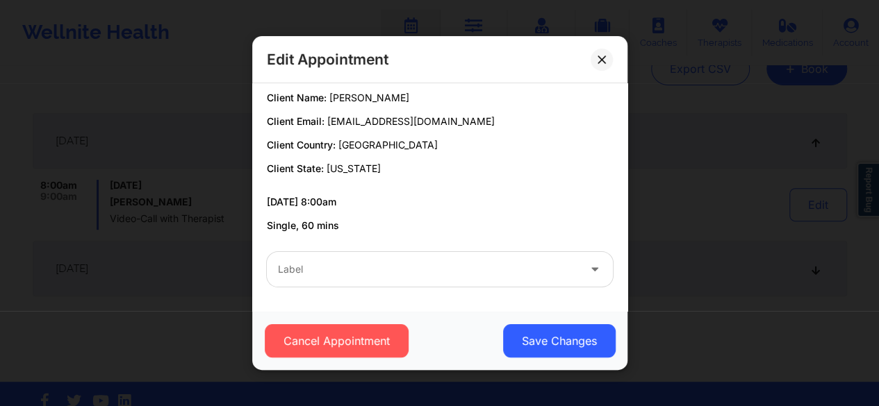
click at [464, 265] on div at bounding box center [428, 269] width 300 height 17
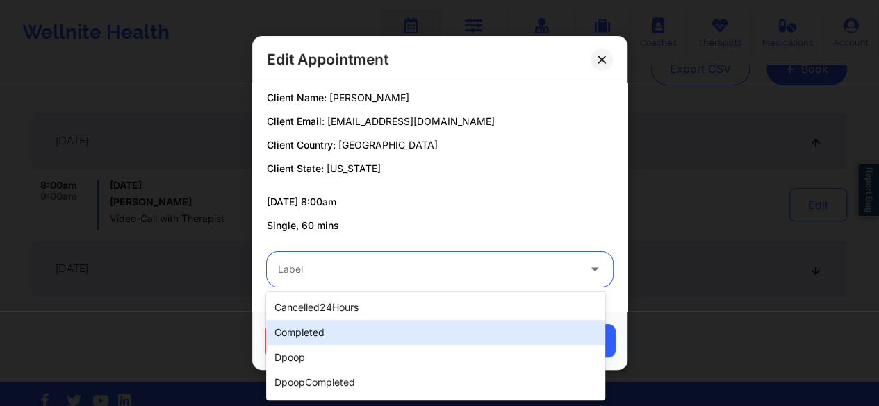
click at [345, 332] on div "completed" at bounding box center [435, 332] width 339 height 25
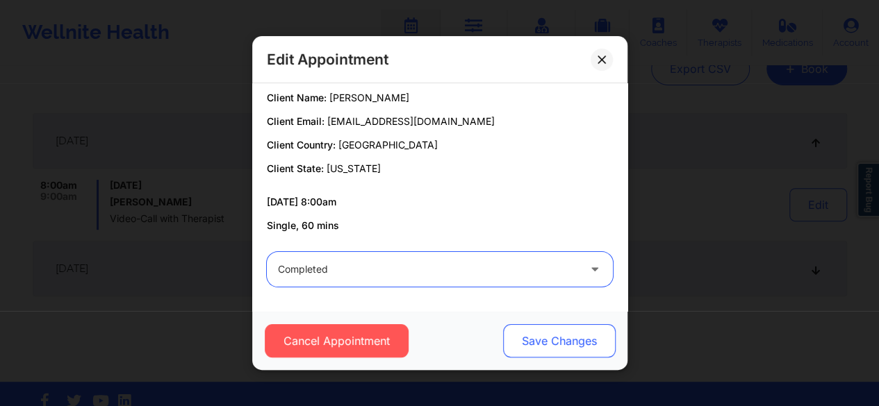
click at [551, 332] on button "Save Changes" at bounding box center [558, 340] width 113 height 33
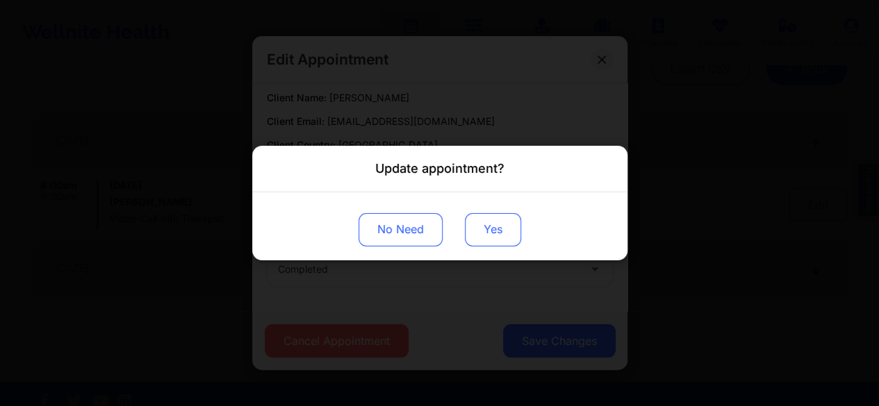
click at [480, 242] on button "Yes" at bounding box center [493, 229] width 56 height 33
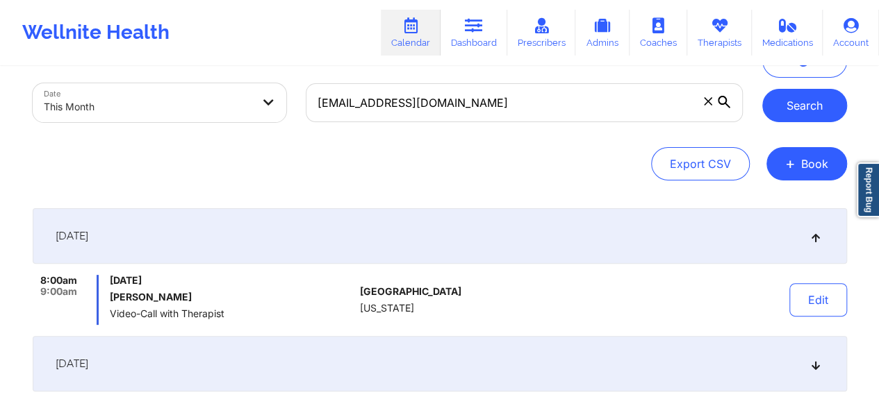
scroll to position [67, 0]
click at [782, 108] on button "Search" at bounding box center [804, 106] width 85 height 33
click at [707, 105] on icon at bounding box center [708, 102] width 8 height 8
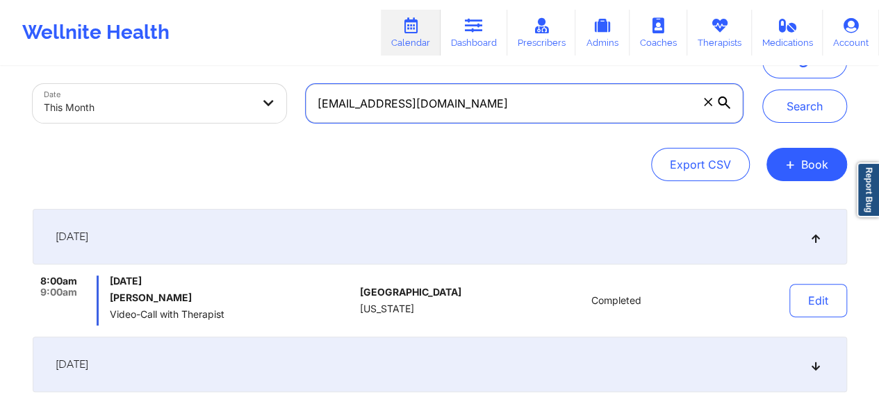
click at [707, 105] on input "nbagent@ymail.com" at bounding box center [524, 103] width 436 height 39
paste input "bigwink33@aol.com"
type input "bigwink33@aol.com"
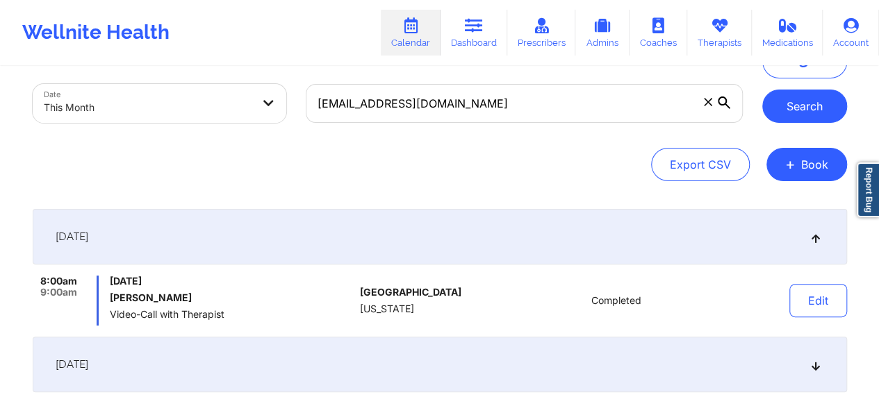
click at [784, 110] on button "Search" at bounding box center [804, 106] width 85 height 33
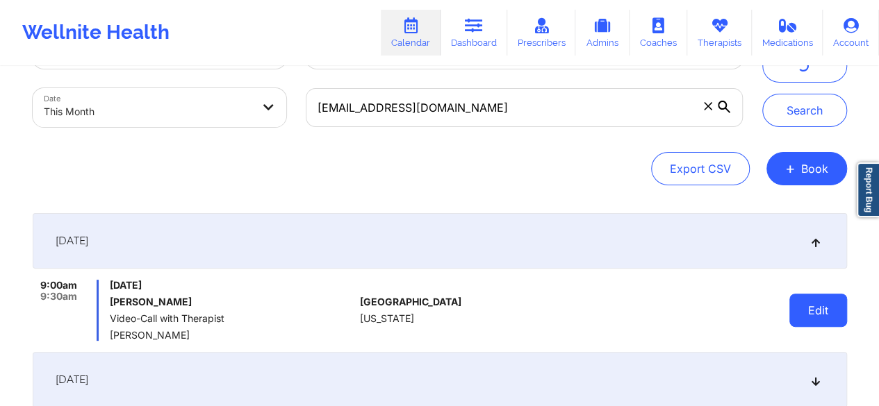
scroll to position [62, 0]
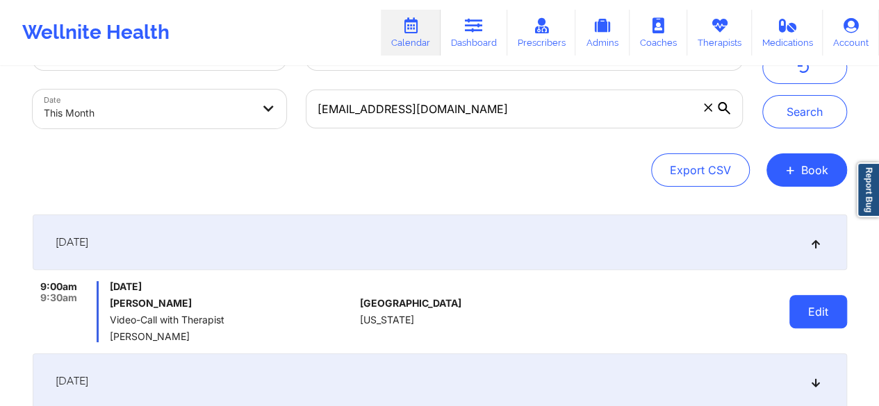
click at [800, 313] on button "Edit" at bounding box center [818, 311] width 58 height 33
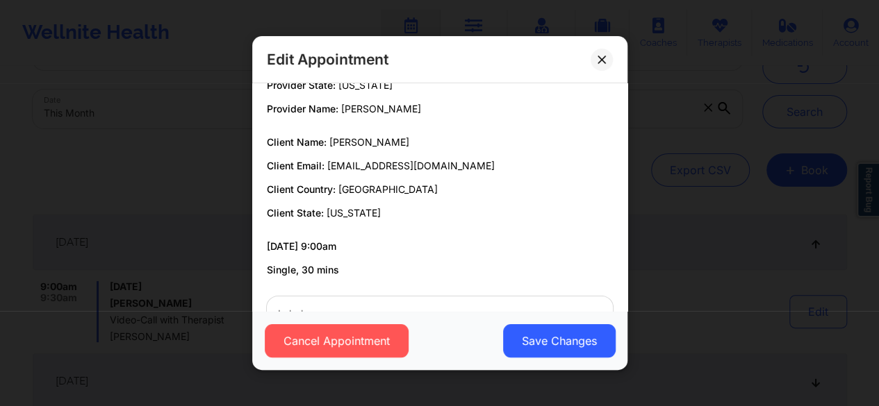
scroll to position [88, 0]
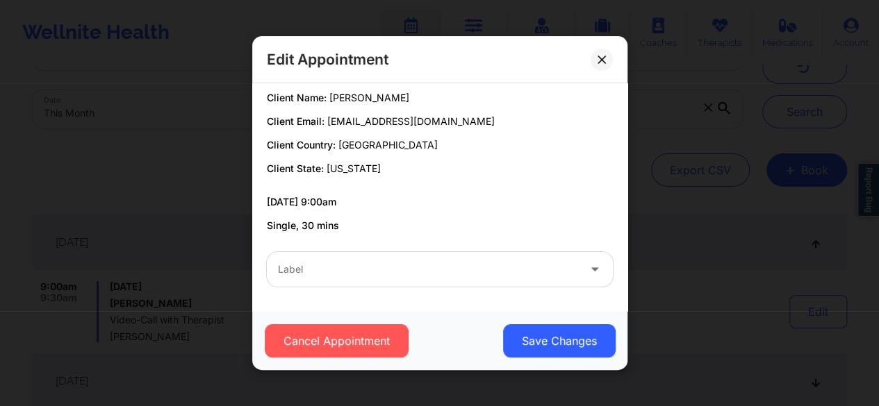
click at [409, 280] on div "Label" at bounding box center [423, 269] width 313 height 35
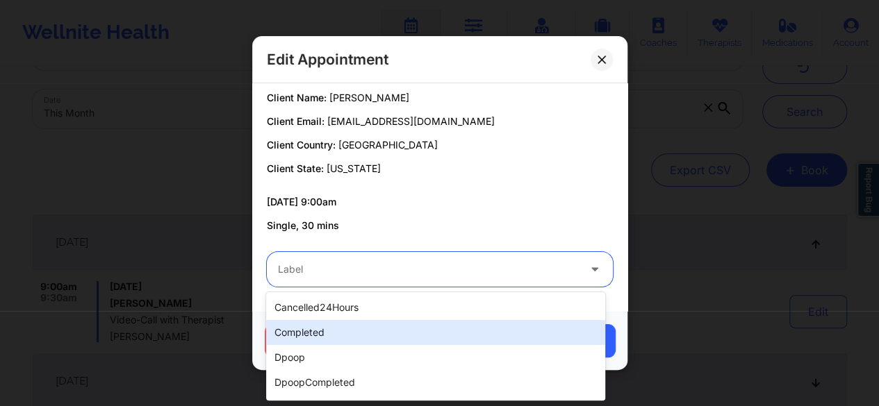
click at [341, 336] on div "completed" at bounding box center [435, 332] width 339 height 25
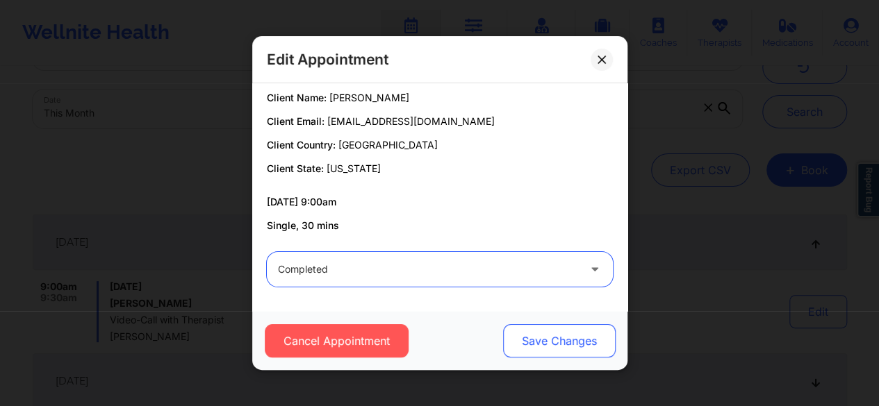
click at [565, 338] on button "Save Changes" at bounding box center [558, 340] width 113 height 33
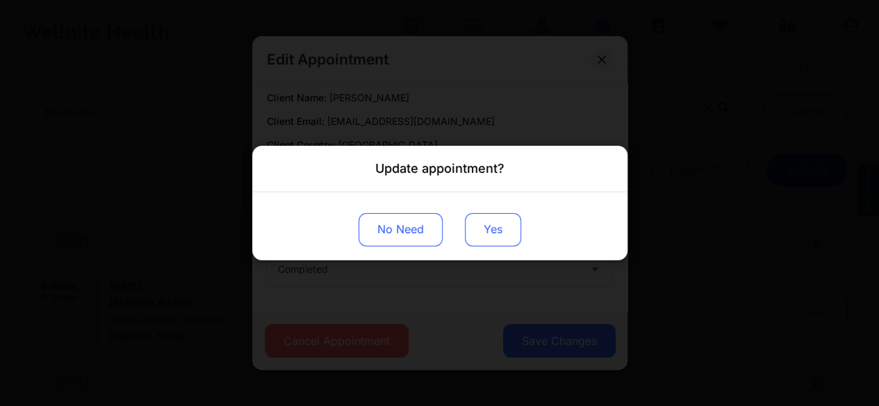
click at [484, 239] on button "Yes" at bounding box center [493, 229] width 56 height 33
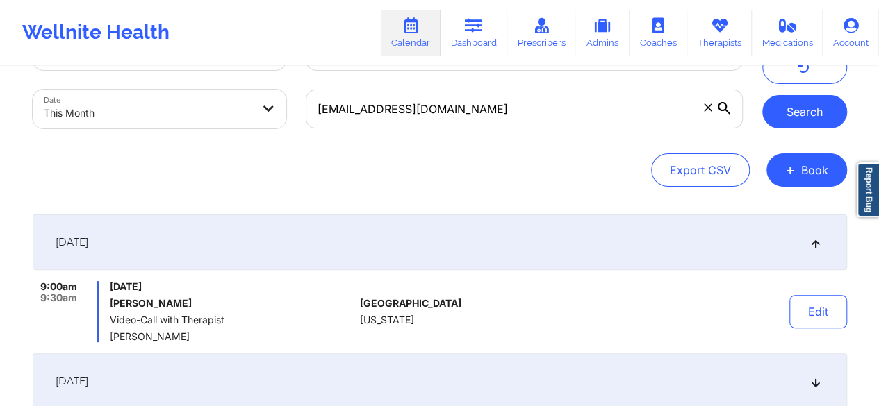
click at [803, 101] on button "Search" at bounding box center [804, 111] width 85 height 33
click at [702, 113] on span at bounding box center [708, 108] width 14 height 14
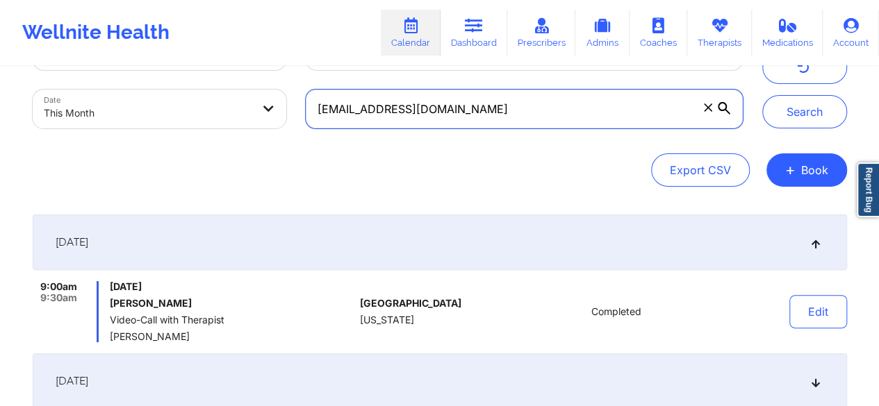
click at [702, 113] on input "bigwink33@aol.com" at bounding box center [524, 109] width 436 height 39
click at [633, 112] on input "text" at bounding box center [524, 109] width 436 height 39
paste input "lantanajoe@gmail.com"
type input "lantanajoe@gmail.com"
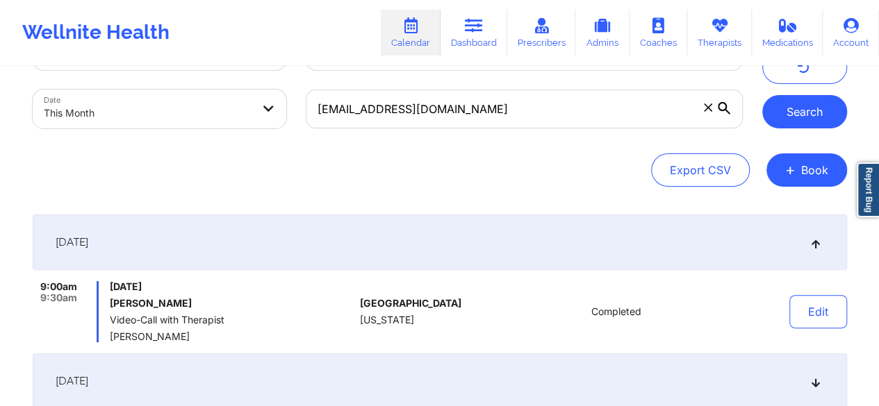
click at [775, 115] on button "Search" at bounding box center [804, 111] width 85 height 33
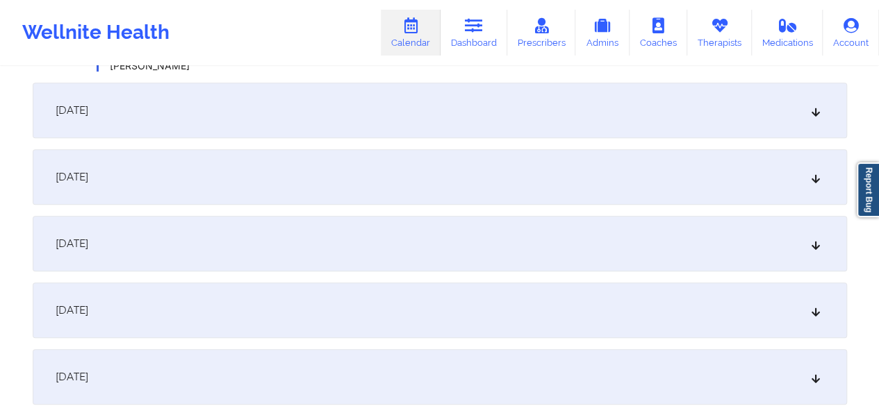
scroll to position [345, 0]
click at [254, 249] on div "September 12, 2025" at bounding box center [440, 243] width 814 height 56
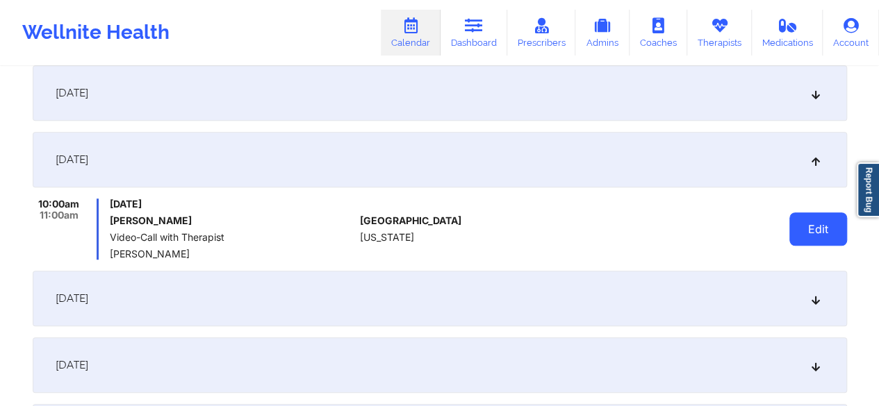
click at [805, 230] on button "Edit" at bounding box center [818, 229] width 58 height 33
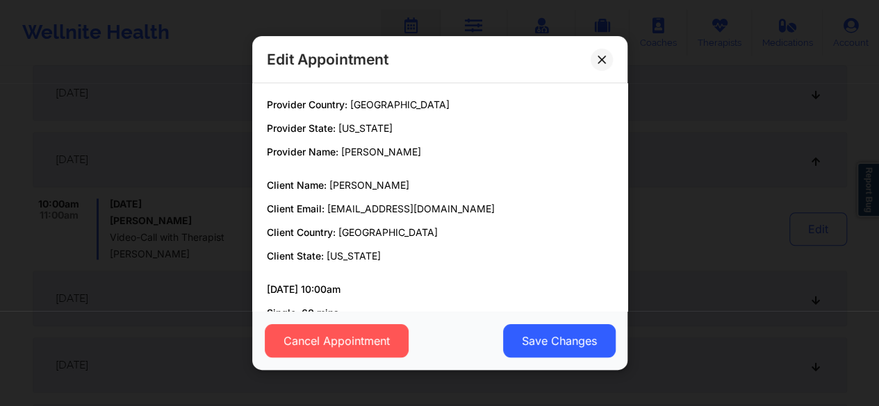
scroll to position [88, 0]
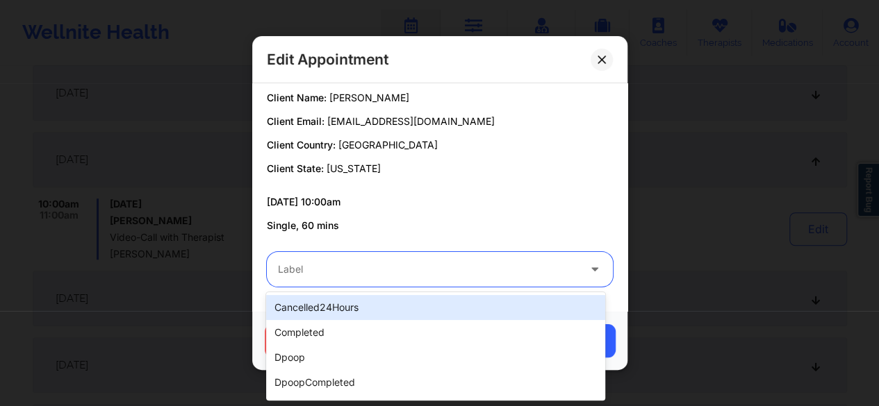
click at [489, 267] on div at bounding box center [428, 269] width 300 height 17
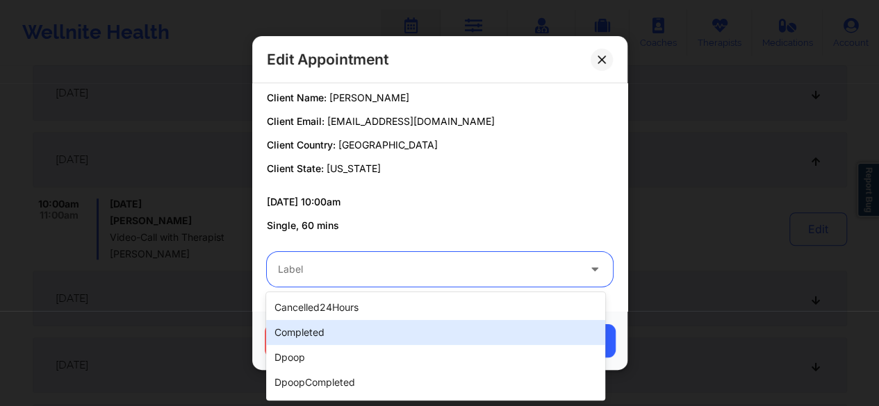
click at [364, 338] on div "completed" at bounding box center [435, 332] width 339 height 25
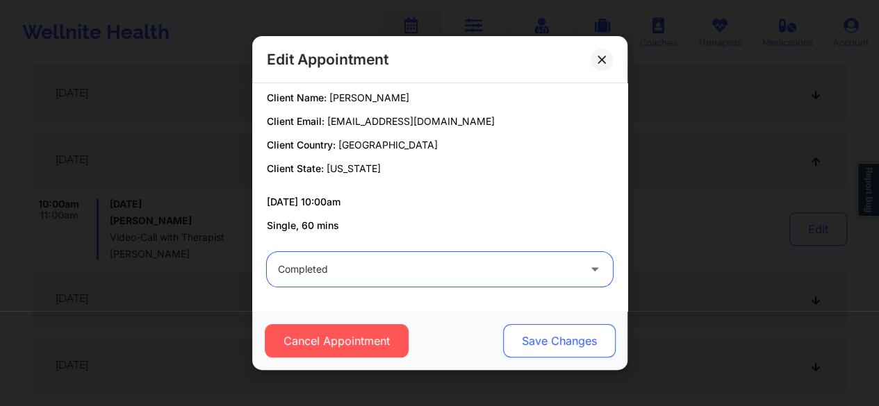
click at [551, 345] on button "Save Changes" at bounding box center [558, 340] width 113 height 33
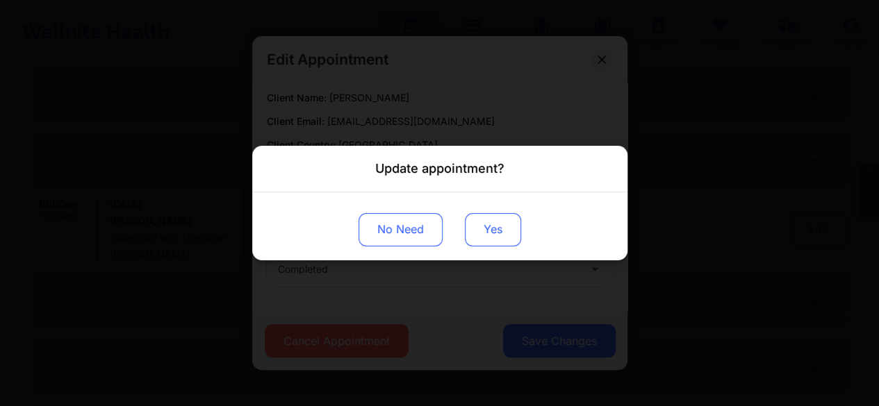
click at [502, 232] on button "Yes" at bounding box center [493, 229] width 56 height 33
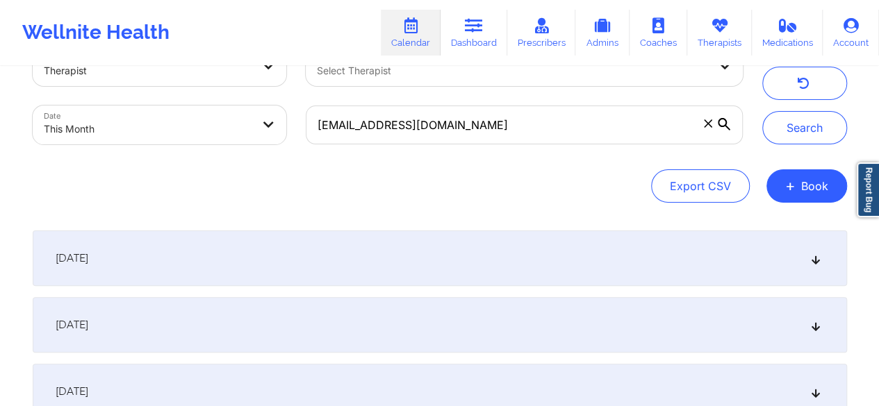
scroll to position [42, 0]
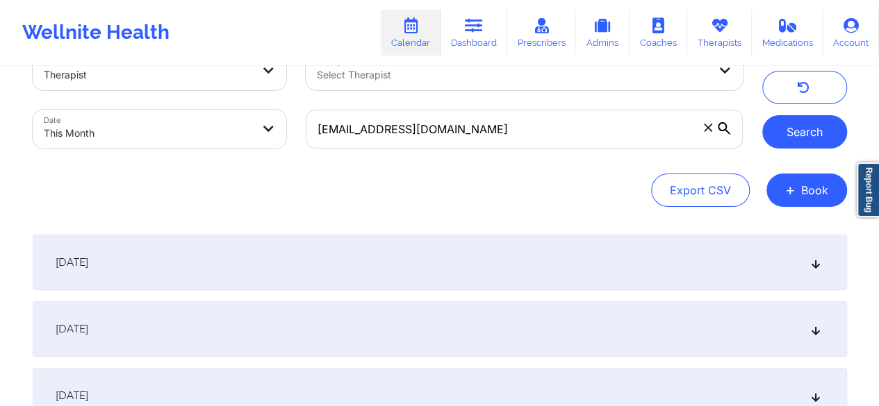
click at [813, 142] on button "Search" at bounding box center [804, 131] width 85 height 33
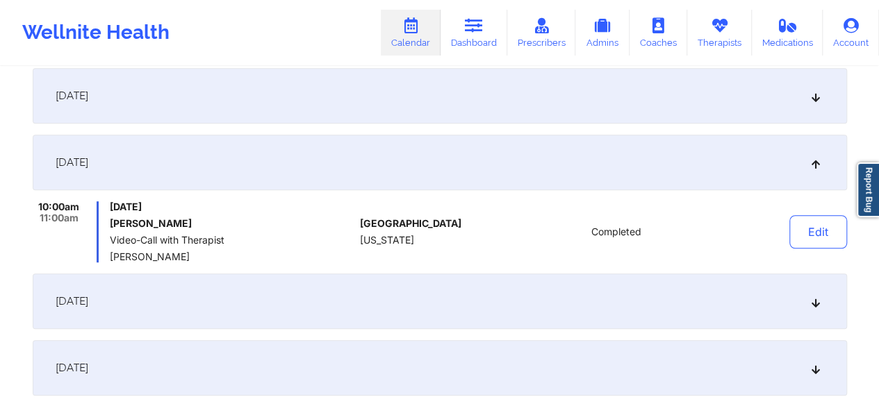
scroll to position [0, 0]
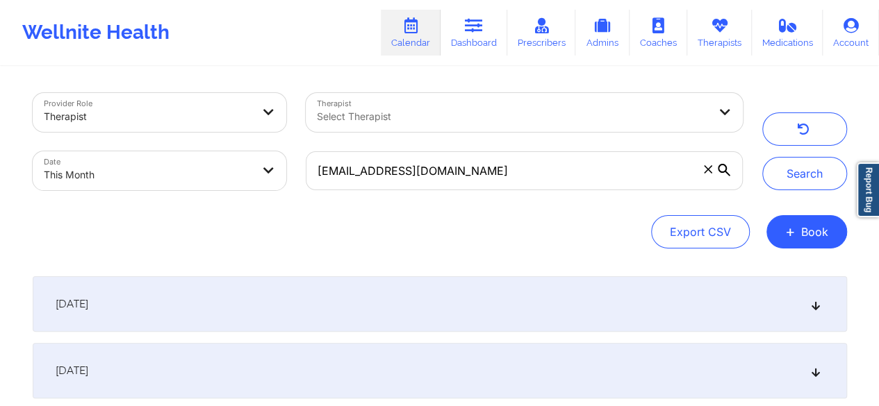
click at [710, 173] on icon at bounding box center [708, 169] width 8 height 8
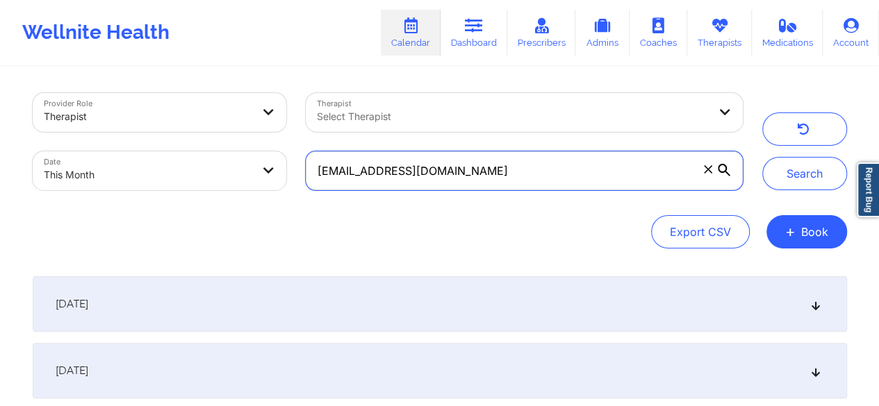
click at [710, 173] on input "lantanajoe@gmail.com" at bounding box center [524, 170] width 436 height 39
click at [611, 174] on input "text" at bounding box center [524, 170] width 436 height 39
paste input "1487563047"
type input "1487563047"
paste input "1487563047"
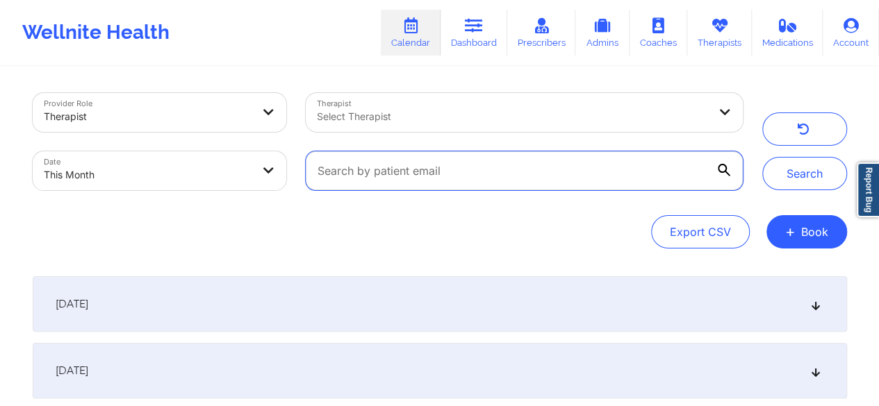
type input "1487563047"
paste input "lantanajoe@gmail.com"
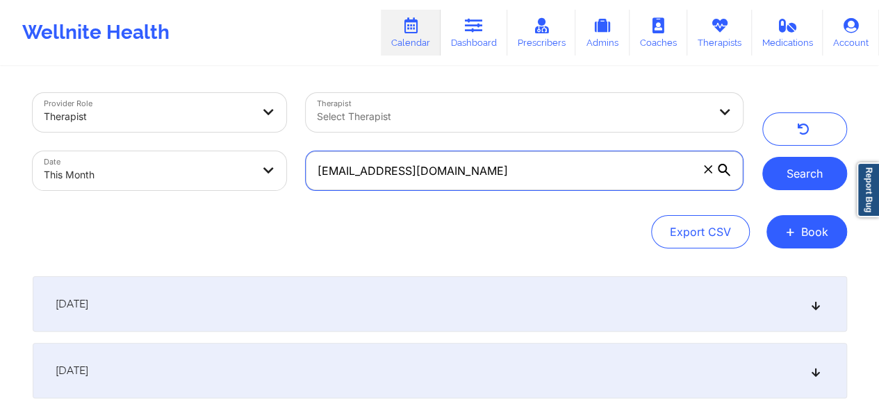
type input "lantanajoe@gmail.com"
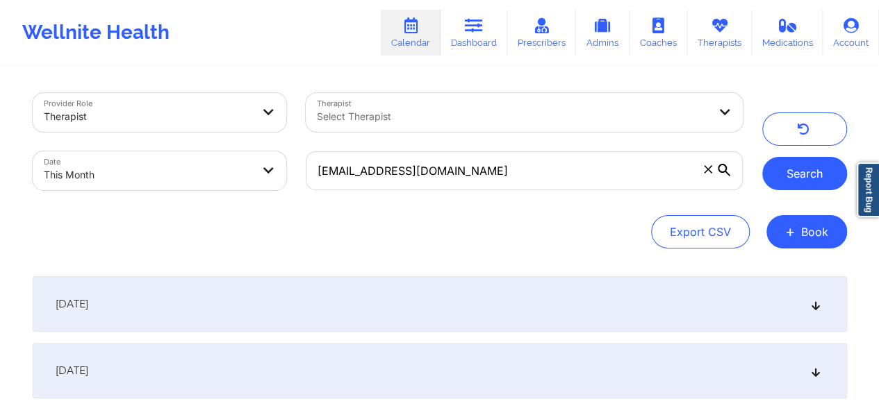
click at [782, 186] on button "Search" at bounding box center [804, 173] width 85 height 33
click at [704, 170] on icon at bounding box center [708, 169] width 8 height 8
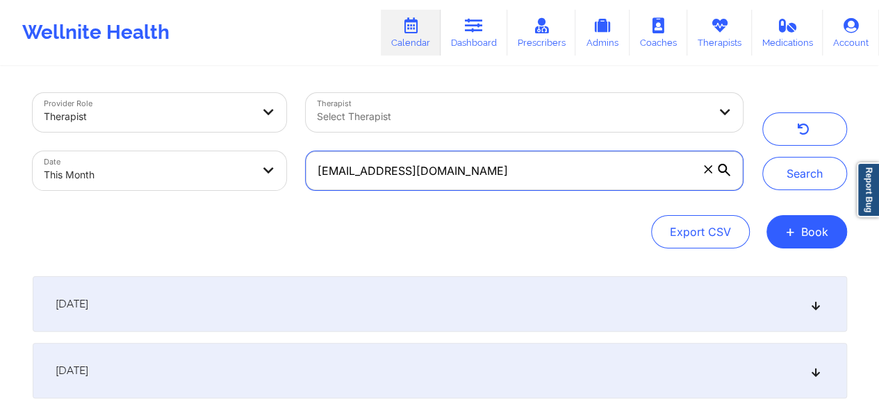
click at [704, 170] on input "lantanajoe@gmail.com" at bounding box center [524, 170] width 436 height 39
click at [486, 166] on input "text" at bounding box center [524, 170] width 436 height 39
paste input "erykawindley4@gmail.com"
type input "erykawindley4@gmail.com"
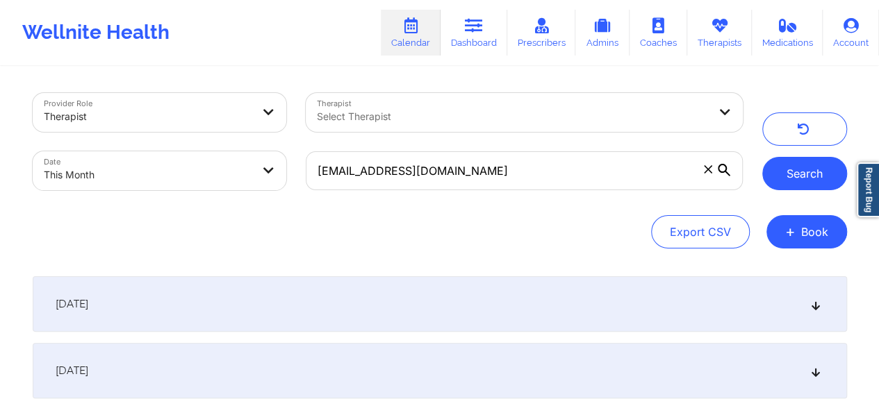
click at [784, 178] on button "Search" at bounding box center [804, 173] width 85 height 33
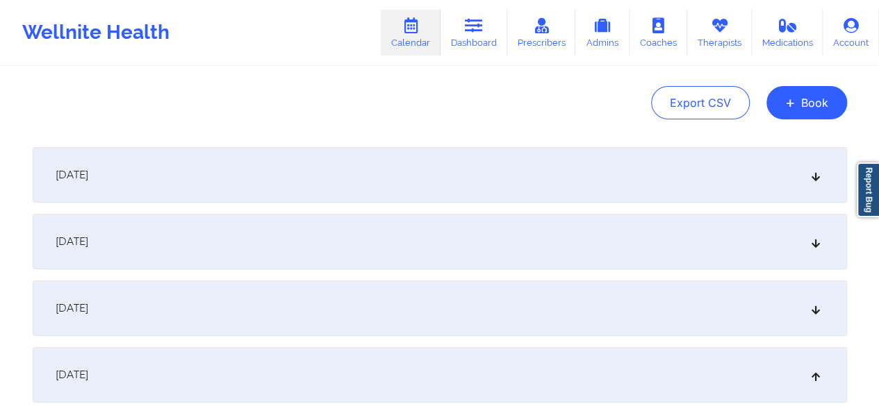
scroll to position [131, 0]
click at [185, 247] on div "September 12, 2025" at bounding box center [440, 240] width 814 height 56
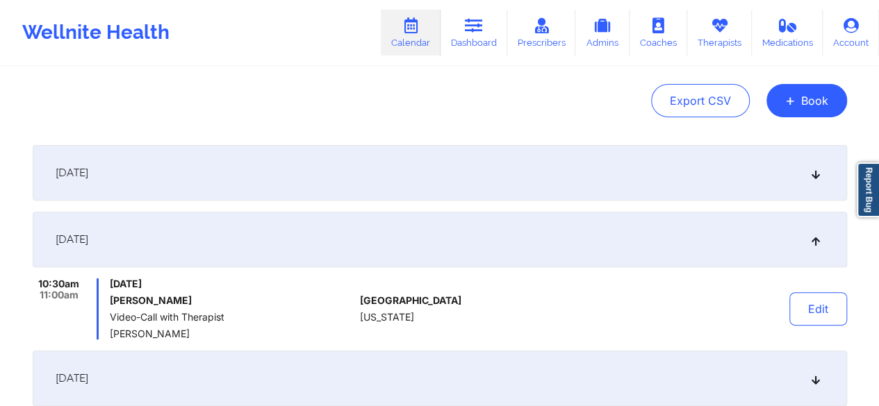
scroll to position [0, 0]
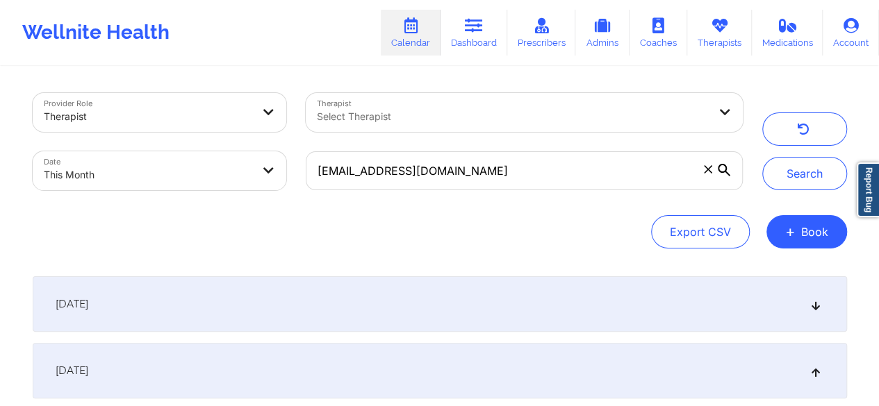
drag, startPoint x: 709, startPoint y: 174, endPoint x: 632, endPoint y: 172, distance: 76.5
click at [709, 174] on span at bounding box center [708, 170] width 14 height 14
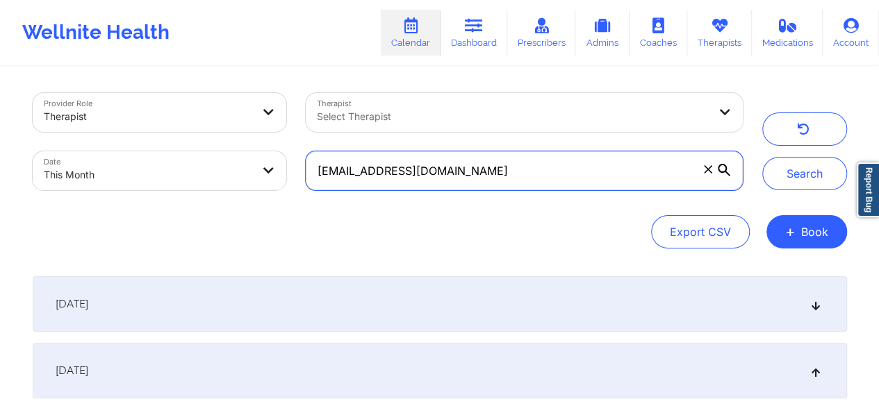
click at [709, 174] on input "erykawindley4@gmail.com" at bounding box center [524, 170] width 436 height 39
click at [541, 172] on input "text" at bounding box center [524, 170] width 436 height 39
paste input "erykawindley4@gmail.com"
type input "erykawindley4@gmail.com"
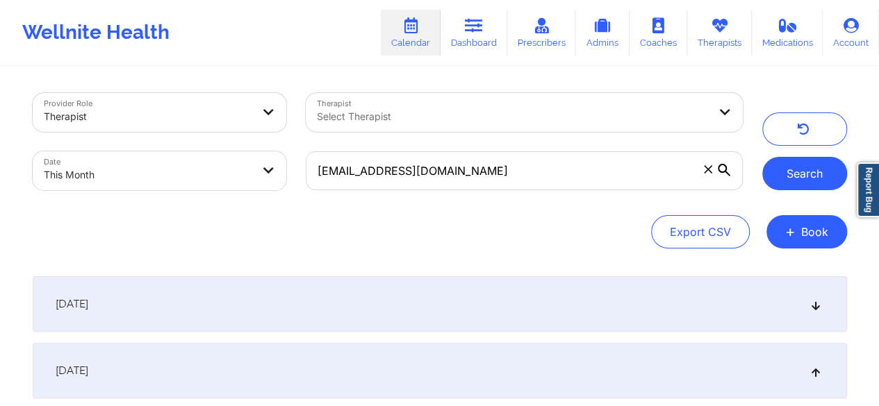
click at [793, 176] on button "Search" at bounding box center [804, 173] width 85 height 33
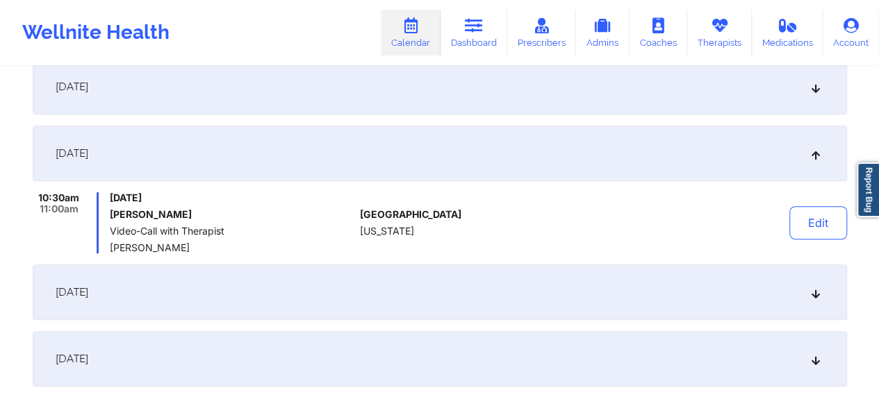
scroll to position [219, 0]
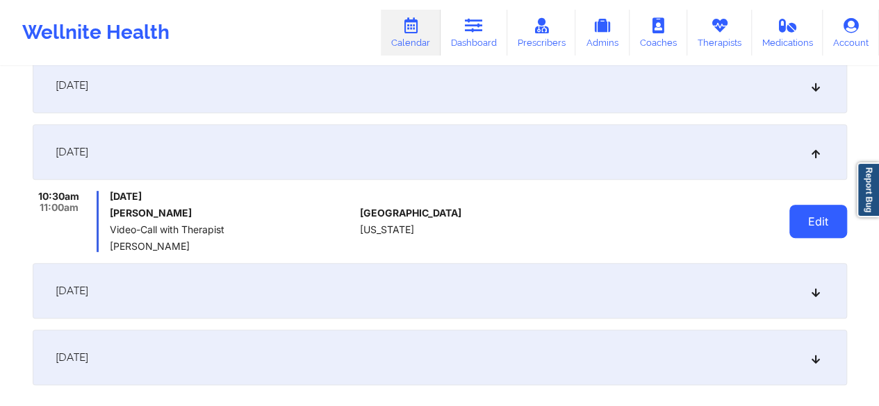
click at [802, 223] on button "Edit" at bounding box center [818, 221] width 58 height 33
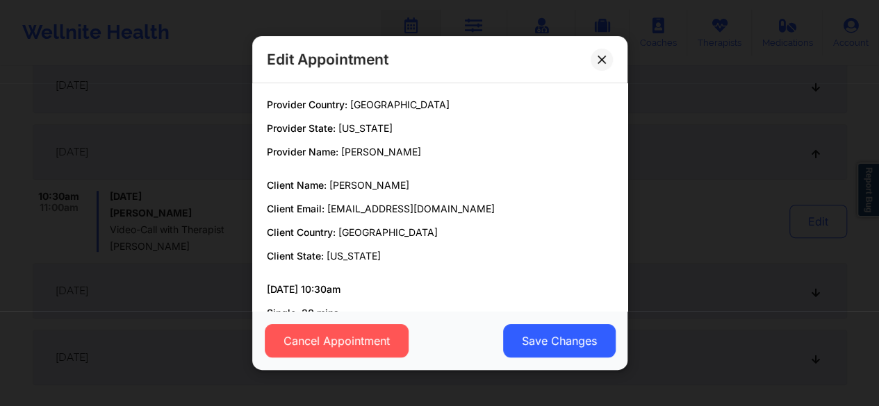
scroll to position [88, 0]
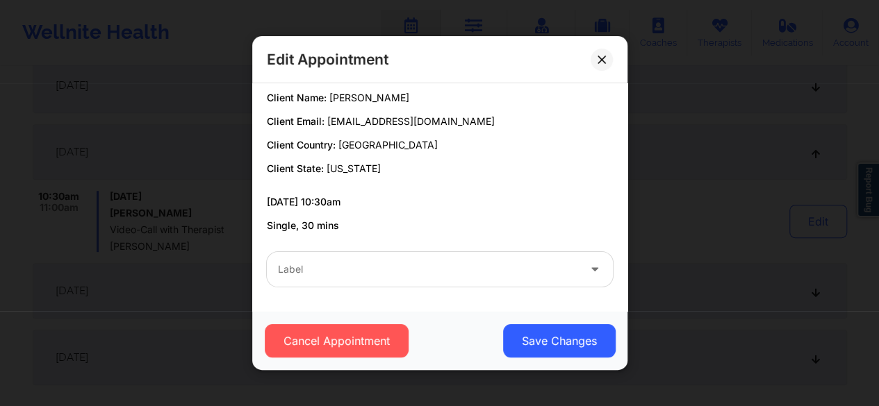
click at [390, 272] on div at bounding box center [428, 269] width 300 height 17
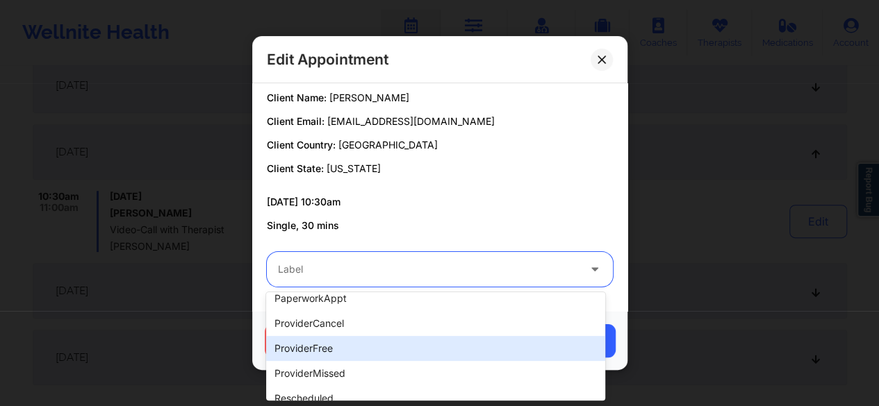
scroll to position [249, 0]
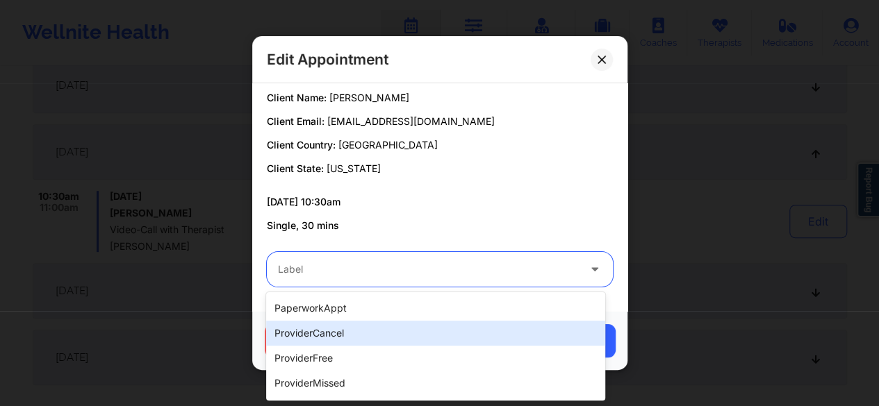
click at [326, 338] on div "providerCancel" at bounding box center [435, 333] width 339 height 25
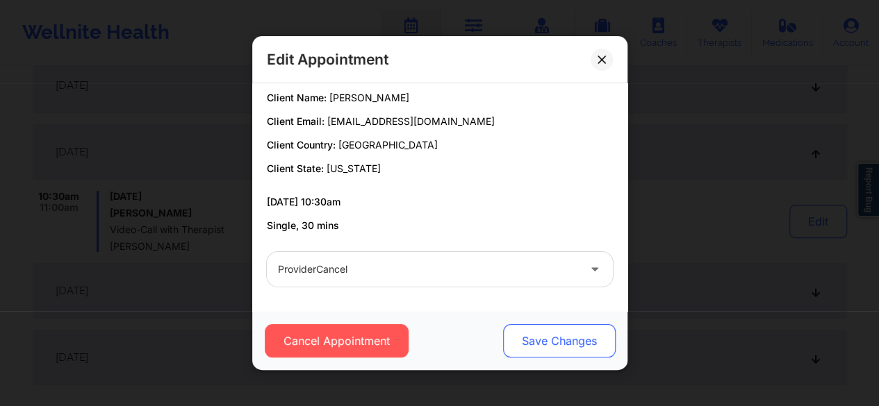
click at [555, 349] on button "Save Changes" at bounding box center [558, 340] width 113 height 33
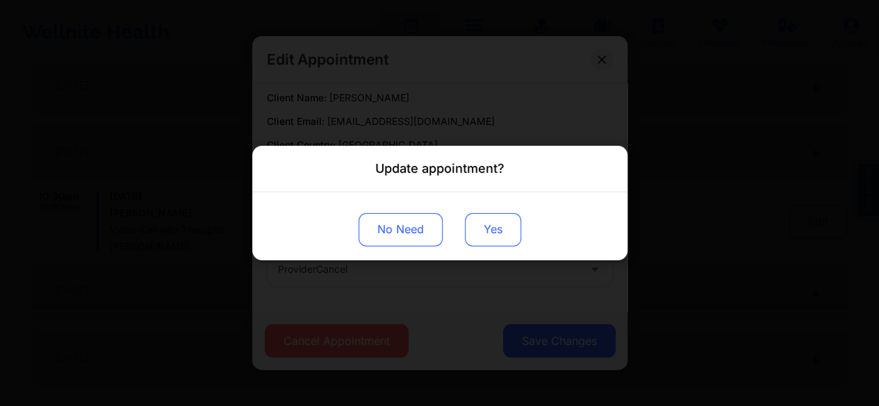
click at [493, 236] on button "Yes" at bounding box center [493, 229] width 56 height 33
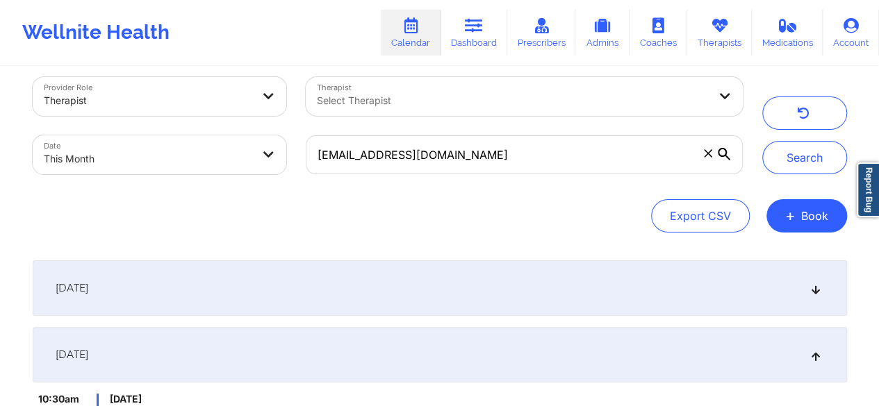
scroll to position [11, 0]
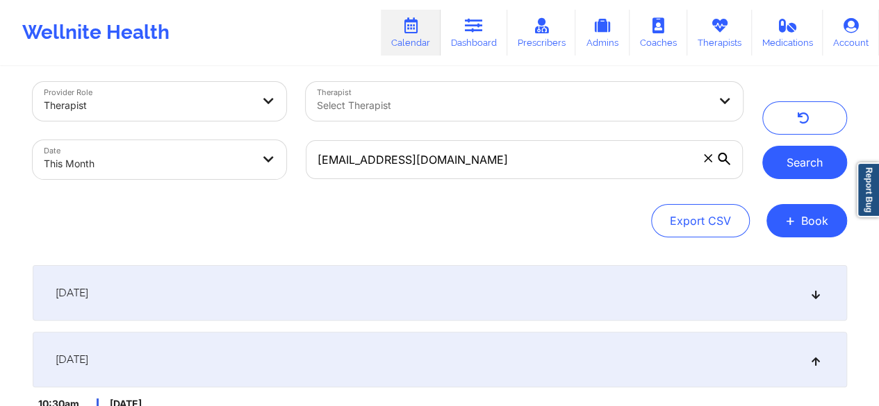
click at [806, 158] on button "Search" at bounding box center [804, 162] width 85 height 33
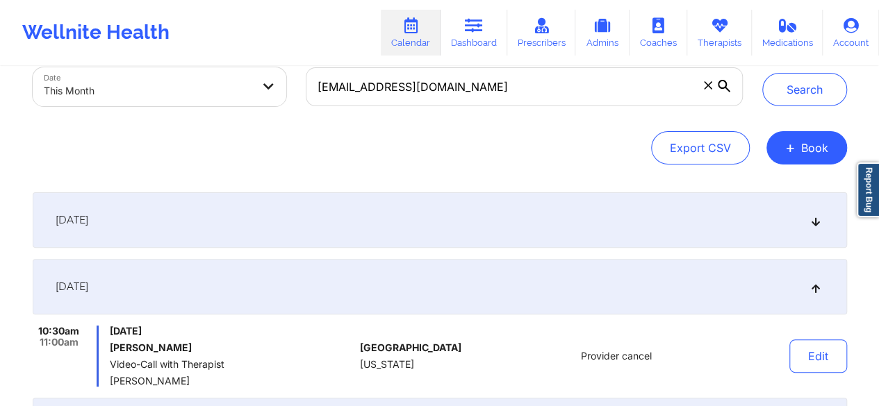
scroll to position [0, 0]
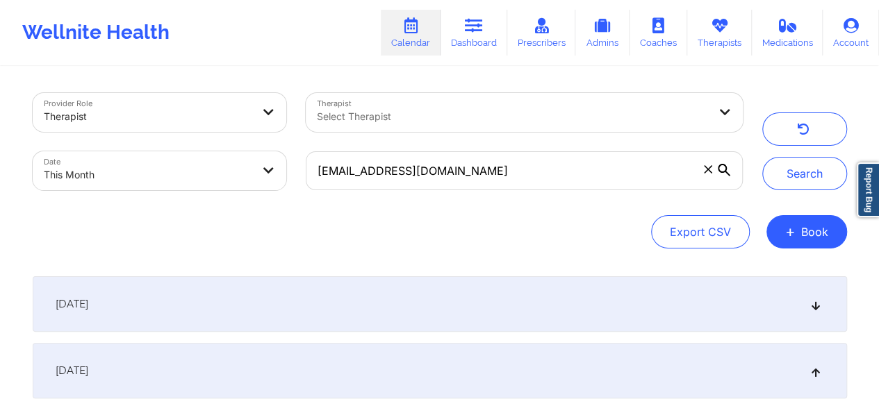
click at [709, 173] on icon at bounding box center [708, 169] width 8 height 8
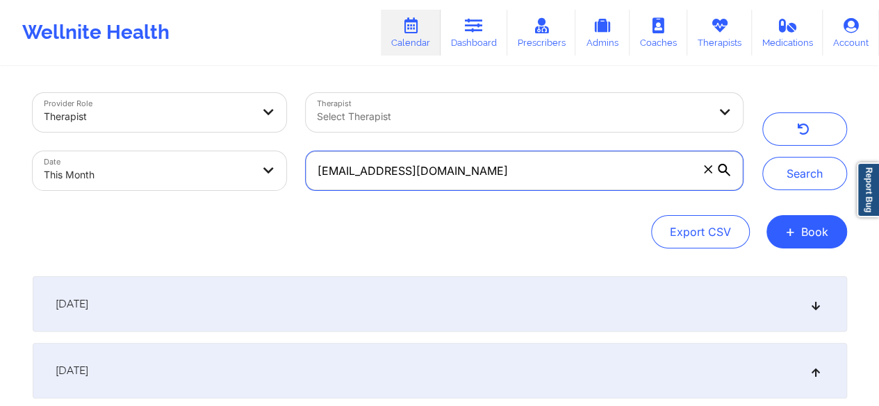
click at [709, 173] on input "erykawindley4@gmail.com" at bounding box center [524, 170] width 436 height 39
click at [625, 172] on input "text" at bounding box center [524, 170] width 436 height 39
paste input "madtyler10@gmail.com"
type input "madtyler10@gmail.com"
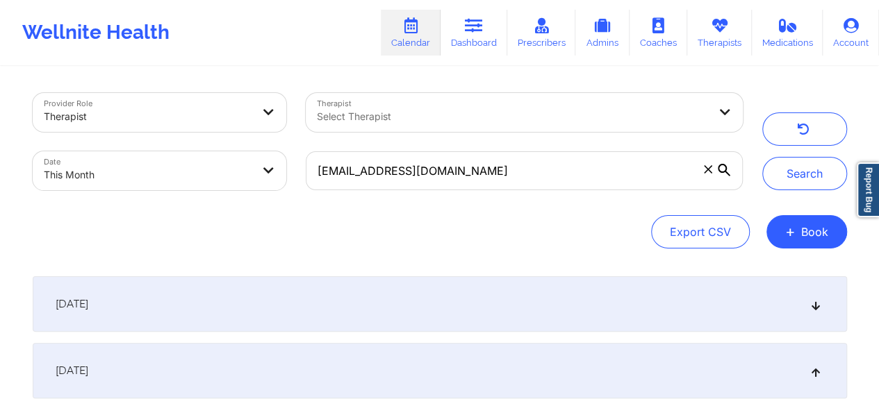
drag, startPoint x: 800, startPoint y: 186, endPoint x: 761, endPoint y: 182, distance: 38.4
click at [800, 186] on button "Search" at bounding box center [804, 173] width 85 height 33
click at [145, 297] on div "September 4, 2025" at bounding box center [440, 305] width 814 height 56
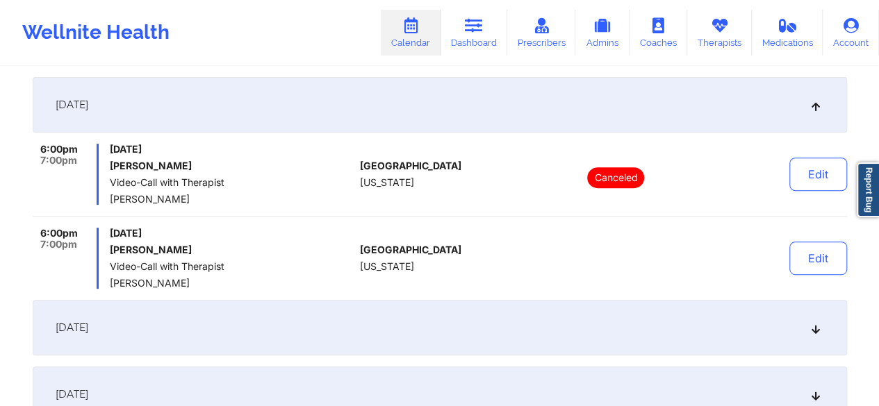
scroll to position [199, 0]
click at [809, 261] on button "Edit" at bounding box center [818, 258] width 58 height 33
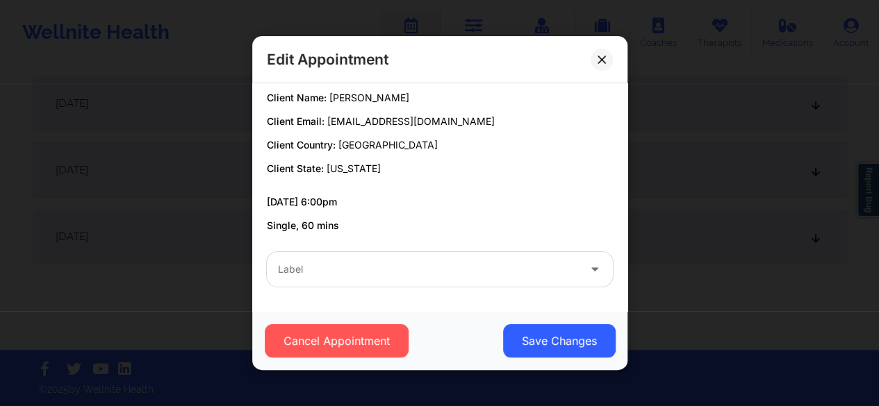
scroll to position [0, 0]
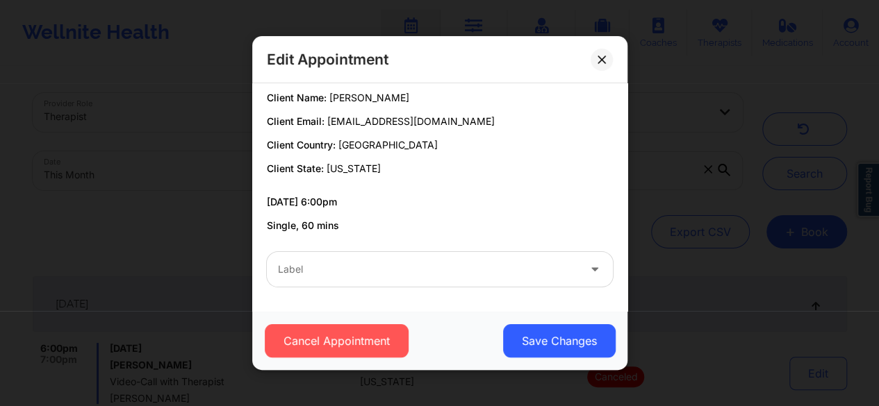
click at [347, 270] on div at bounding box center [428, 269] width 300 height 17
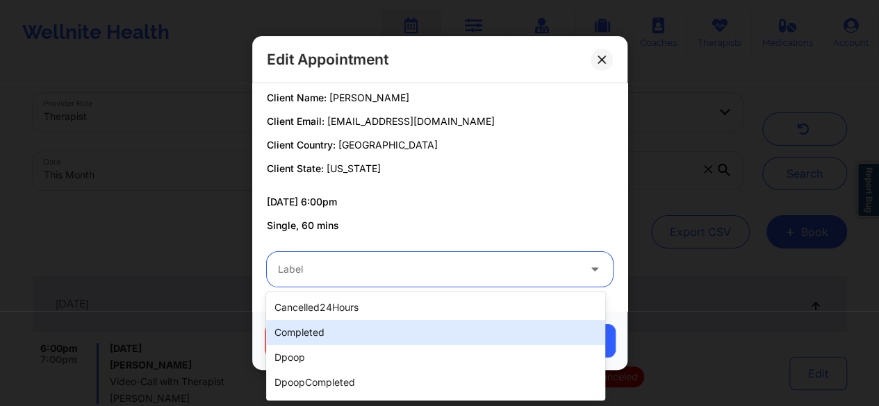
click at [301, 331] on div "completed" at bounding box center [435, 332] width 339 height 25
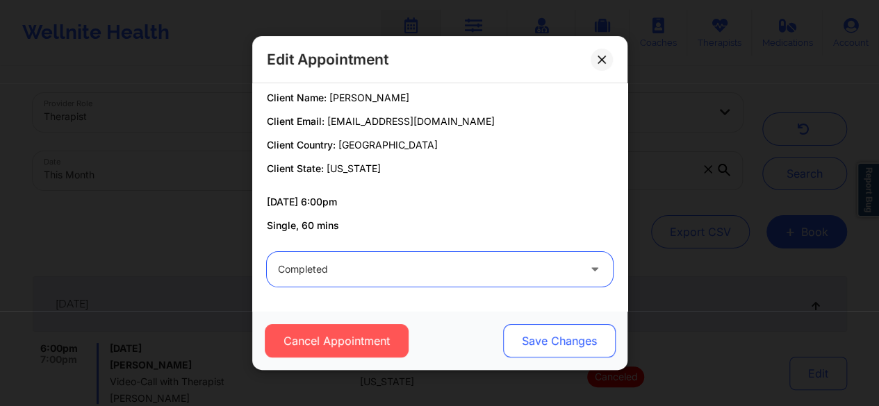
click at [552, 345] on button "Save Changes" at bounding box center [558, 340] width 113 height 33
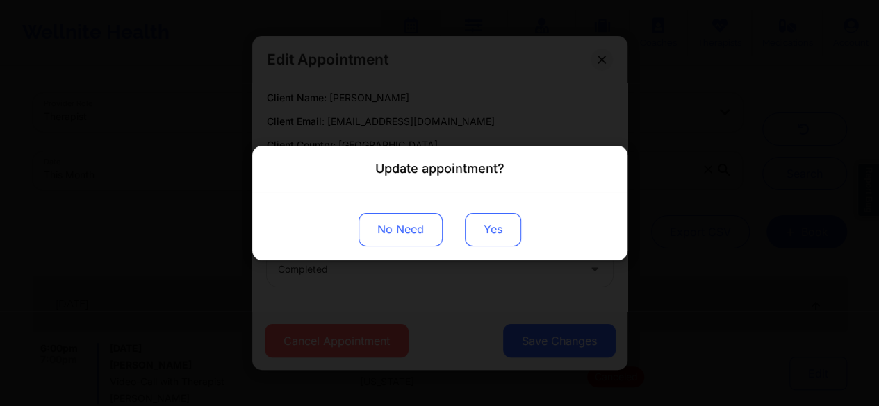
click at [491, 241] on button "Yes" at bounding box center [493, 229] width 56 height 33
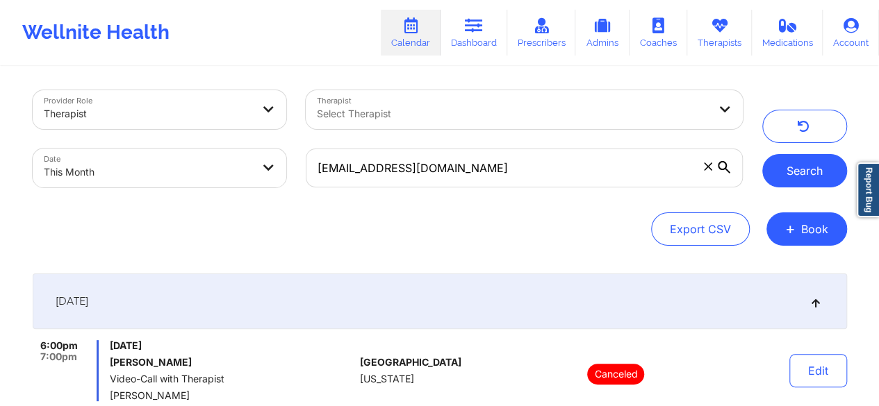
scroll to position [2, 0]
click at [805, 173] on button "Search" at bounding box center [804, 171] width 85 height 33
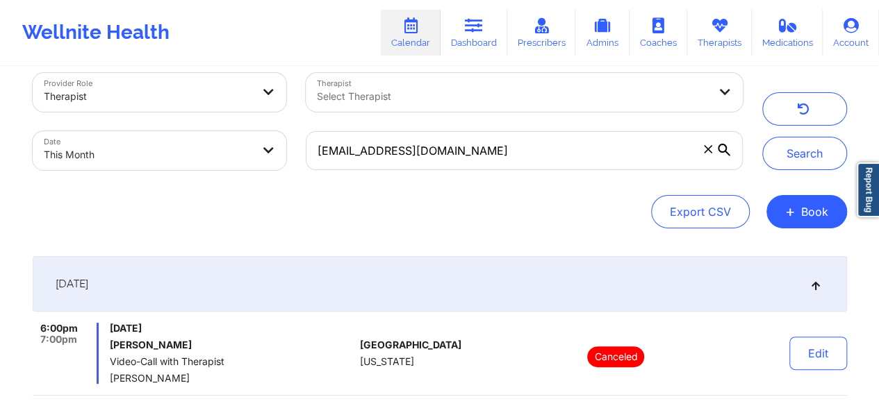
scroll to position [0, 0]
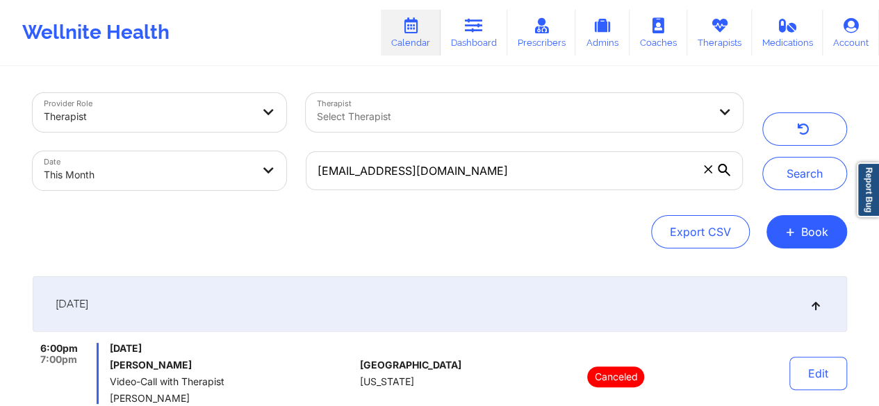
click at [702, 176] on span at bounding box center [708, 170] width 14 height 14
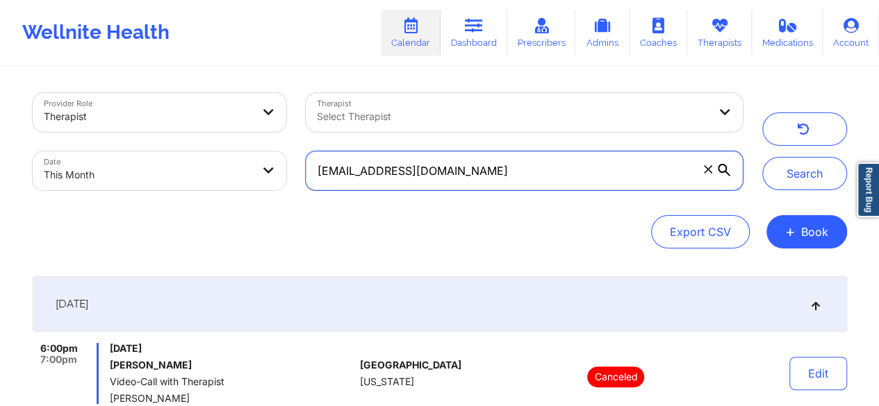
click at [702, 176] on input "madtyler10@gmail.com" at bounding box center [524, 170] width 436 height 39
paste input "jvarcen@gmail.com"
type input "jvarcen@gmail.com"
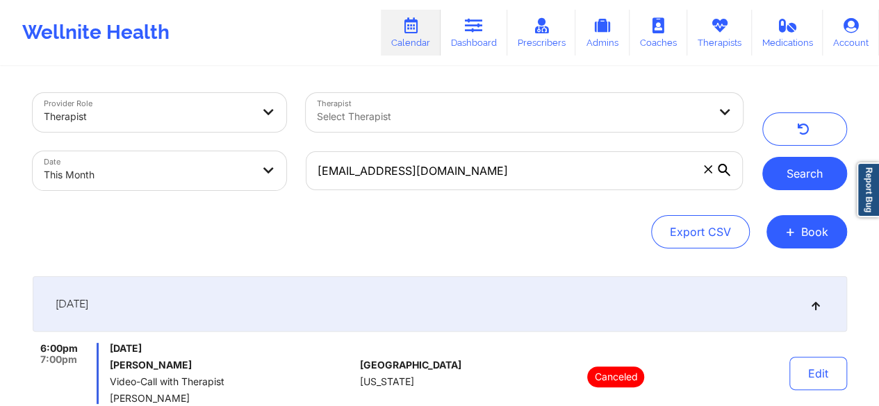
click at [789, 183] on button "Search" at bounding box center [804, 173] width 85 height 33
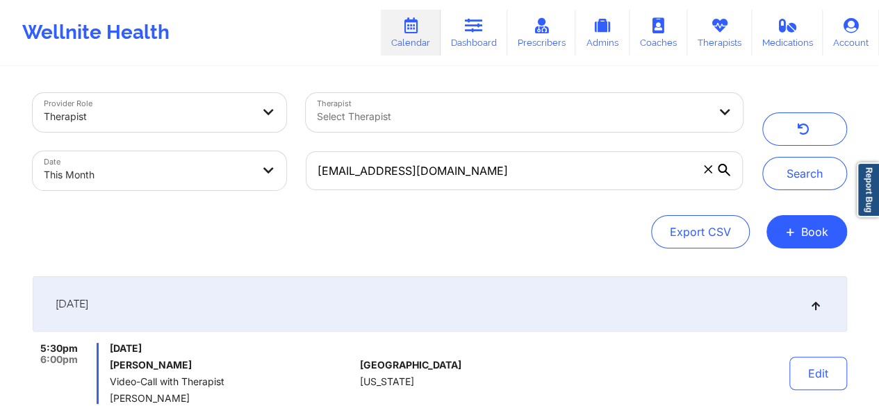
click at [704, 170] on icon at bounding box center [708, 169] width 8 height 8
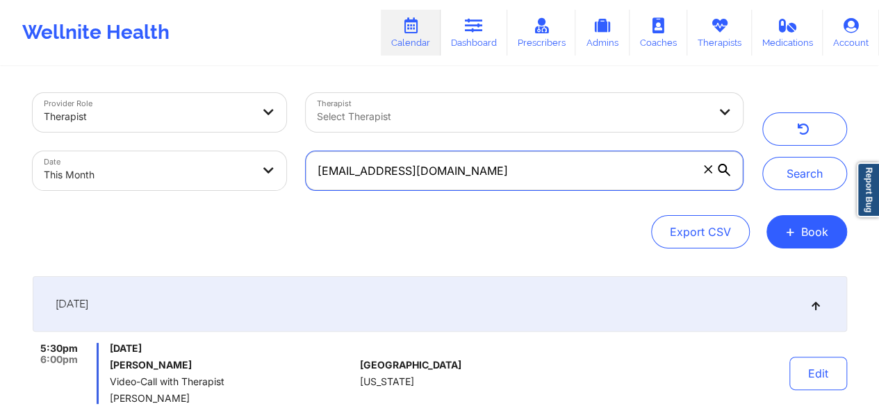
click at [704, 170] on input "jvarcen@gmail.com" at bounding box center [524, 170] width 436 height 39
click at [549, 167] on input "text" at bounding box center [524, 170] width 436 height 39
paste input "borkahms1@gmail.com"
type input "borkahms1@gmail.com"
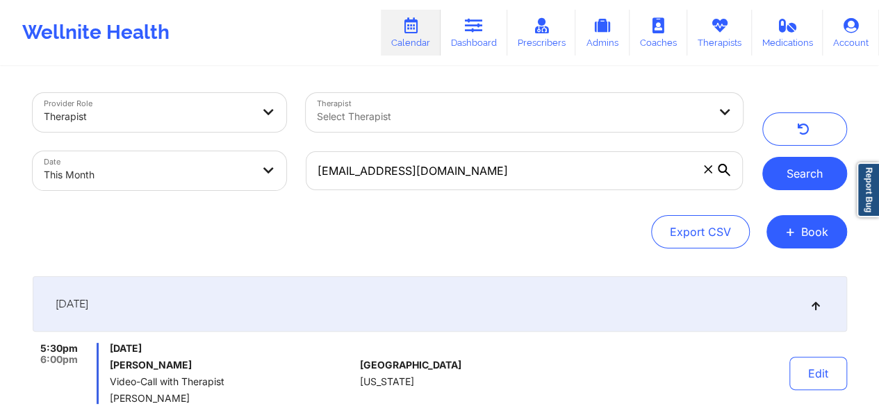
click at [816, 172] on button "Search" at bounding box center [804, 173] width 85 height 33
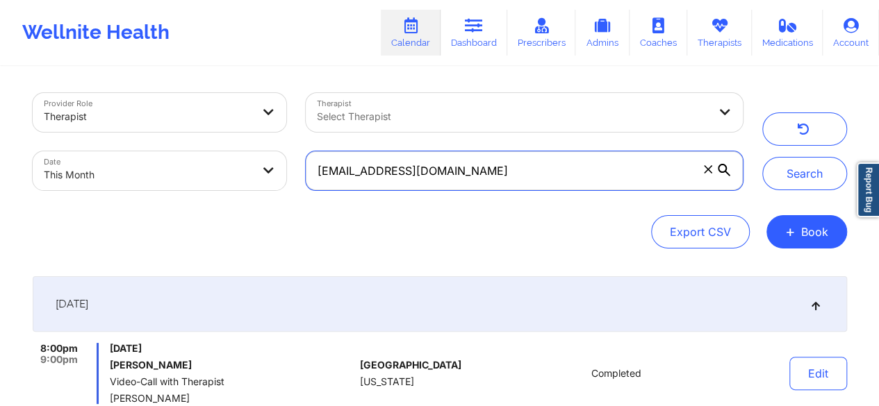
click at [695, 174] on input "borkahms1@gmail.com" at bounding box center [524, 170] width 436 height 39
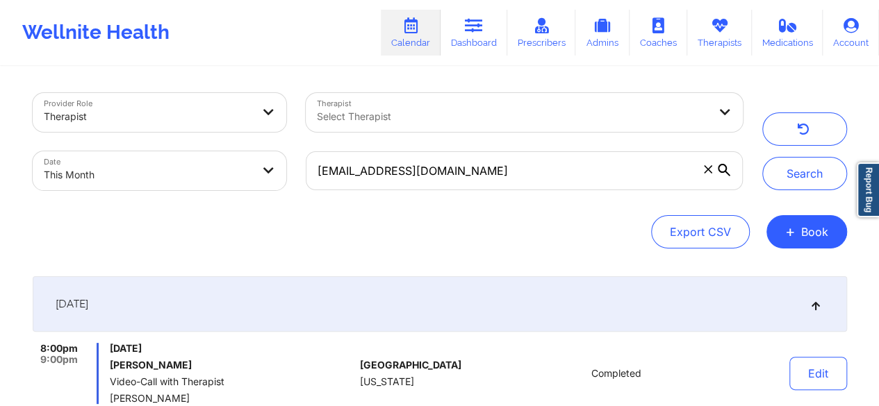
click at [706, 172] on icon at bounding box center [708, 169] width 8 height 8
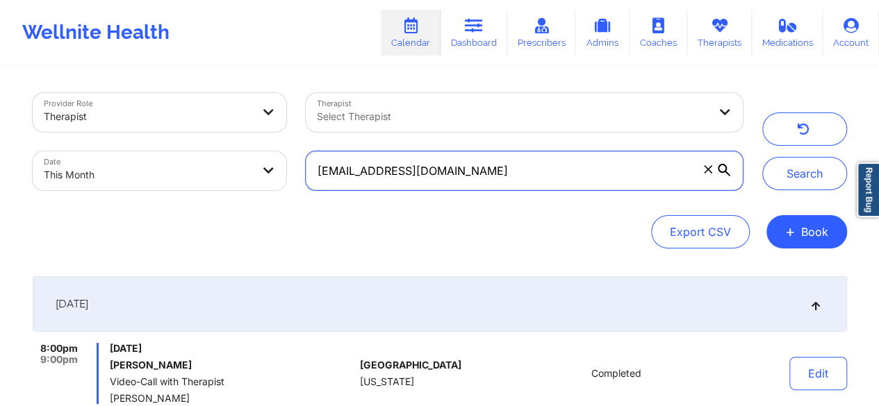
click at [706, 172] on input "borkahms1@gmail.com" at bounding box center [524, 170] width 436 height 39
paste input "daniellemarkusdesigns@gmail.com"
type input "daniellemarkusdesigns@gmail.com"
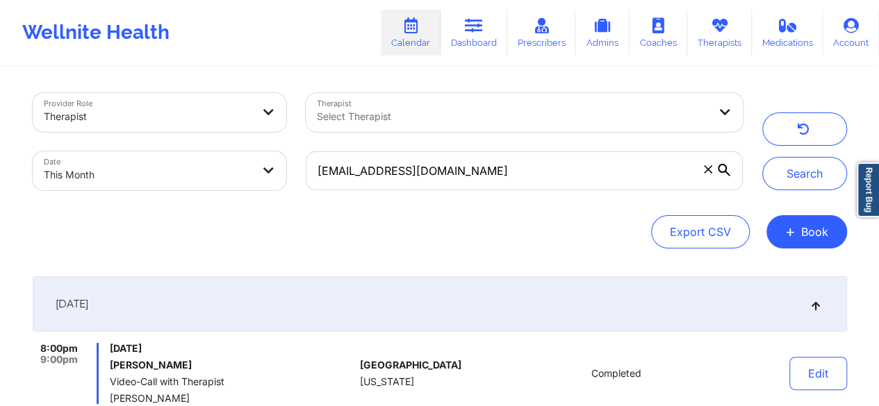
click at [789, 180] on button "Search" at bounding box center [804, 173] width 85 height 33
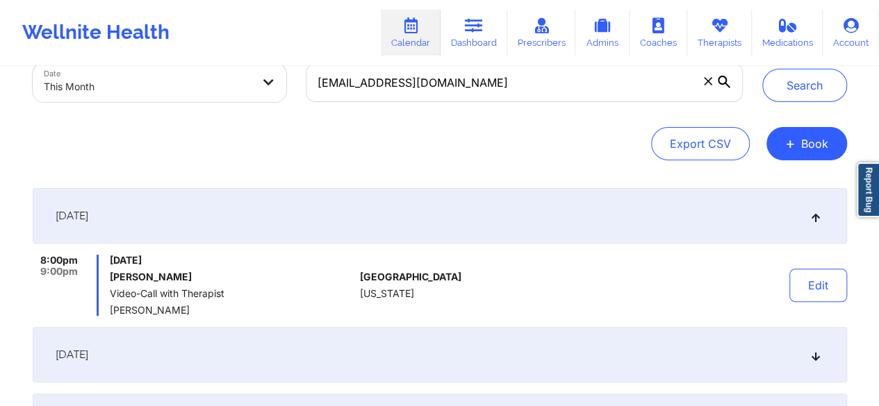
scroll to position [87, 0]
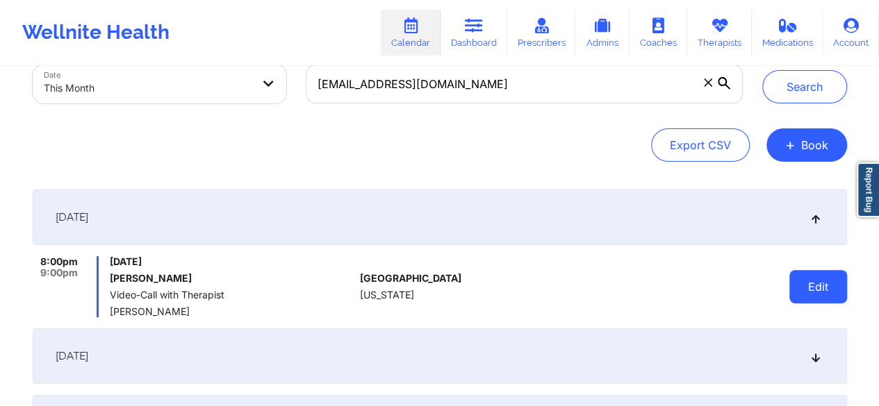
click at [795, 286] on button "Edit" at bounding box center [818, 286] width 58 height 33
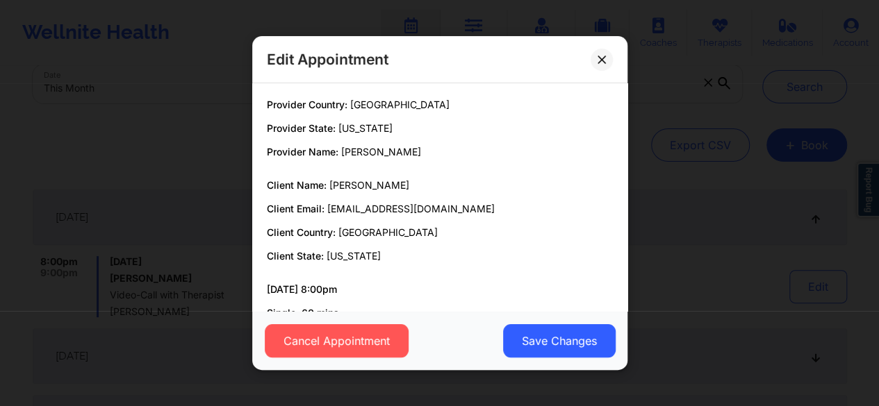
scroll to position [88, 0]
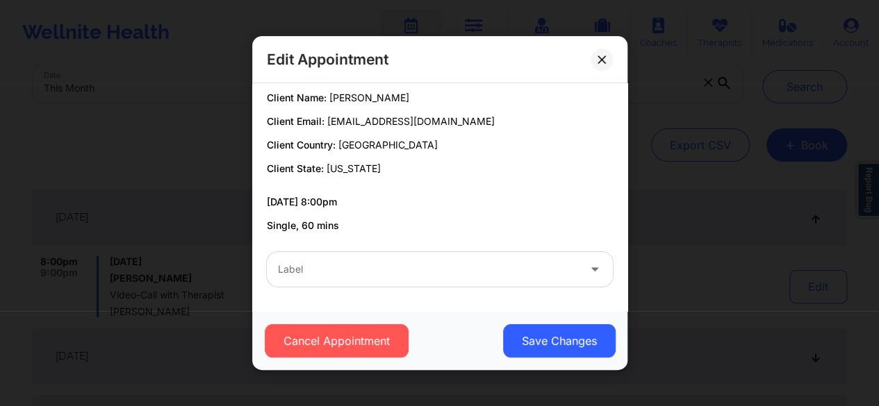
click at [425, 281] on div "Label" at bounding box center [423, 269] width 313 height 35
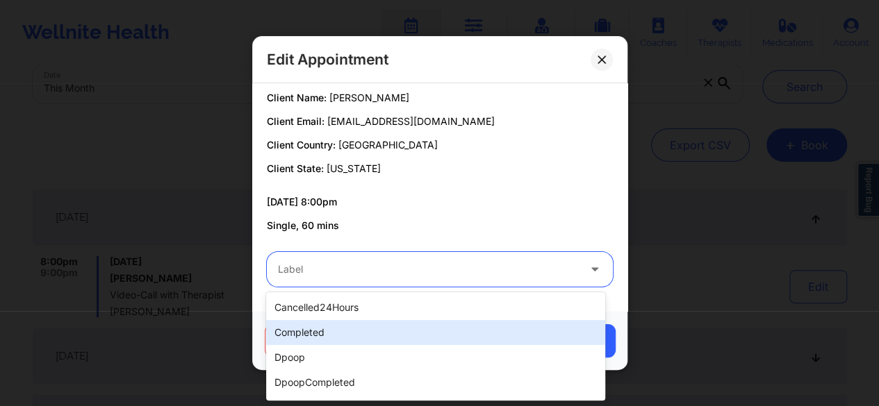
click at [308, 328] on div "completed" at bounding box center [435, 332] width 339 height 25
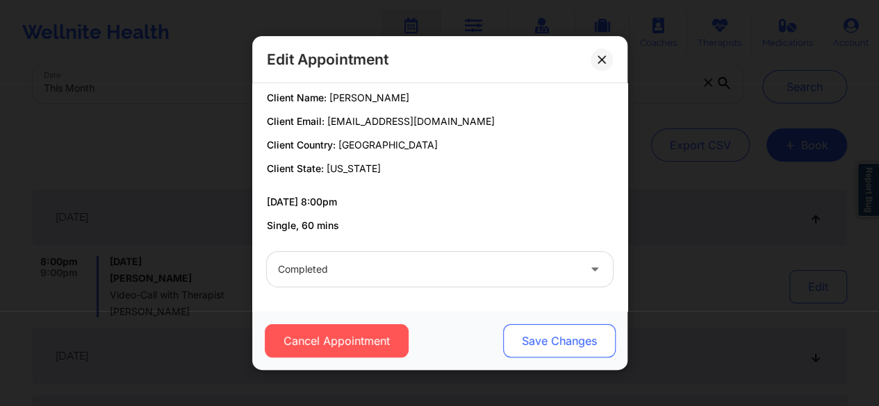
click at [530, 336] on button "Save Changes" at bounding box center [558, 340] width 113 height 33
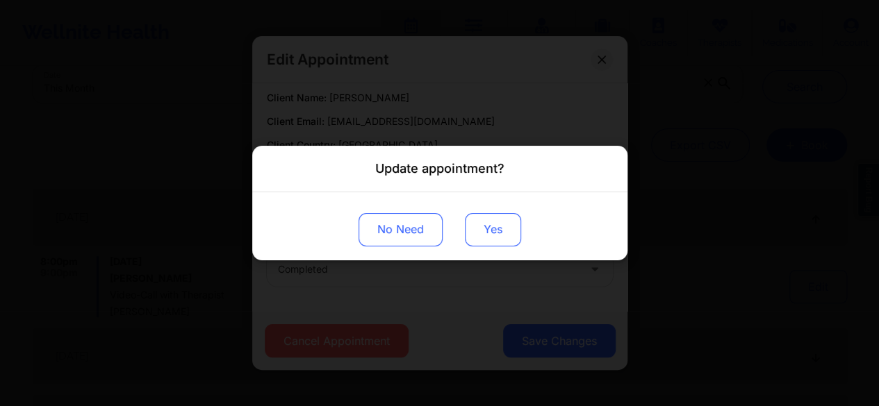
click at [506, 238] on button "Yes" at bounding box center [493, 229] width 56 height 33
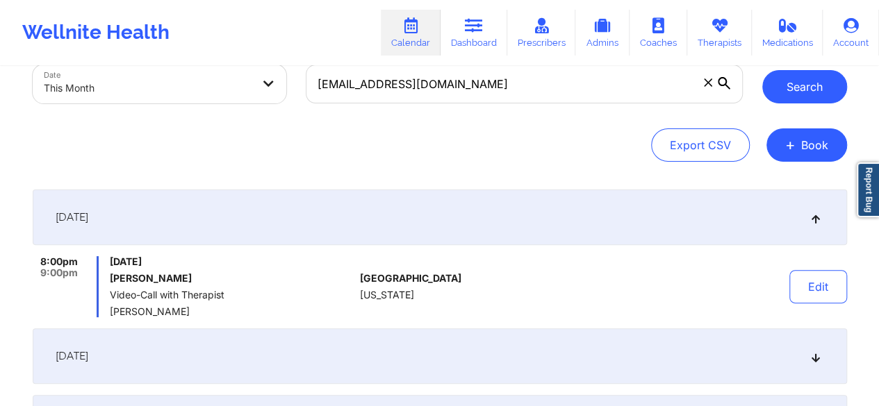
click at [785, 97] on button "Search" at bounding box center [804, 86] width 85 height 33
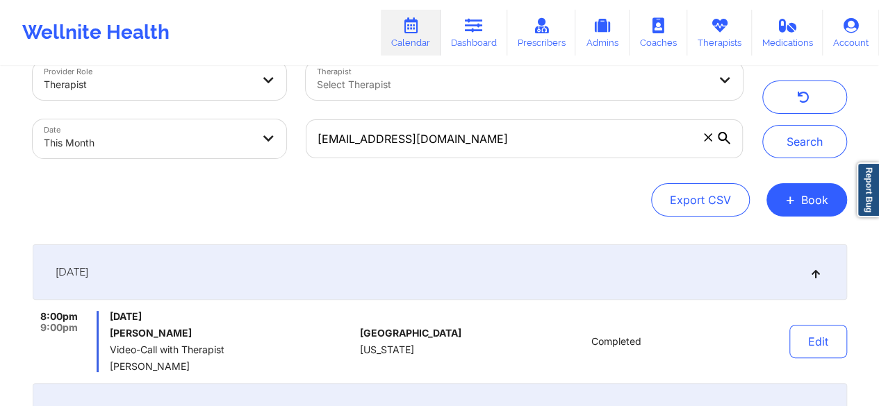
scroll to position [0, 0]
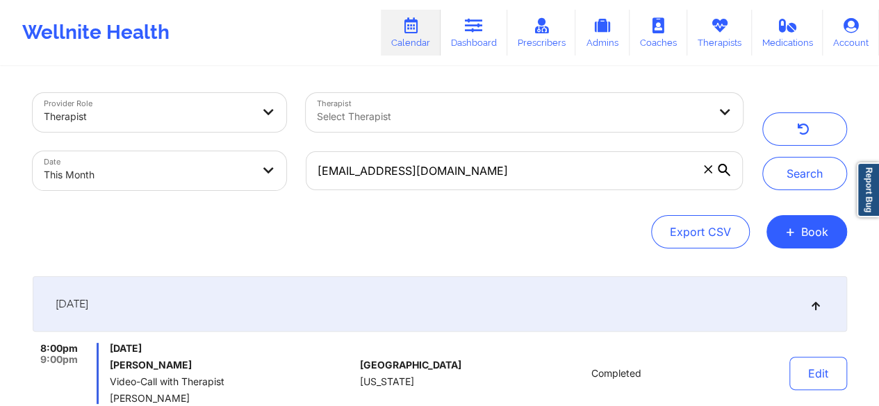
click at [701, 173] on span at bounding box center [708, 170] width 14 height 14
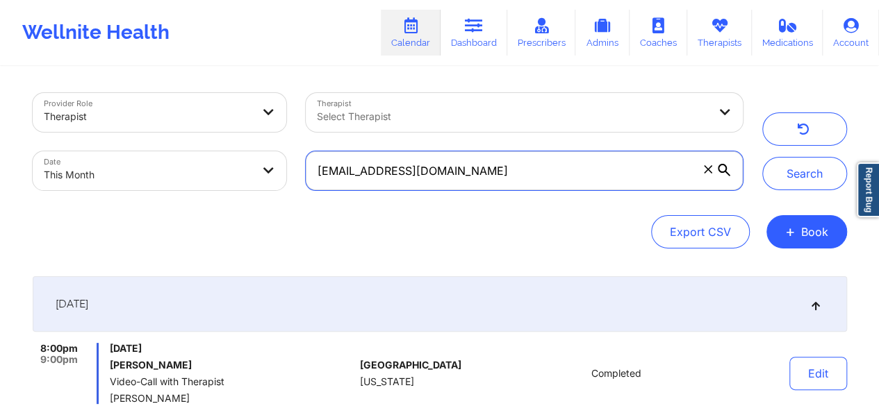
click at [701, 173] on input "daniellemarkusdesigns@gmail.com" at bounding box center [524, 170] width 436 height 39
paste input "michaelnash82@gmail.com"
type input "michaelnash82@gmail.com"
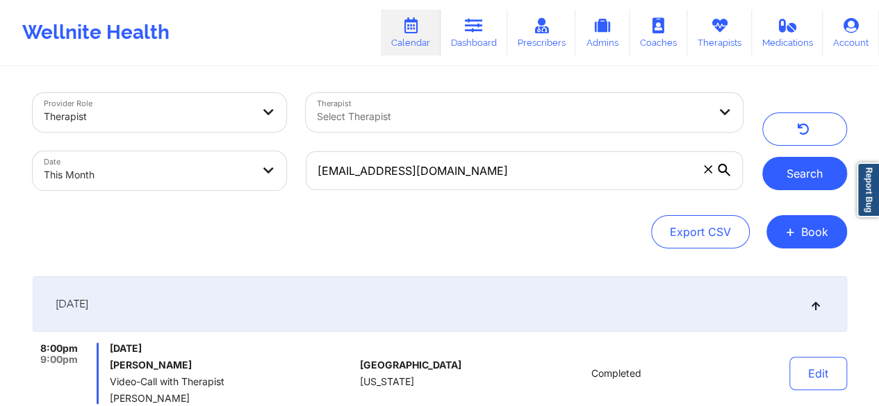
click at [806, 183] on button "Search" at bounding box center [804, 173] width 85 height 33
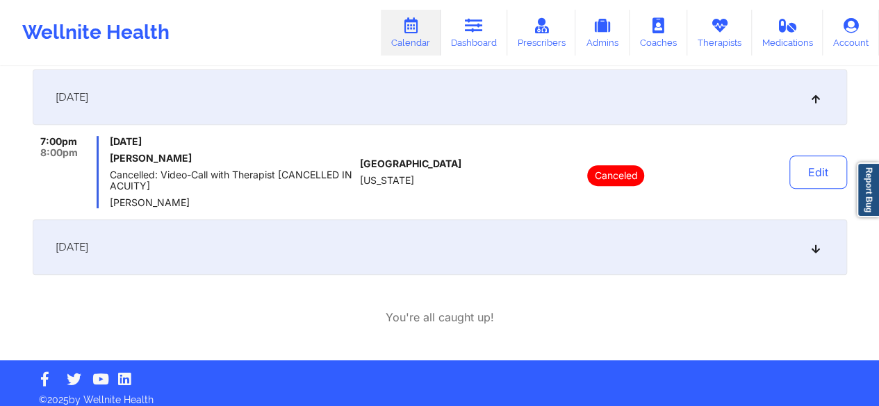
scroll to position [217, 0]
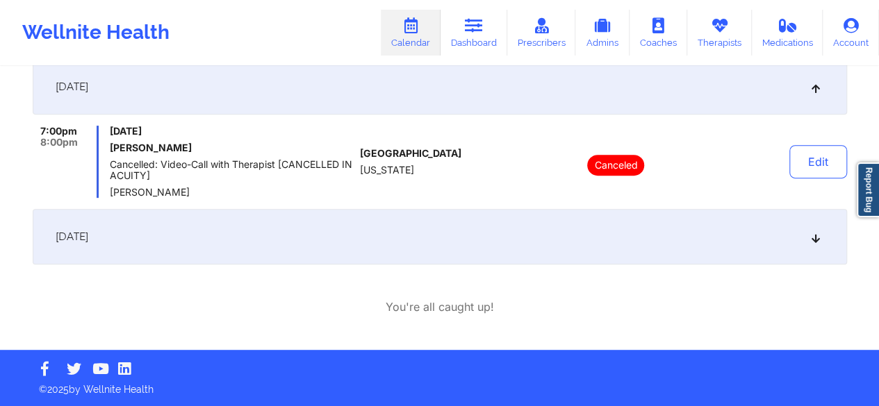
click at [225, 222] on div "September 4, 2025" at bounding box center [440, 237] width 814 height 56
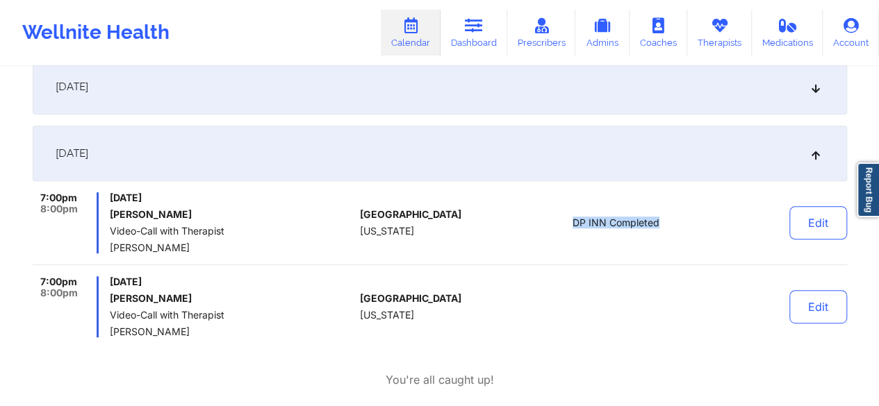
drag, startPoint x: 666, startPoint y: 224, endPoint x: 570, endPoint y: 223, distance: 95.9
click at [570, 223] on div "DP INN Completed" at bounding box center [616, 222] width 193 height 61
copy span "DP INN Completed"
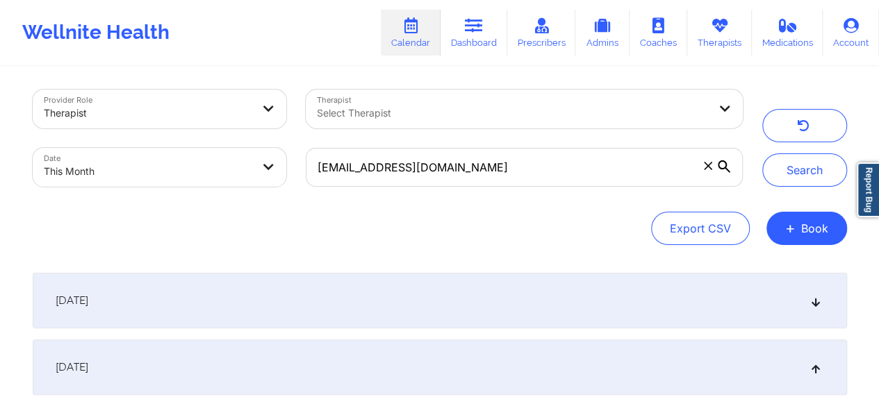
scroll to position [0, 0]
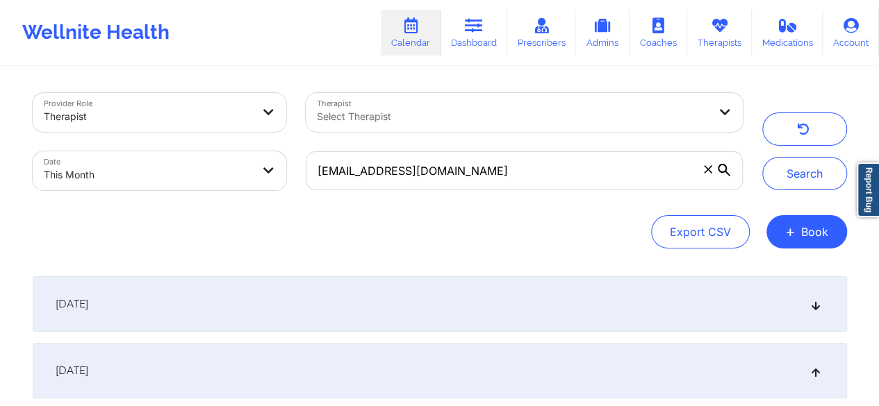
click at [701, 175] on span at bounding box center [708, 170] width 14 height 14
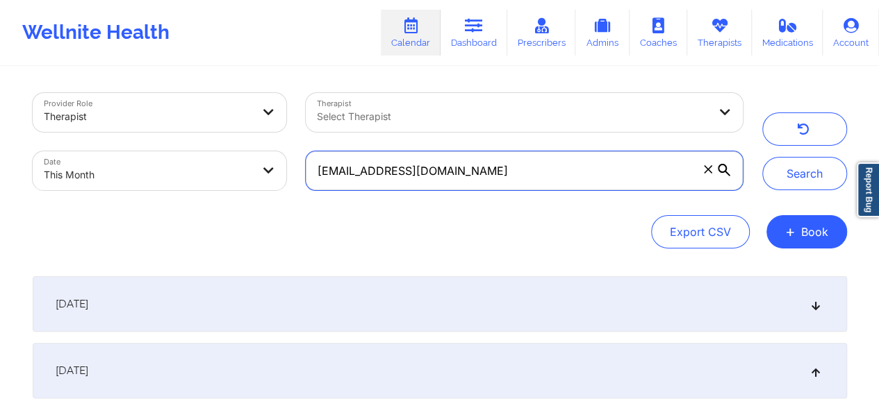
click at [701, 175] on input "michaelnash82@gmail.com" at bounding box center [524, 170] width 436 height 39
paste input "jialtu20@gmail.com"
type input "jialtu20@gmail.com"
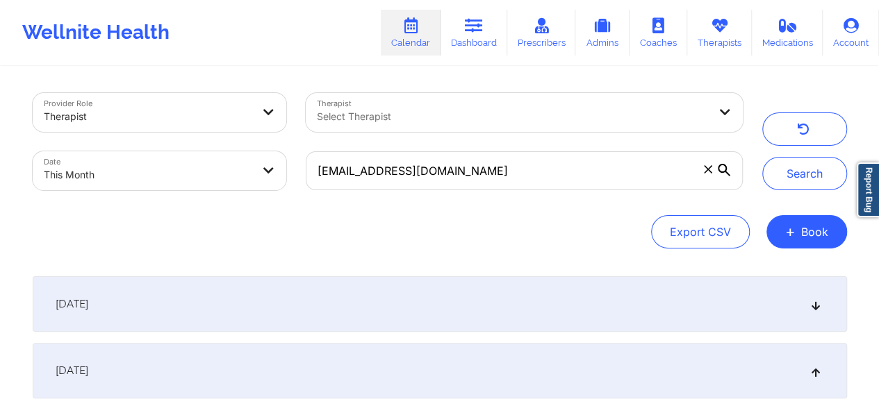
click at [789, 176] on button "Search" at bounding box center [804, 173] width 85 height 33
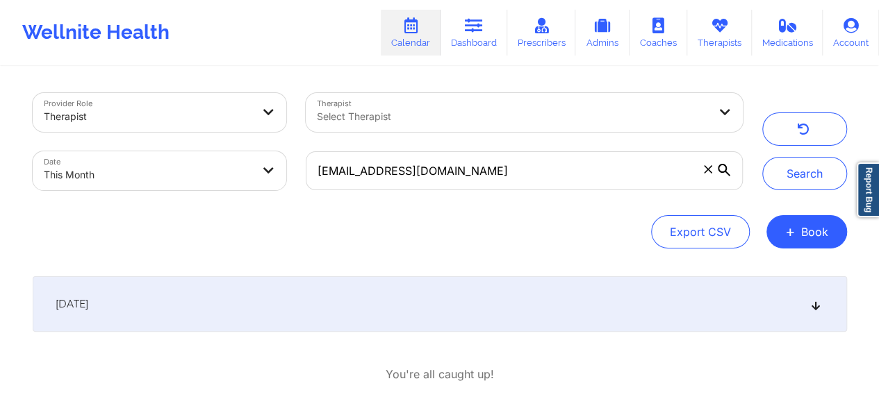
click at [162, 308] on div "September 5, 2025" at bounding box center [440, 305] width 814 height 56
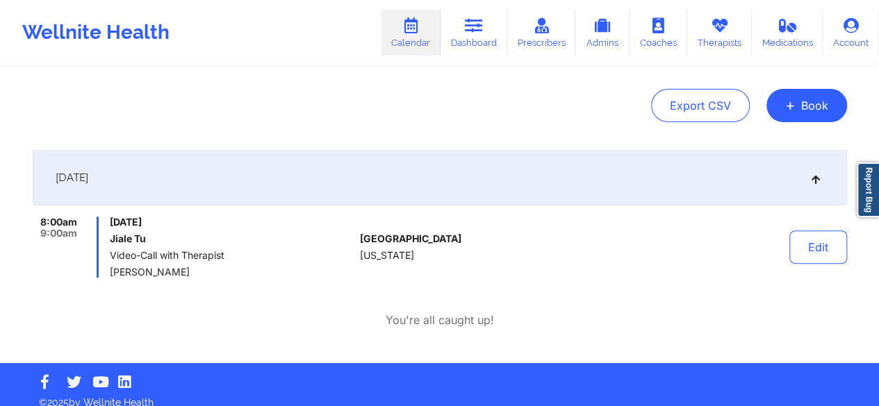
scroll to position [131, 0]
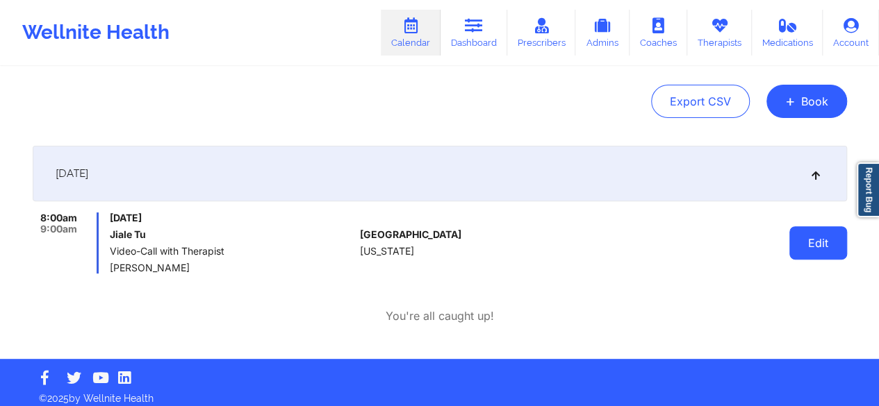
click at [813, 244] on button "Edit" at bounding box center [818, 242] width 58 height 33
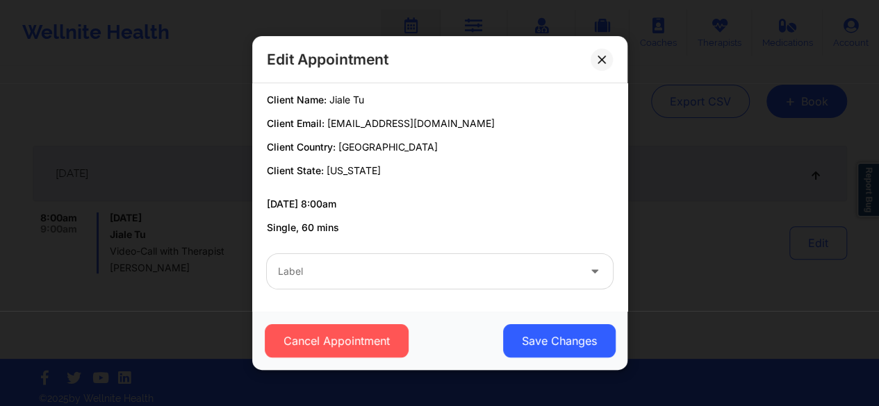
scroll to position [88, 0]
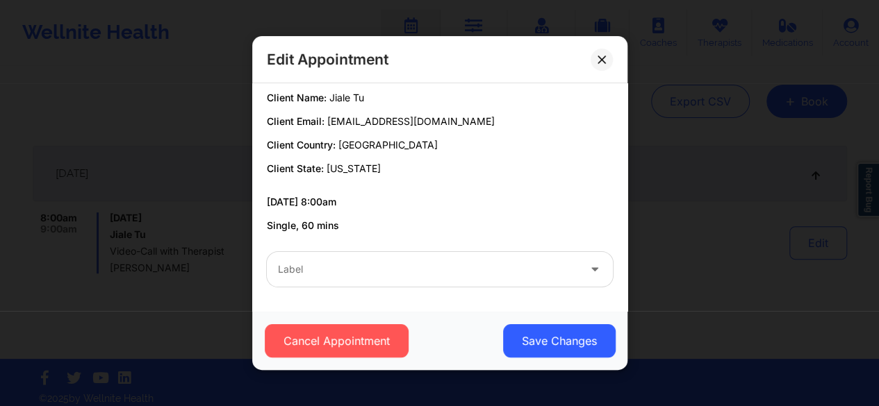
click at [369, 272] on div at bounding box center [428, 269] width 300 height 17
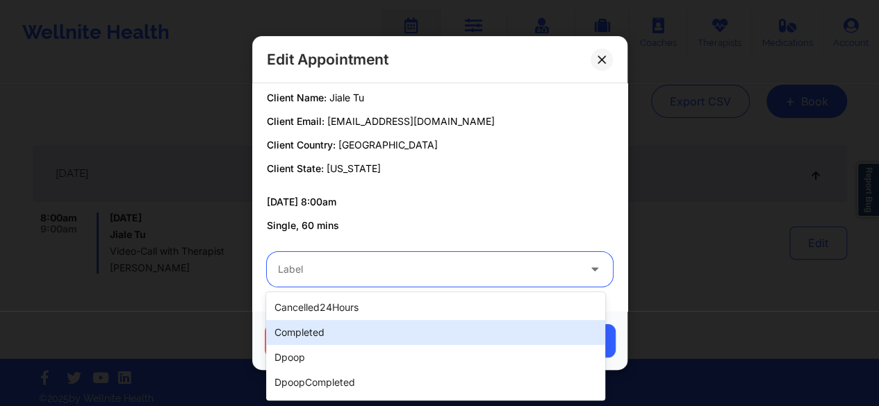
click at [325, 338] on div "completed" at bounding box center [435, 332] width 339 height 25
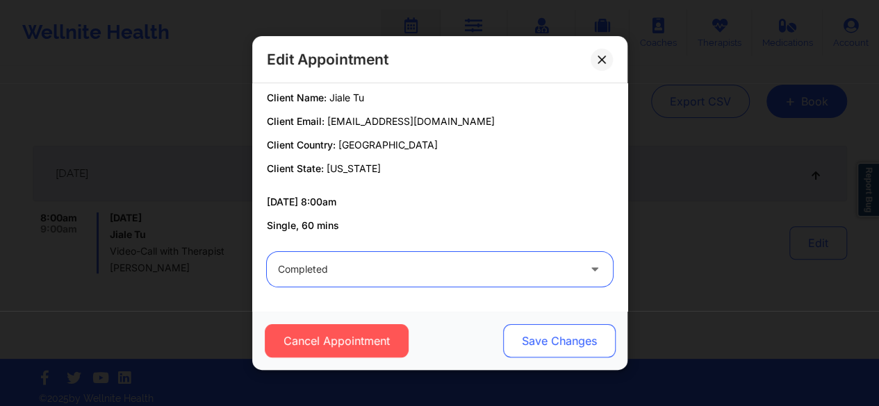
click at [525, 337] on button "Save Changes" at bounding box center [558, 340] width 113 height 33
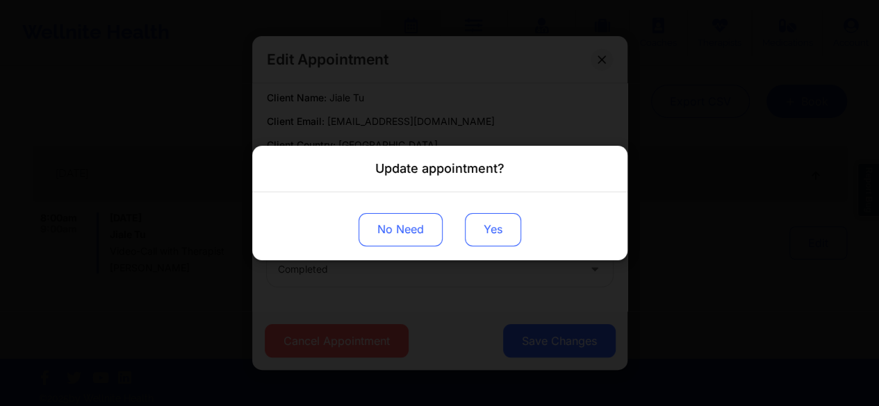
click at [484, 234] on button "Yes" at bounding box center [493, 229] width 56 height 33
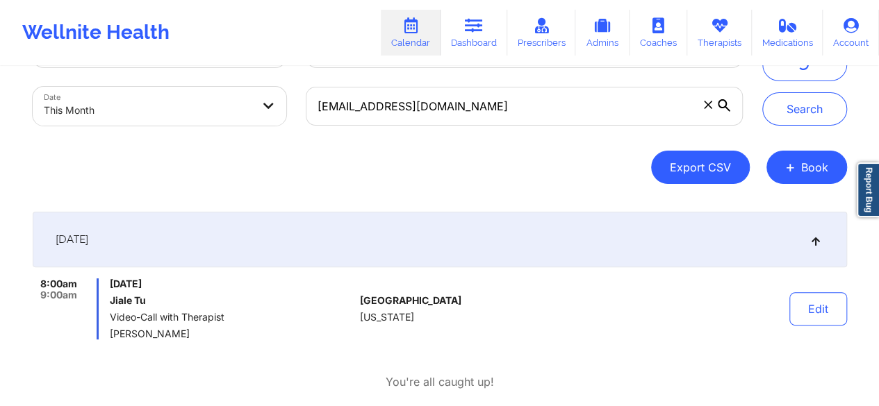
scroll to position [59, 0]
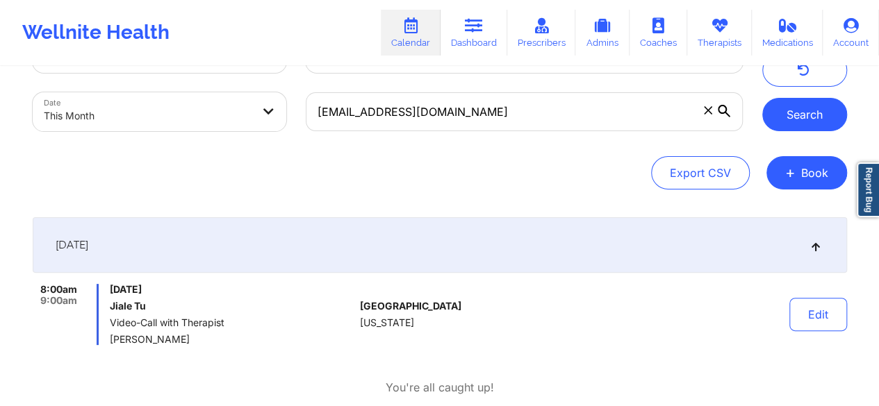
click at [785, 124] on button "Search" at bounding box center [804, 114] width 85 height 33
click at [702, 114] on span at bounding box center [708, 111] width 14 height 14
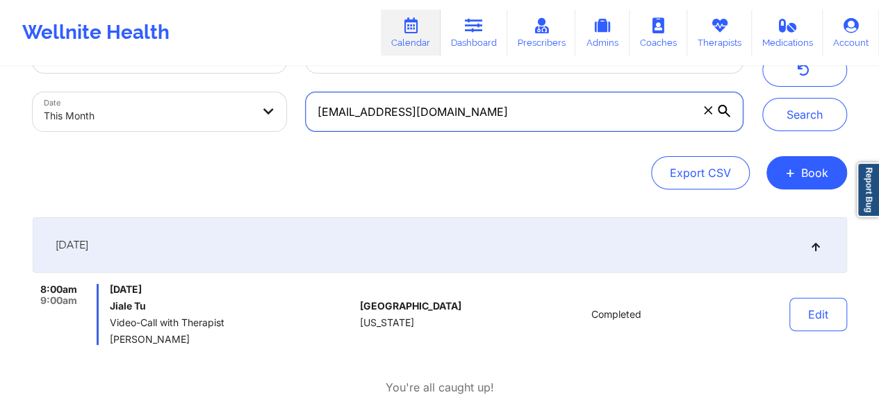
click at [702, 114] on input "jialtu20@gmail.com" at bounding box center [524, 111] width 436 height 39
paste input "gramofsunshine@gmail.com"
type input "gramofsunshine@gmail.com"
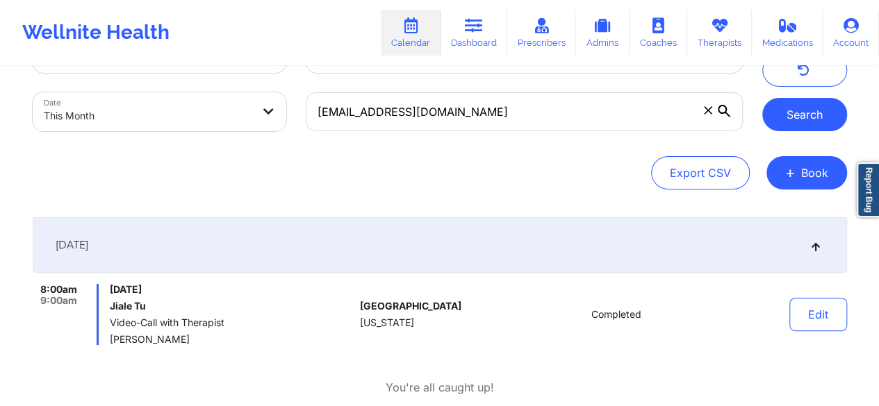
click at [814, 119] on button "Search" at bounding box center [804, 114] width 85 height 33
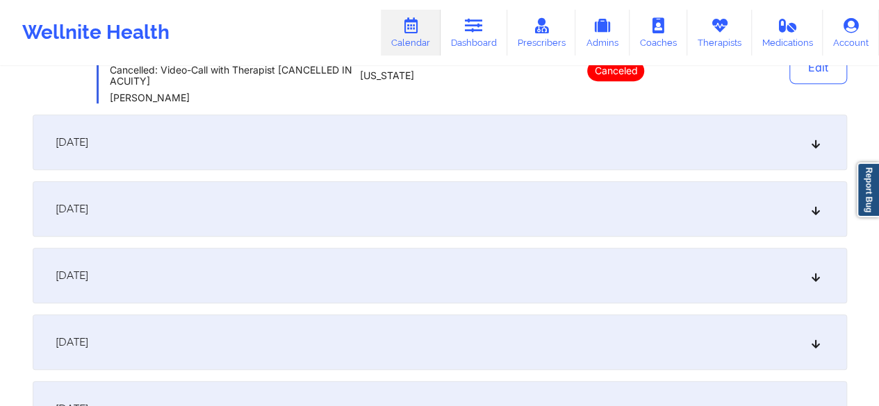
click at [218, 211] on div "September 5, 2025" at bounding box center [440, 209] width 814 height 56
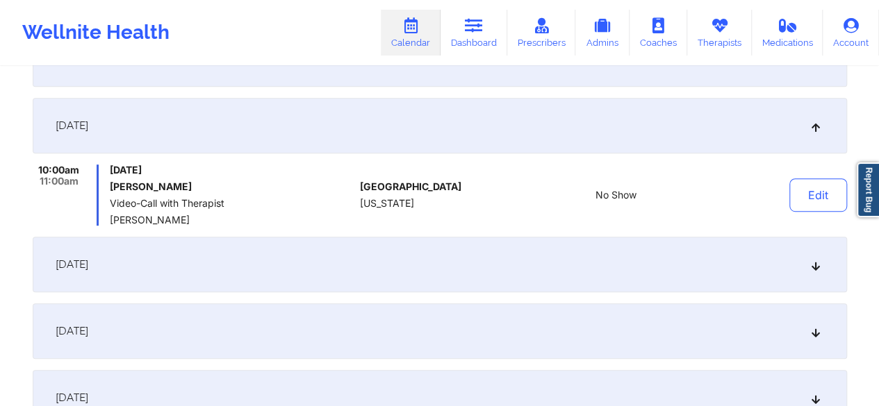
scroll to position [322, 0]
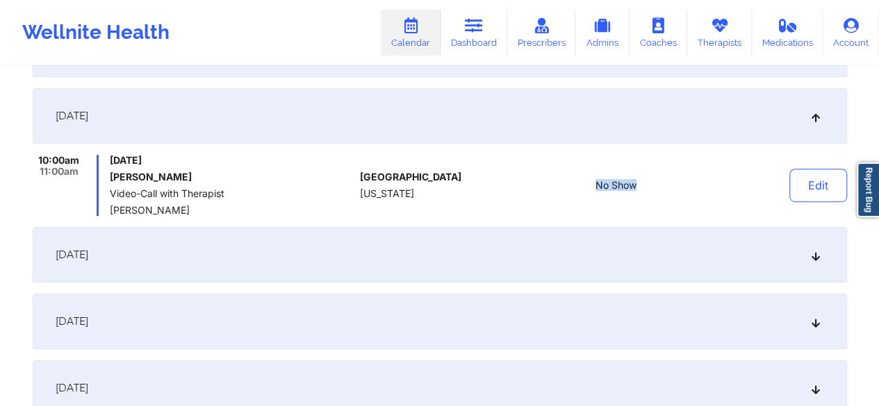
drag, startPoint x: 644, startPoint y: 190, endPoint x: 595, endPoint y: 187, distance: 49.4
click at [595, 187] on div "No Show" at bounding box center [616, 185] width 193 height 61
copy span "No Show"
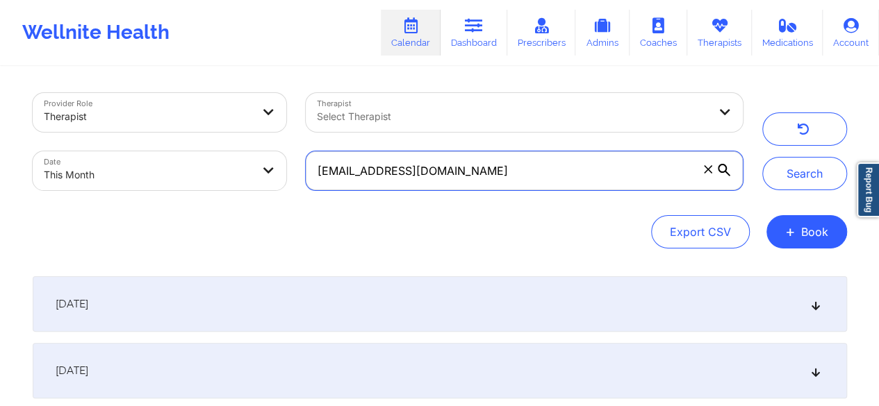
click at [709, 179] on input "gramofsunshine@gmail.com" at bounding box center [524, 170] width 436 height 39
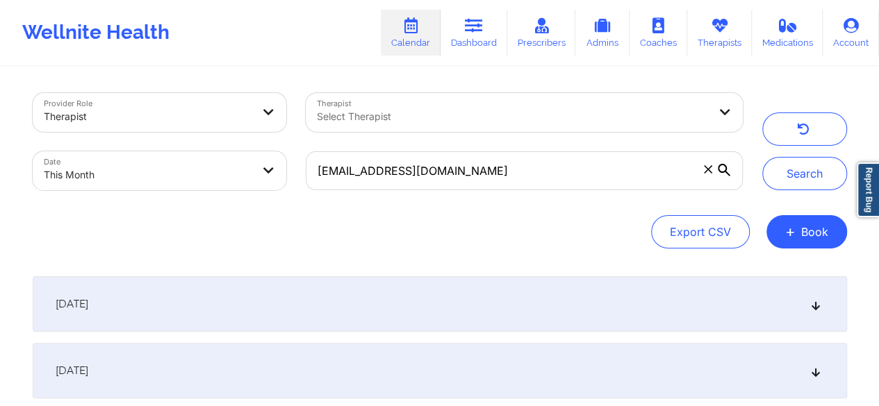
click at [706, 175] on span at bounding box center [708, 170] width 14 height 14
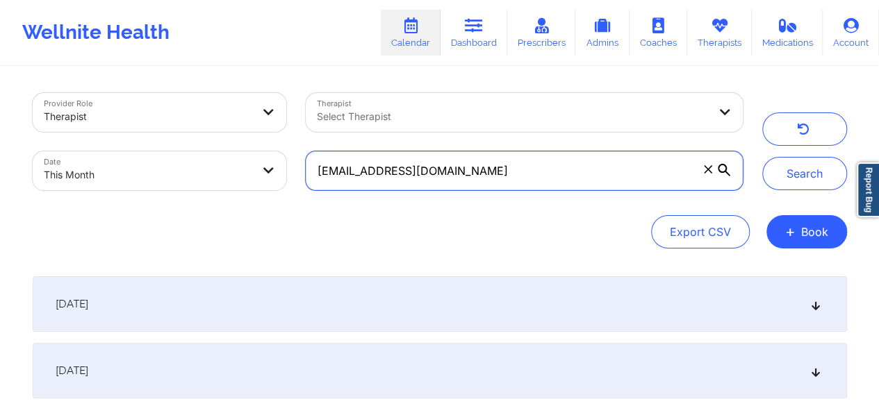
click at [706, 175] on input "gramofsunshine@gmail.com" at bounding box center [524, 170] width 436 height 39
paste input "melissasudano723@gmail.com"
type input "melissasudano723@gmail.com"
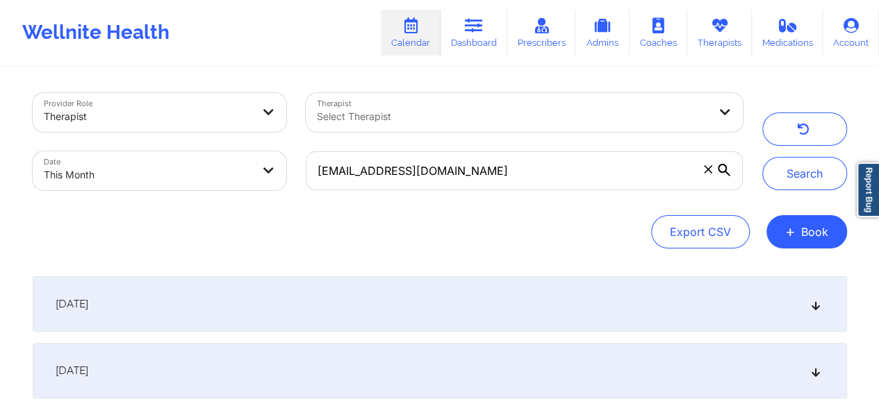
click at [777, 176] on button "Search" at bounding box center [804, 173] width 85 height 33
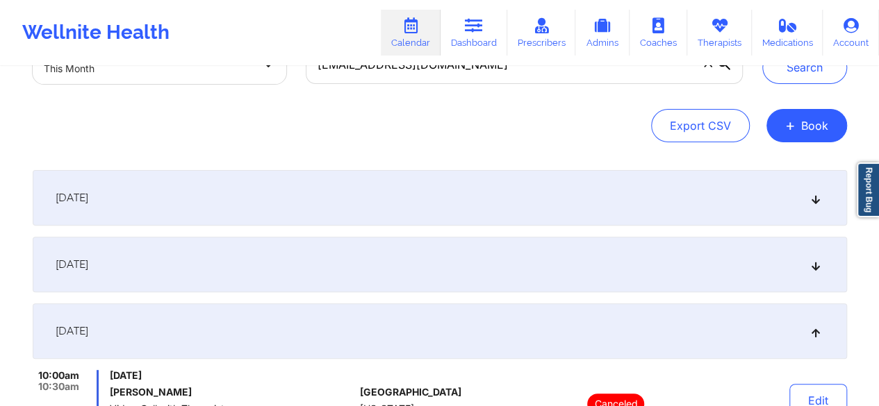
scroll to position [106, 0]
click at [278, 195] on div "September 5, 2025" at bounding box center [440, 199] width 814 height 56
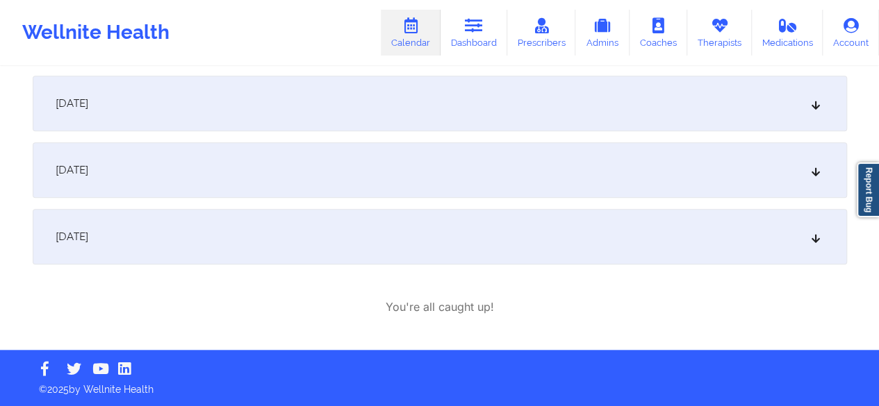
scroll to position [0, 0]
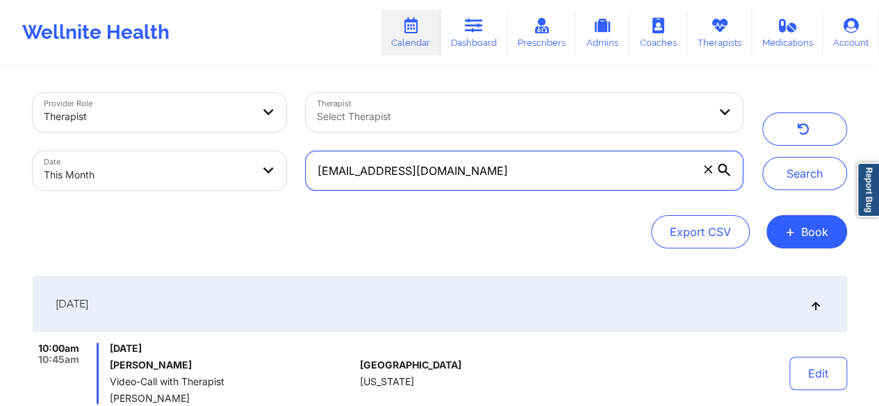
click at [709, 180] on input "melissasudano723@gmail.com" at bounding box center [524, 170] width 436 height 39
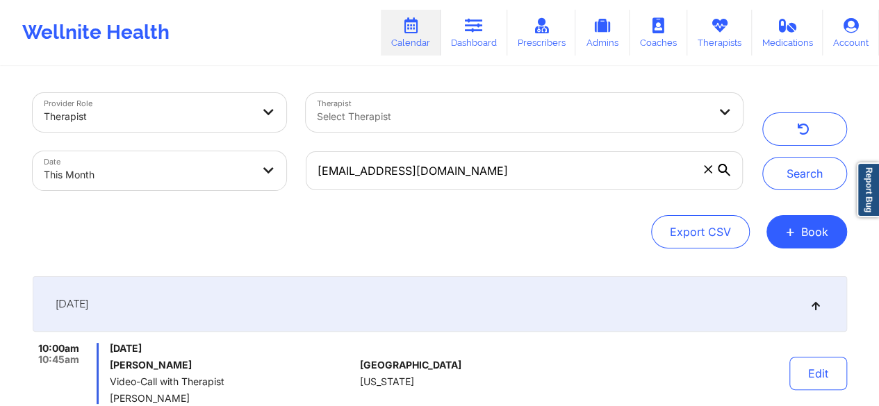
click at [718, 170] on icon at bounding box center [724, 170] width 13 height 13
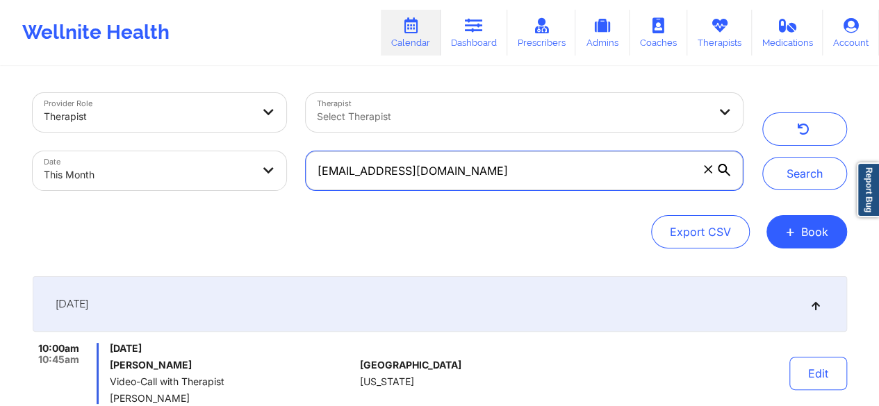
click at [718, 170] on input "melissasudano723@gmail.com" at bounding box center [524, 170] width 436 height 39
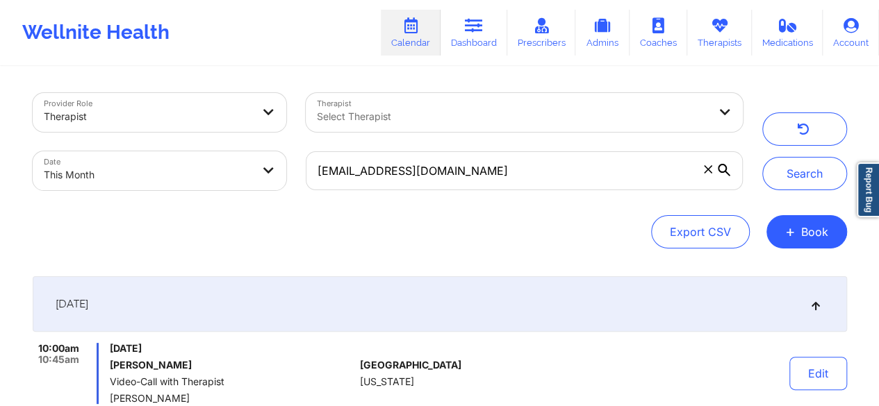
click at [701, 170] on span at bounding box center [708, 170] width 14 height 14
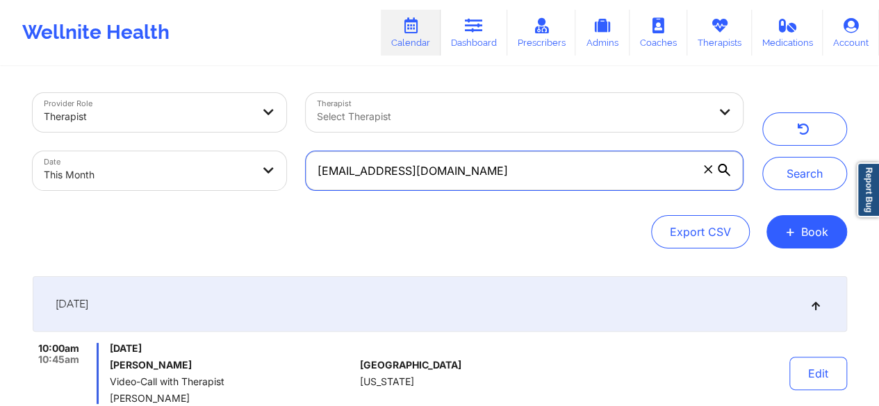
click at [701, 170] on input "melissasudano723@gmail.com" at bounding box center [524, 170] width 436 height 39
paste input "alpaz_@hotmail.com"
type input "alpaz_@hotmail.com"
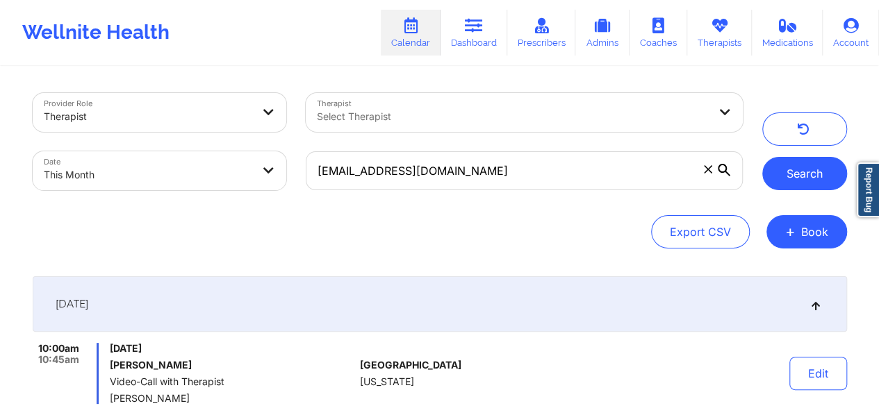
click at [792, 175] on button "Search" at bounding box center [804, 173] width 85 height 33
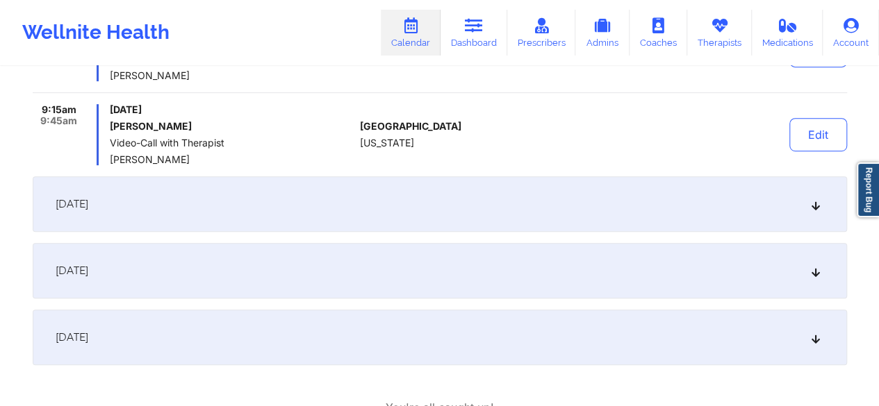
scroll to position [356, 0]
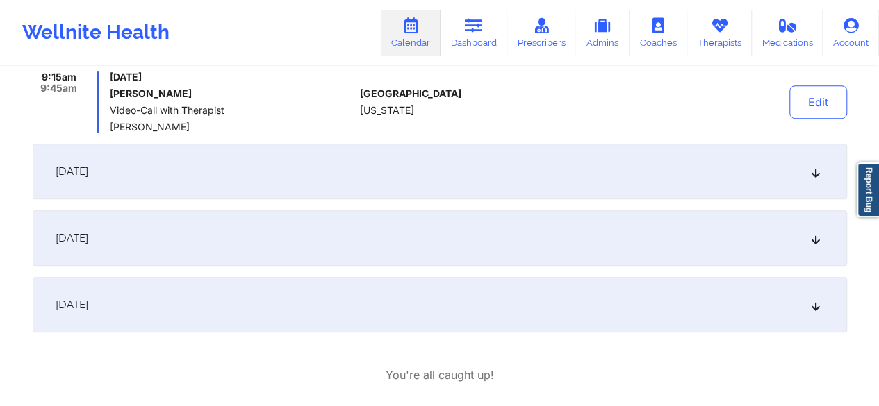
click at [234, 176] on div "September 5, 2025" at bounding box center [440, 172] width 814 height 56
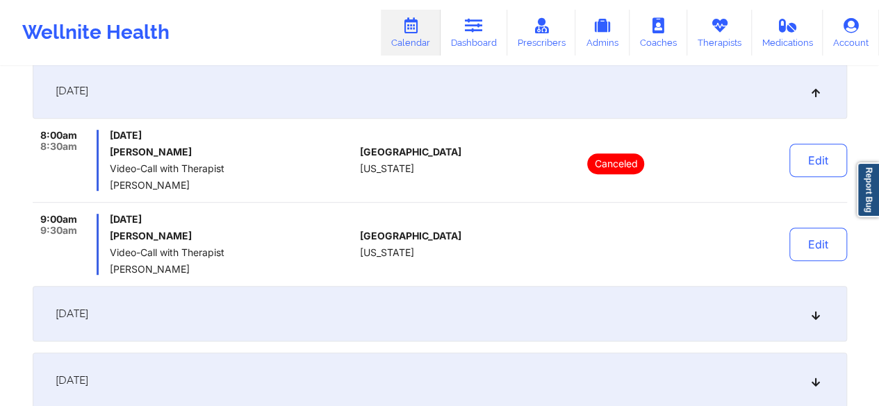
scroll to position [279, 0]
click at [820, 249] on button "Edit" at bounding box center [818, 245] width 58 height 33
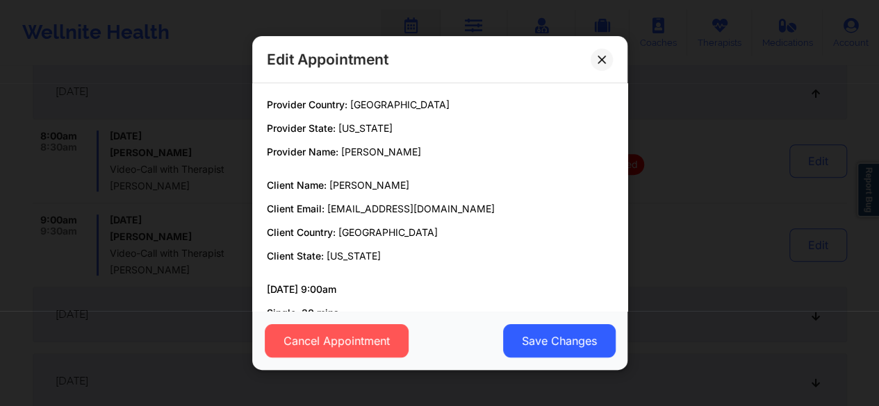
scroll to position [88, 0]
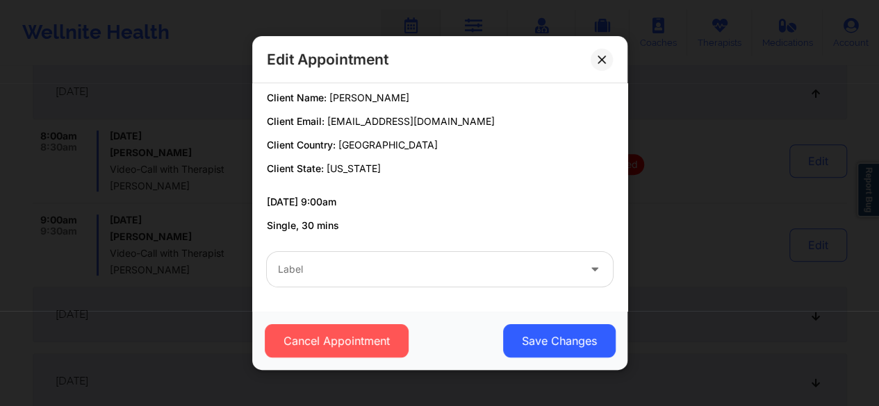
click at [490, 276] on div at bounding box center [428, 269] width 300 height 17
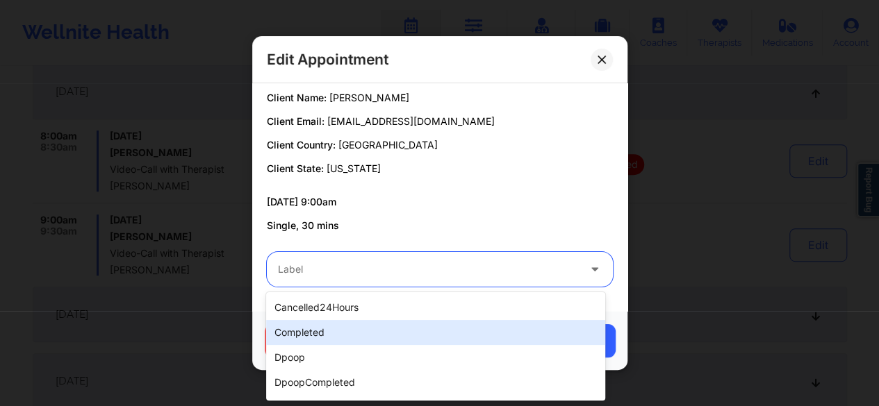
click at [345, 336] on div "completed" at bounding box center [435, 332] width 339 height 25
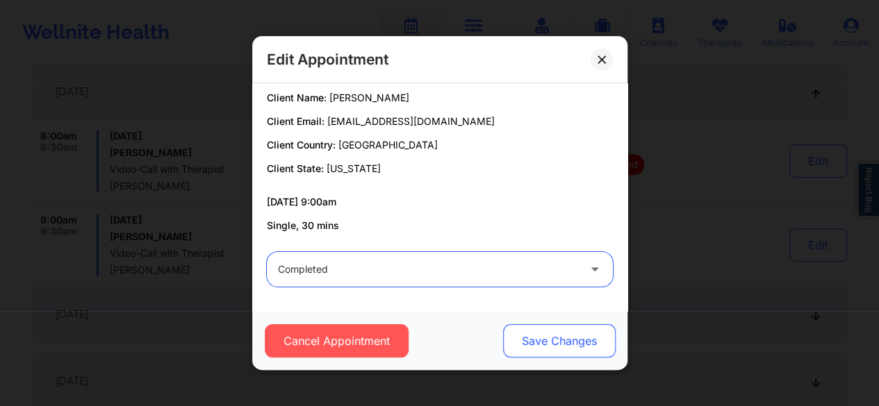
click at [550, 331] on button "Save Changes" at bounding box center [558, 340] width 113 height 33
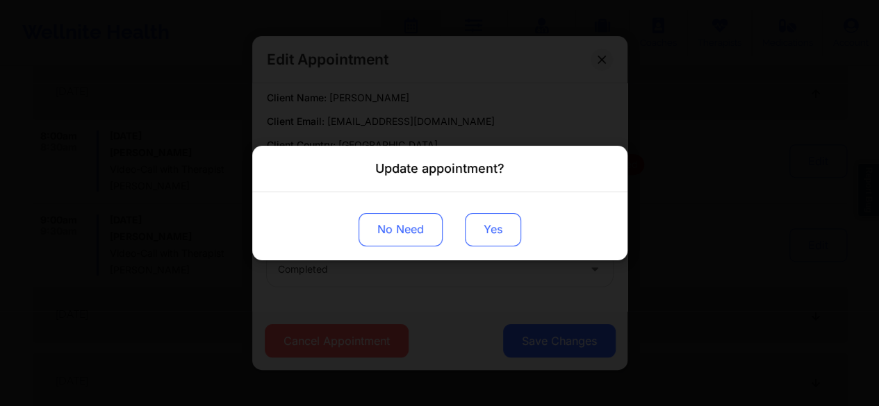
click at [481, 231] on button "Yes" at bounding box center [493, 229] width 56 height 33
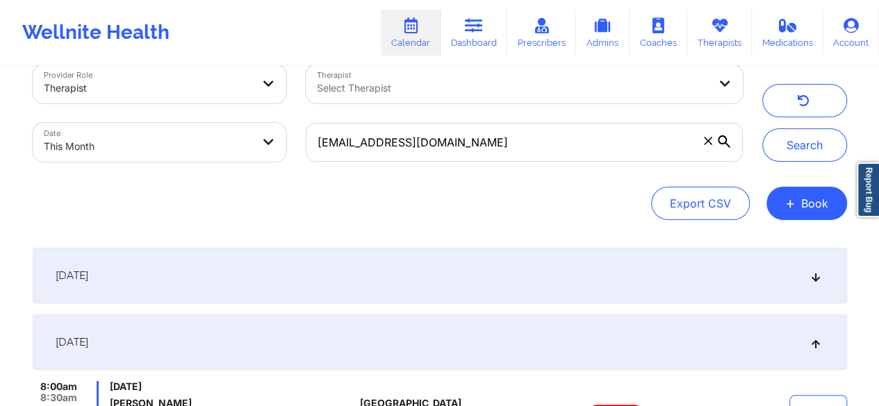
scroll to position [21, 0]
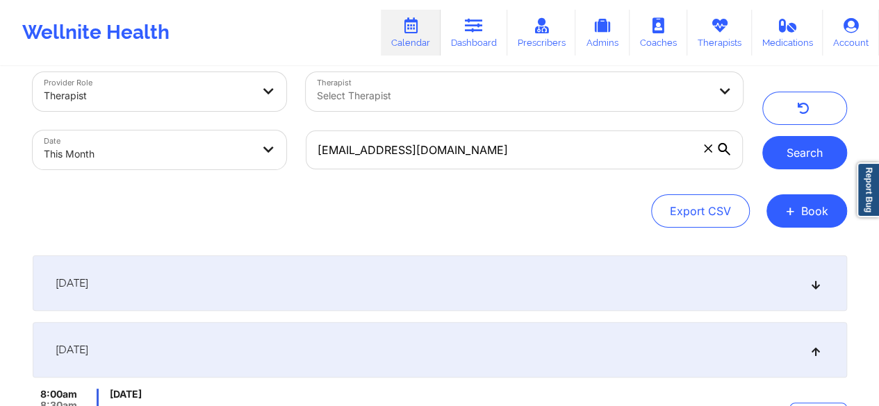
click at [792, 158] on button "Search" at bounding box center [804, 152] width 85 height 33
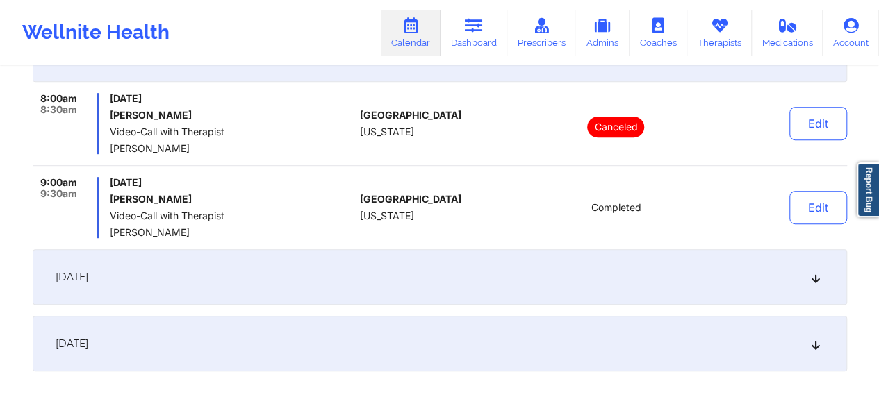
scroll to position [0, 0]
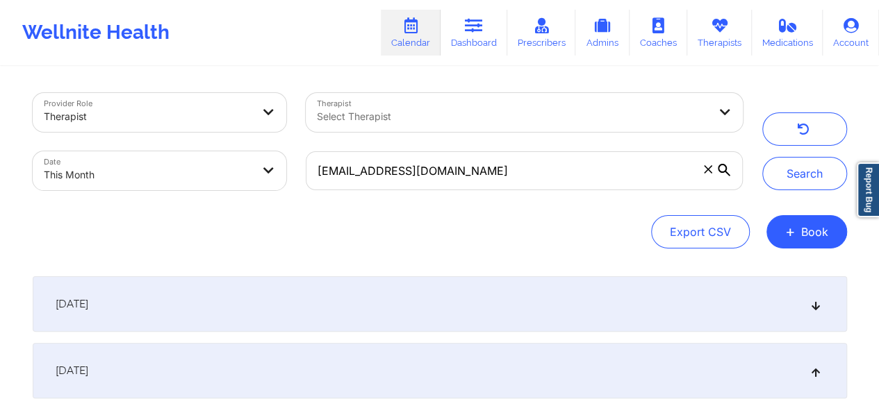
click at [702, 172] on span at bounding box center [708, 170] width 14 height 14
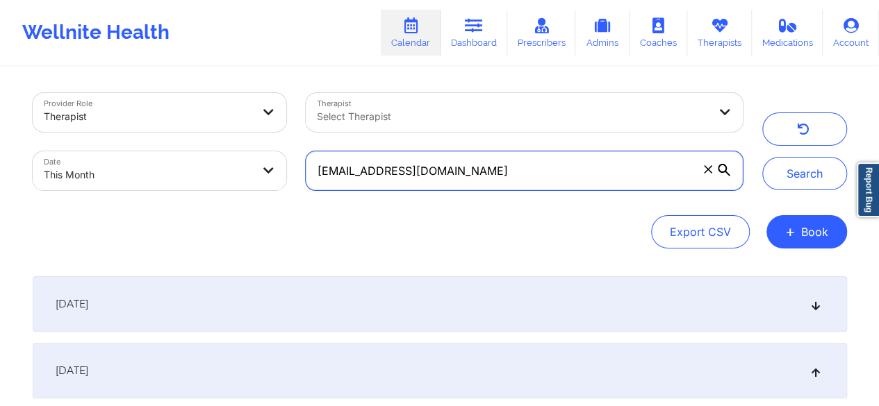
click at [702, 172] on input "alpaz_@hotmail.com" at bounding box center [524, 170] width 436 height 39
paste input "domdiamond89@gmail.com"
type input "domdiamond89@gmail.com"
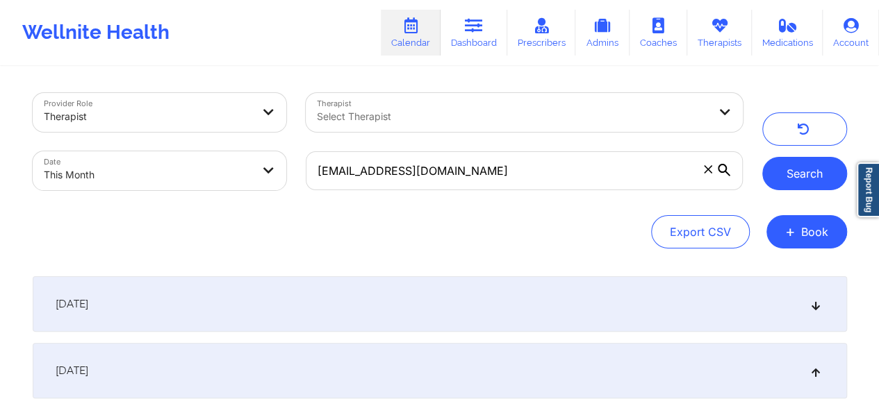
click at [805, 173] on button "Search" at bounding box center [804, 173] width 85 height 33
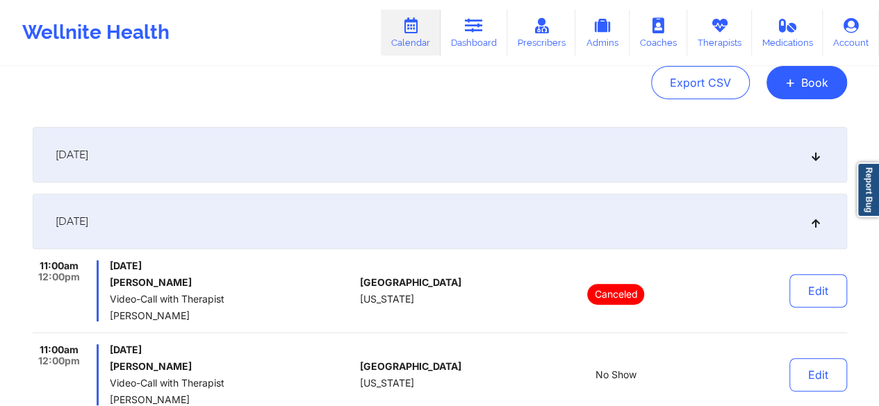
scroll to position [152, 0]
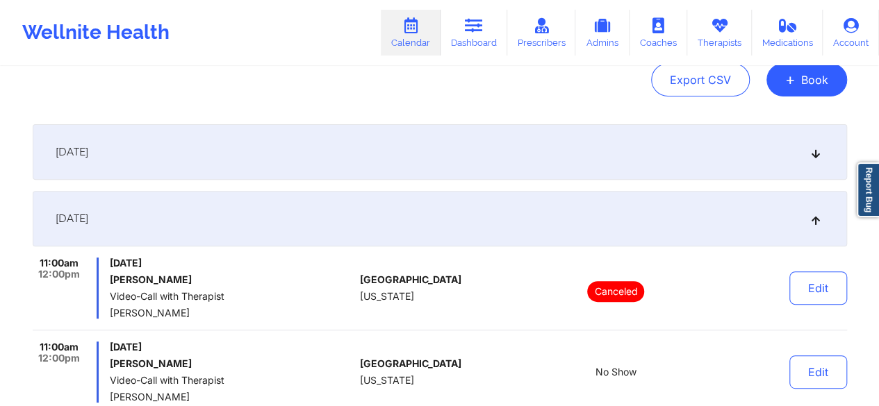
click at [226, 159] on div "September 5, 2025" at bounding box center [440, 152] width 814 height 56
